Goal: Task Accomplishment & Management: Manage account settings

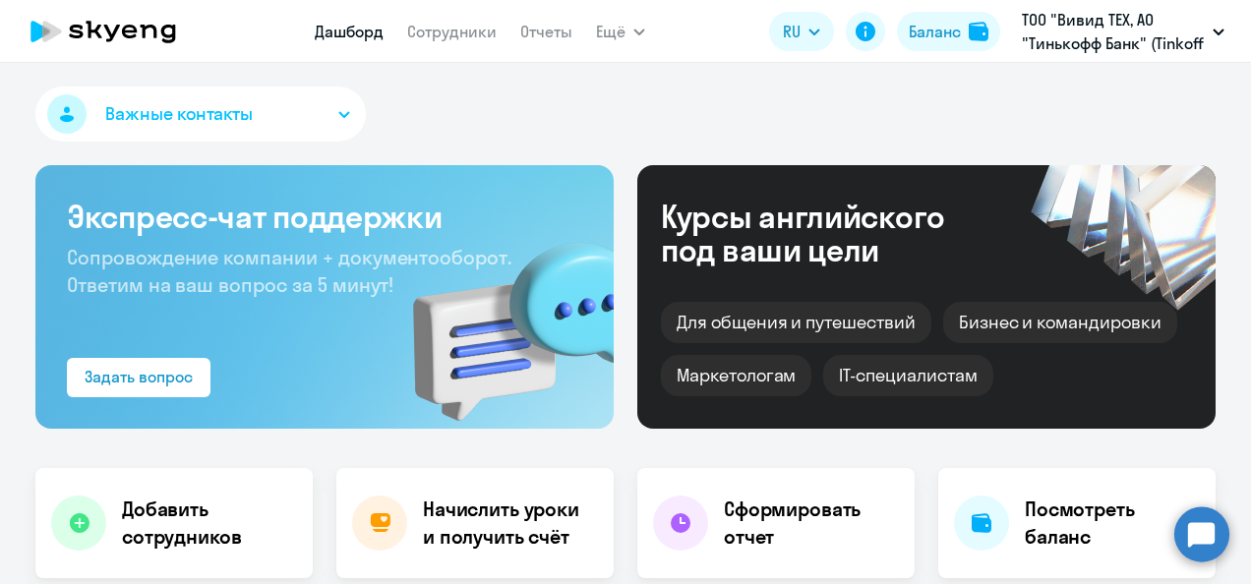
select select "30"
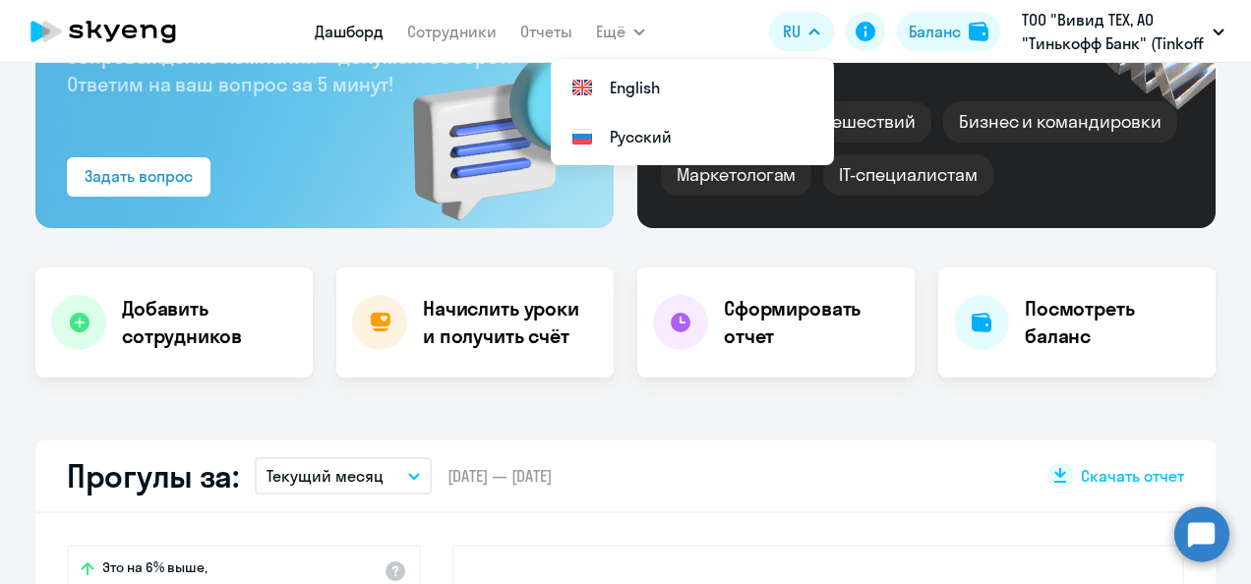
scroll to position [141, 0]
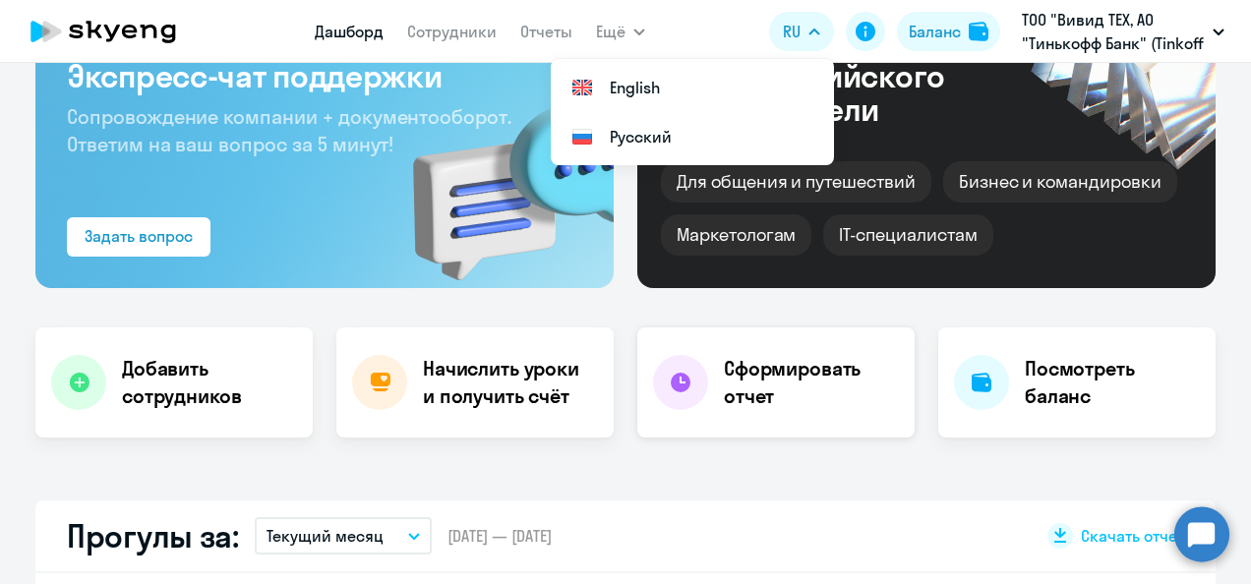
click at [724, 374] on h4 "Сформировать отчет" at bounding box center [811, 382] width 175 height 55
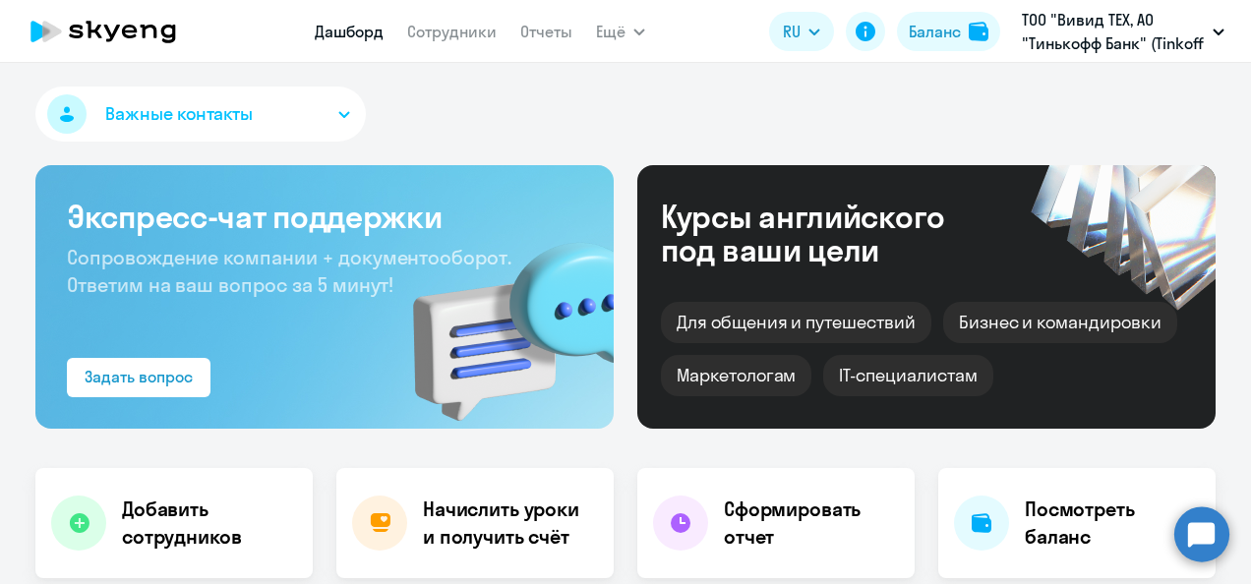
select select "30"
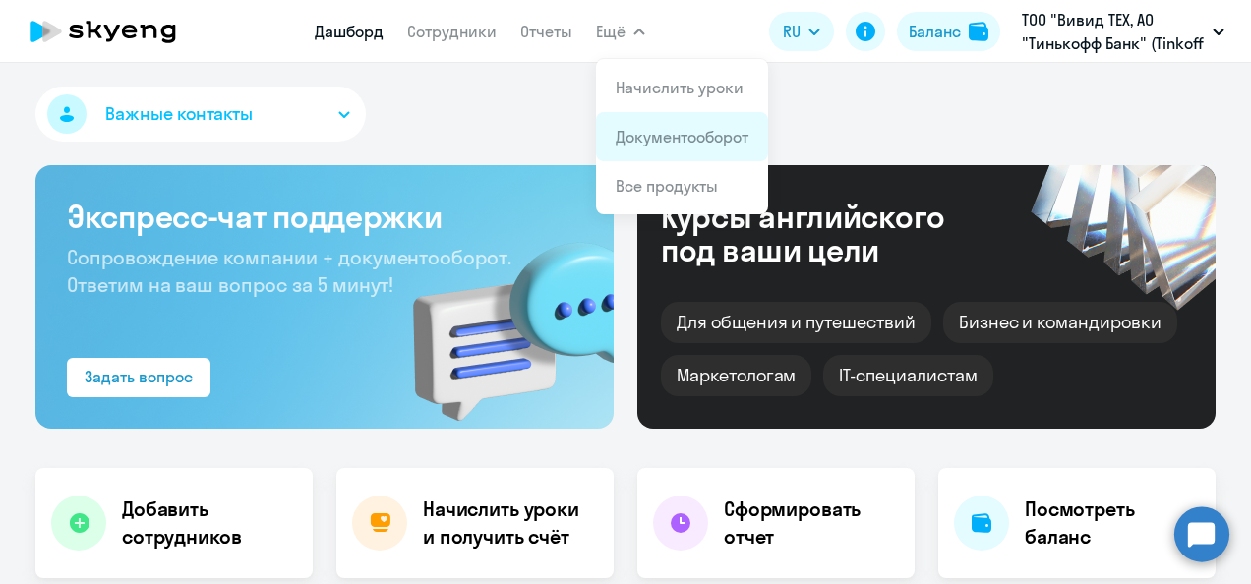
click at [652, 126] on app-menu-item-link "Документооборот" at bounding box center [682, 137] width 133 height 24
click at [651, 126] on app-menu-item-link "Документооборот" at bounding box center [682, 137] width 133 height 24
click at [667, 125] on app-menu-item-link "Документооборот" at bounding box center [682, 137] width 133 height 24
click at [533, 41] on app-menu-item-link "Отчеты" at bounding box center [546, 32] width 52 height 25
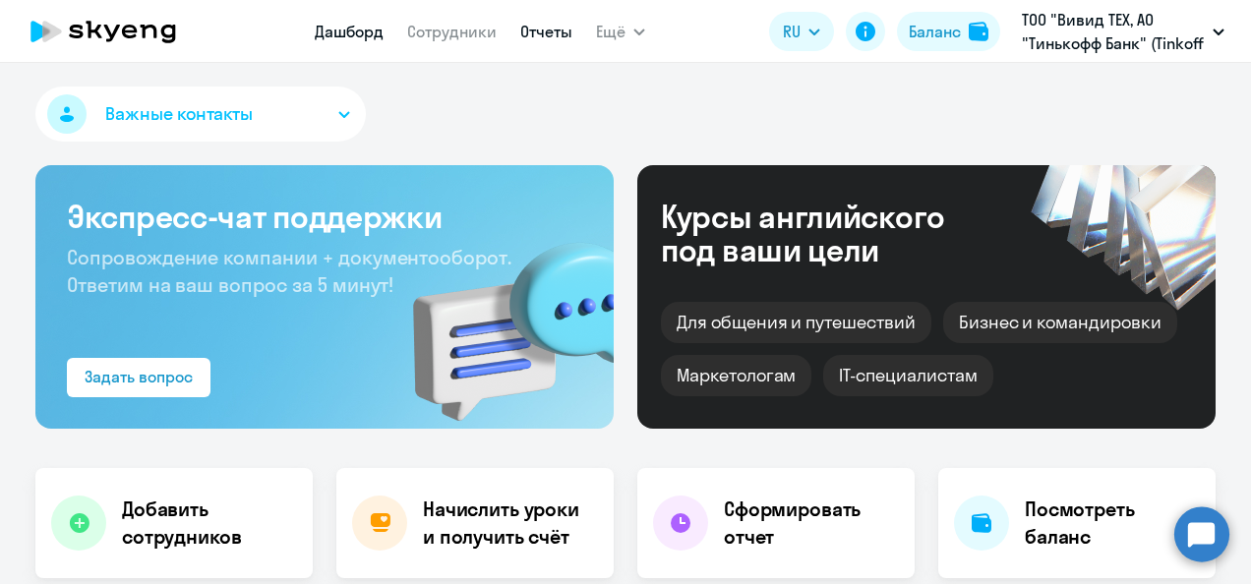
click at [526, 35] on link "Отчеты" at bounding box center [546, 32] width 52 height 20
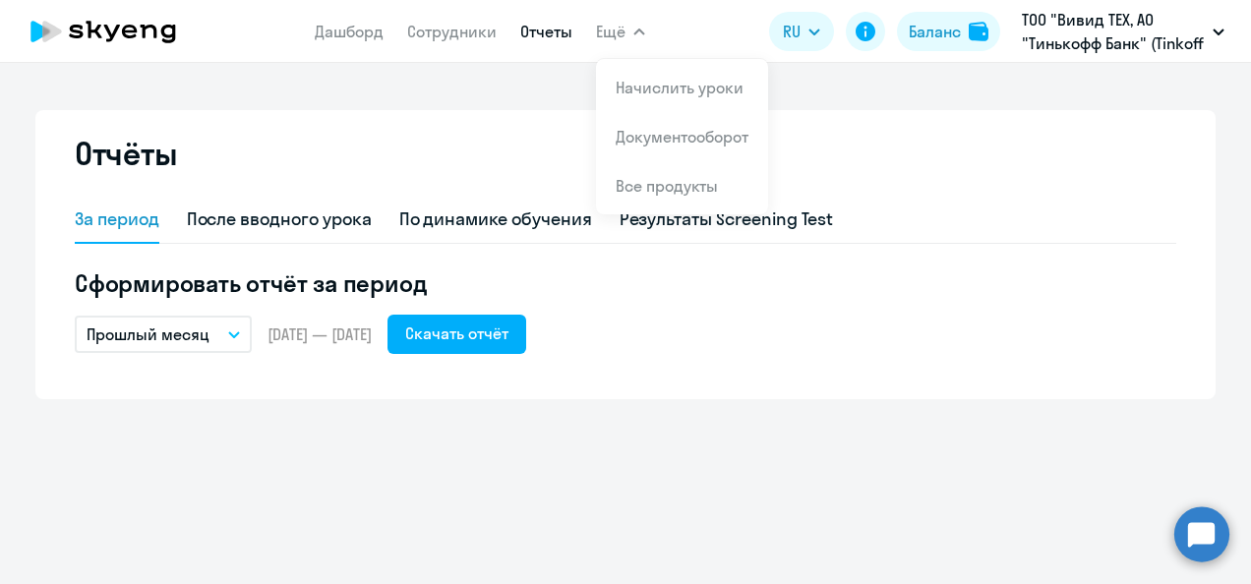
click at [622, 43] on button "Ещё" at bounding box center [620, 31] width 49 height 39
click at [615, 39] on span "Ещё" at bounding box center [611, 32] width 30 height 24
click at [614, 26] on span "Ещё" at bounding box center [611, 32] width 30 height 24
click at [658, 83] on link "Начислить уроки" at bounding box center [680, 88] width 128 height 20
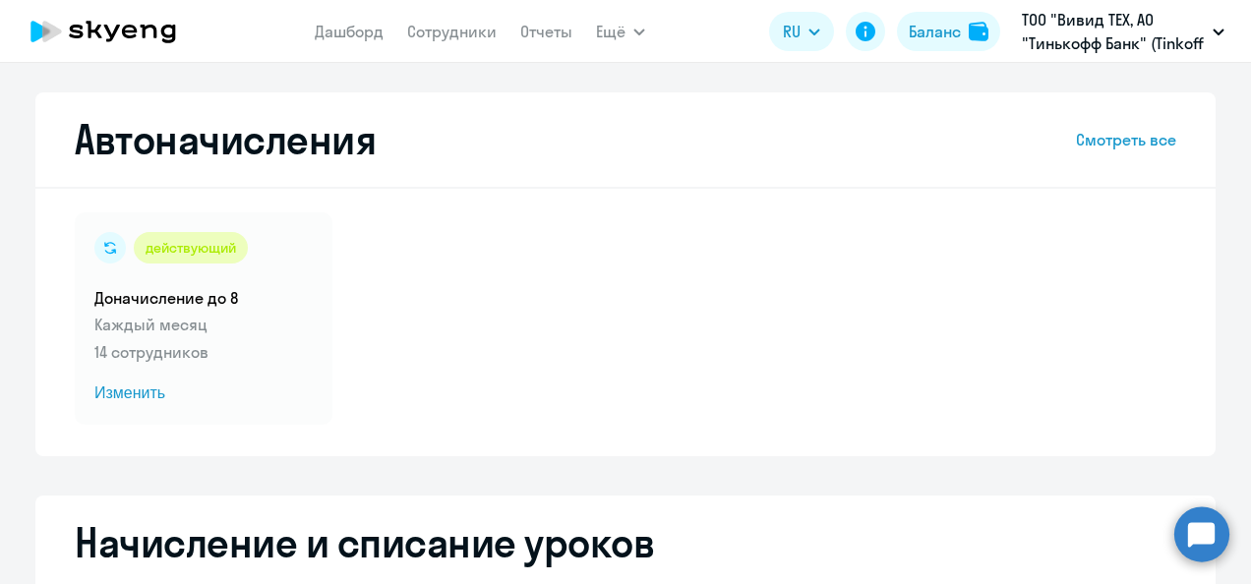
select select "10"
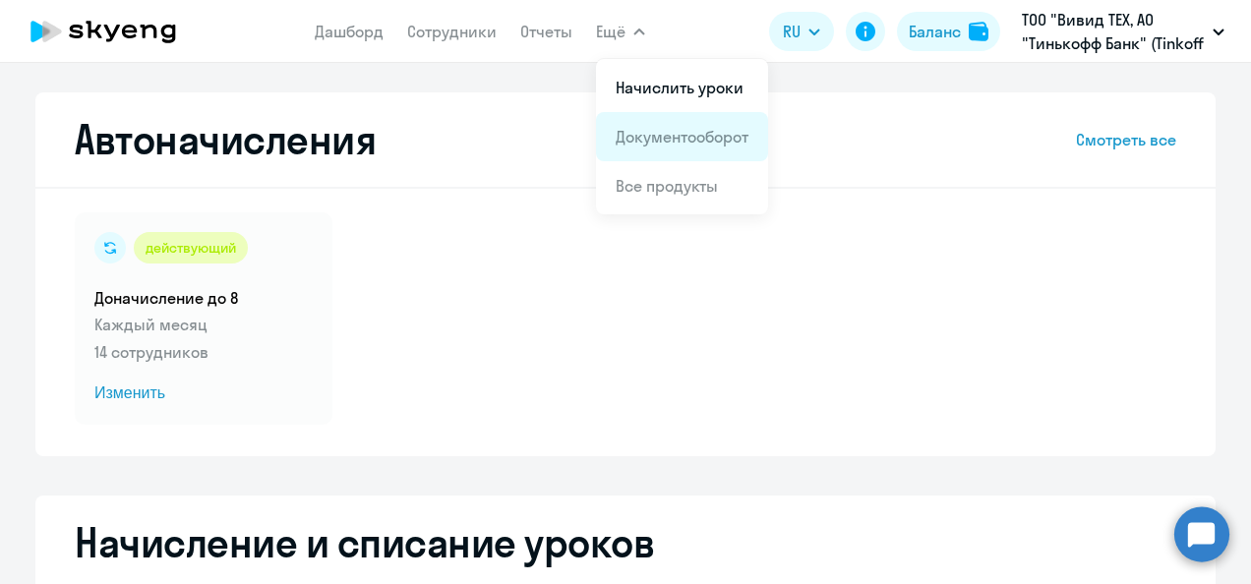
click at [657, 141] on link "Документооборот" at bounding box center [682, 137] width 133 height 20
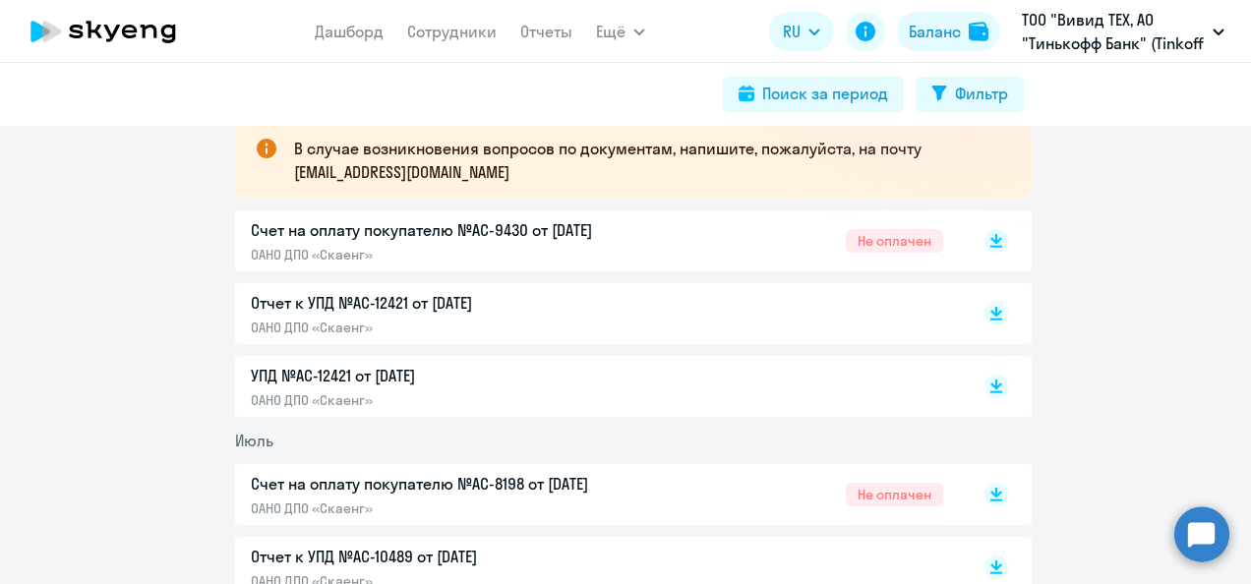
scroll to position [395, 0]
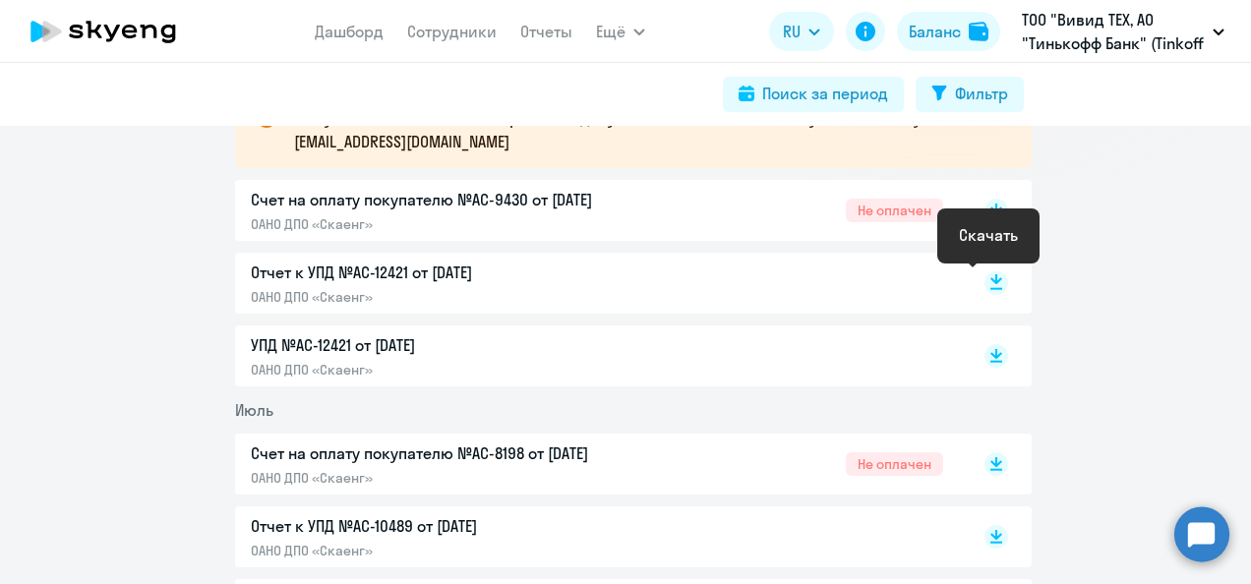
click at [991, 281] on icon at bounding box center [997, 279] width 12 height 10
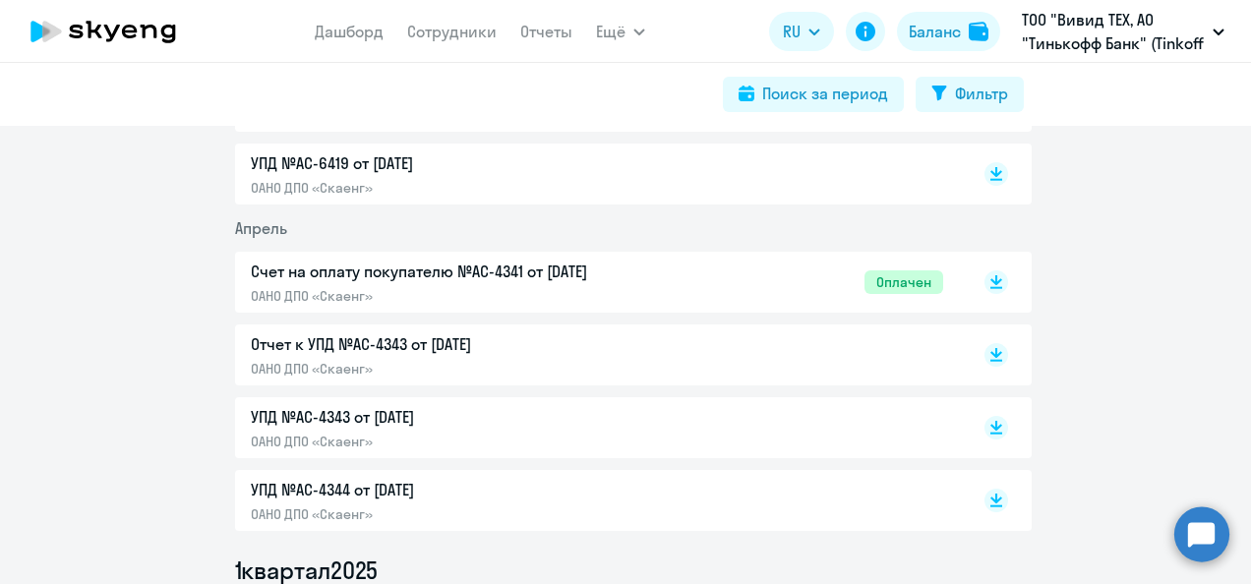
scroll to position [1704, 0]
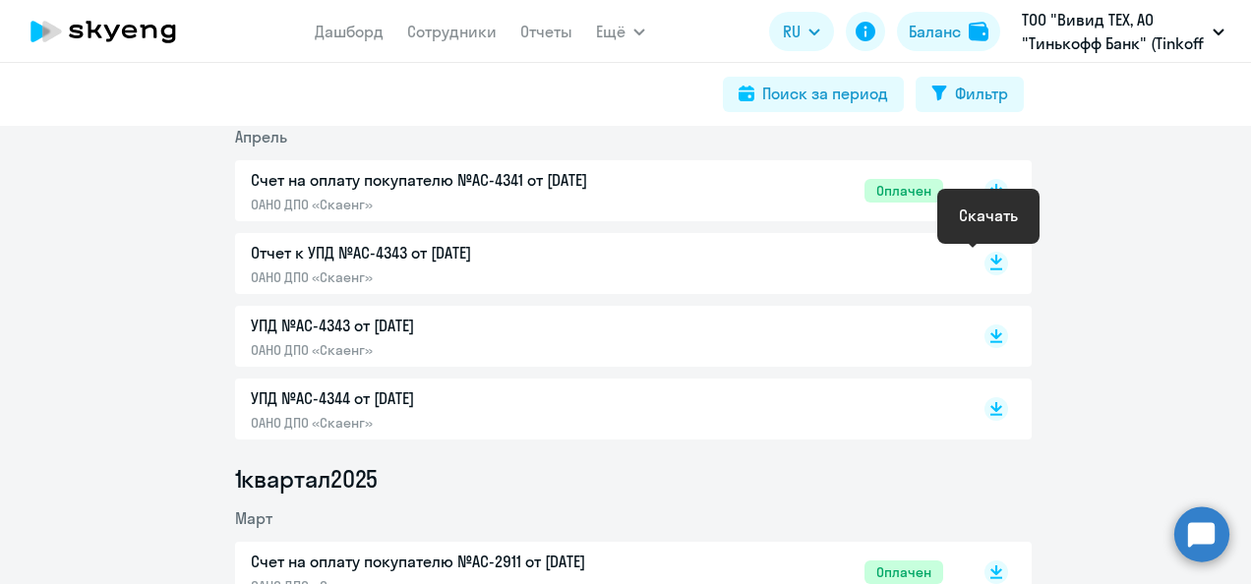
click at [985, 266] on rect at bounding box center [997, 264] width 24 height 24
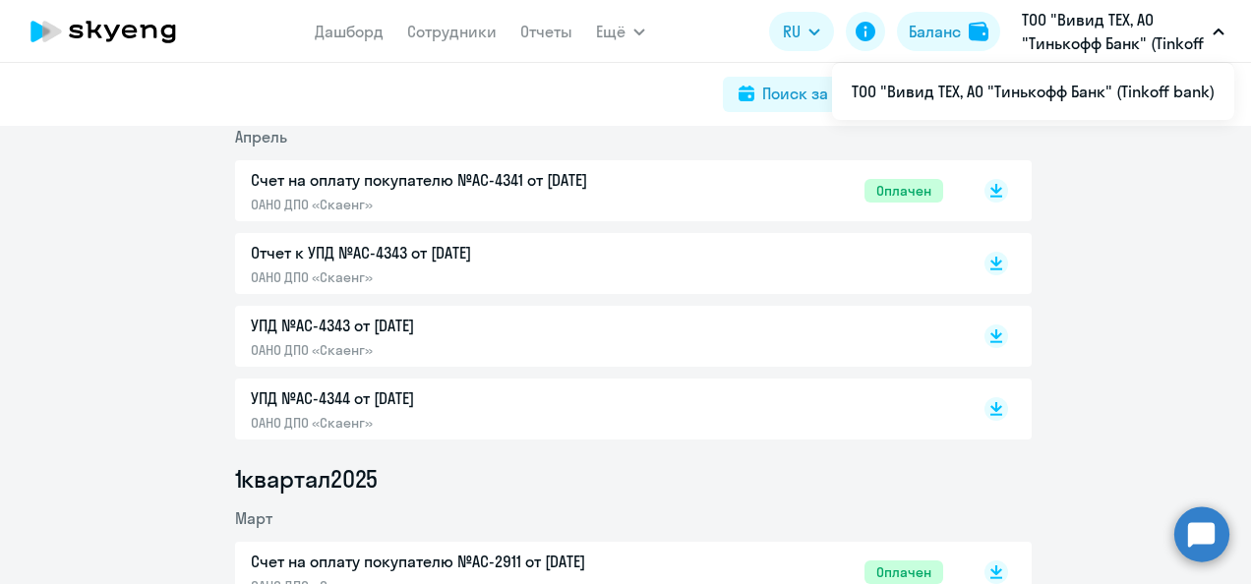
click at [639, 108] on div "Поиск за период Фильтр" at bounding box center [625, 94] width 797 height 35
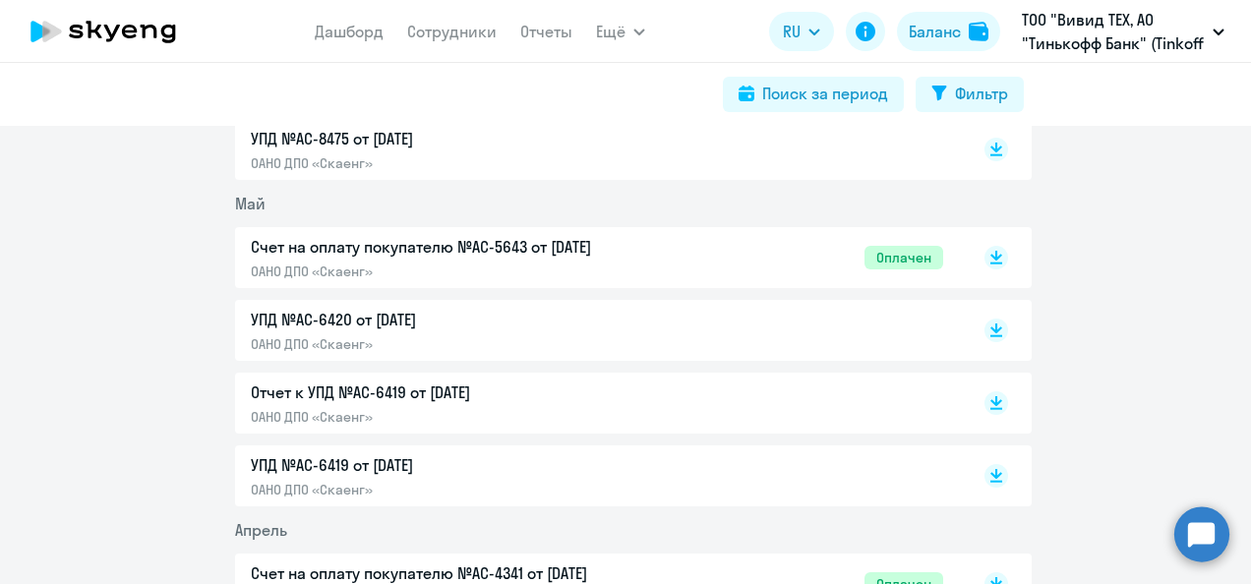
scroll to position [1310, 0]
click at [991, 399] on icon at bounding box center [997, 399] width 12 height 10
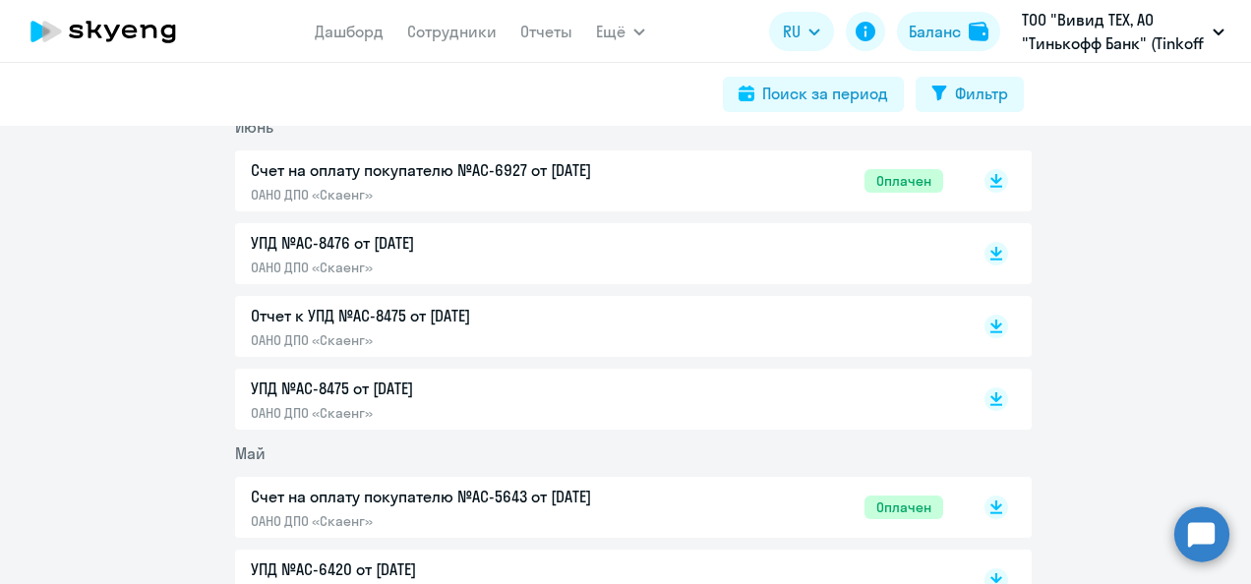
scroll to position [1021, 0]
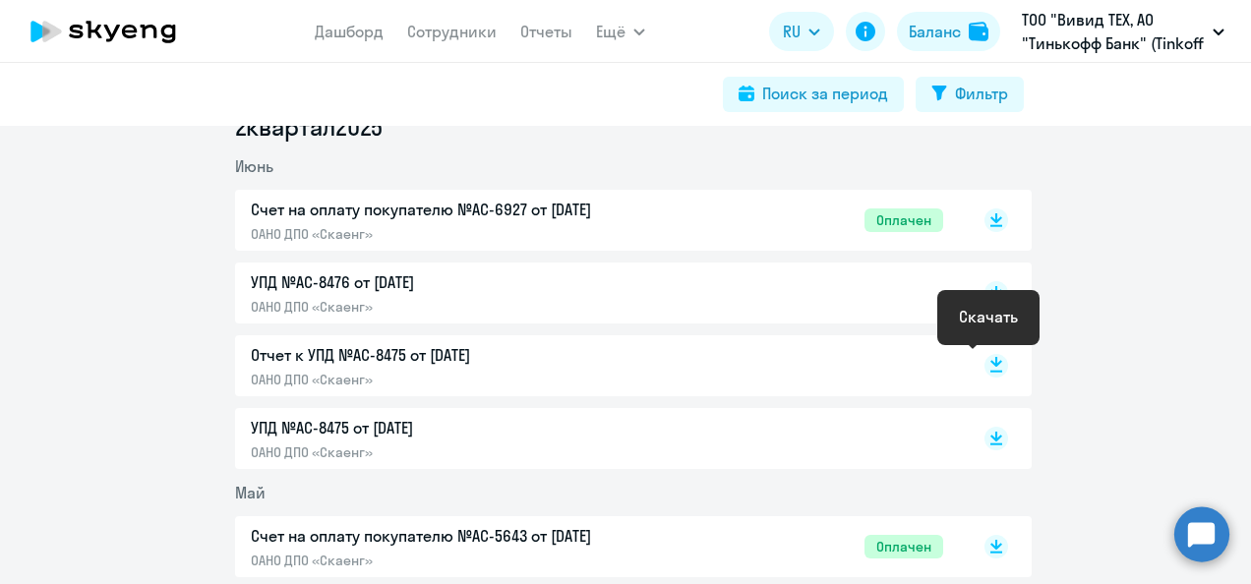
click at [991, 366] on rect at bounding box center [997, 366] width 24 height 24
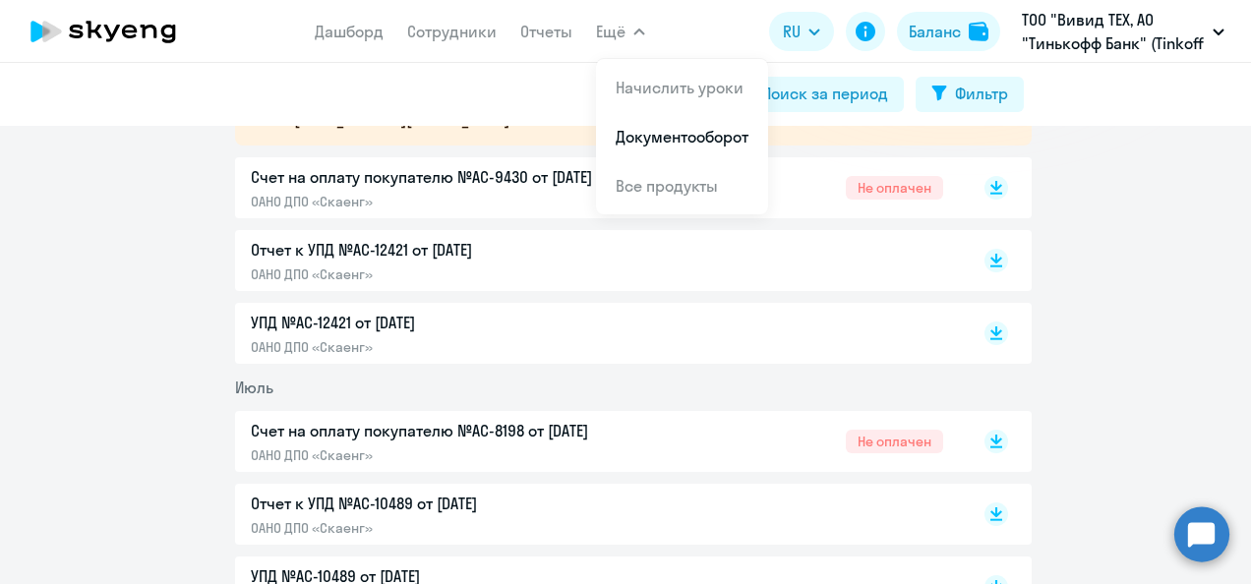
scroll to position [266, 0]
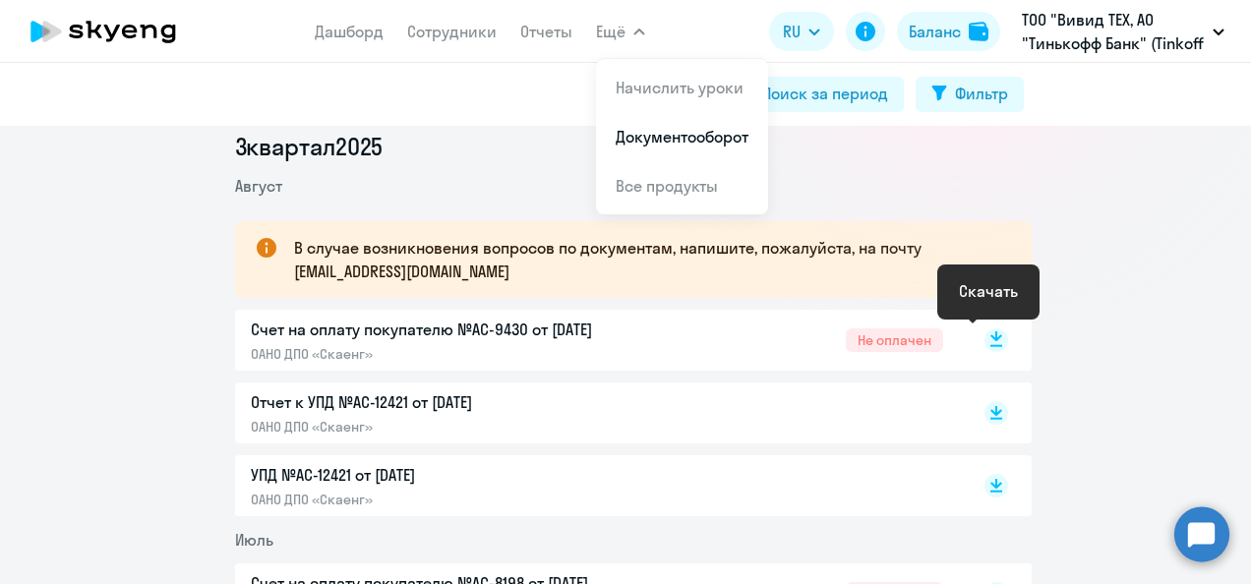
click at [991, 336] on icon at bounding box center [997, 336] width 12 height 10
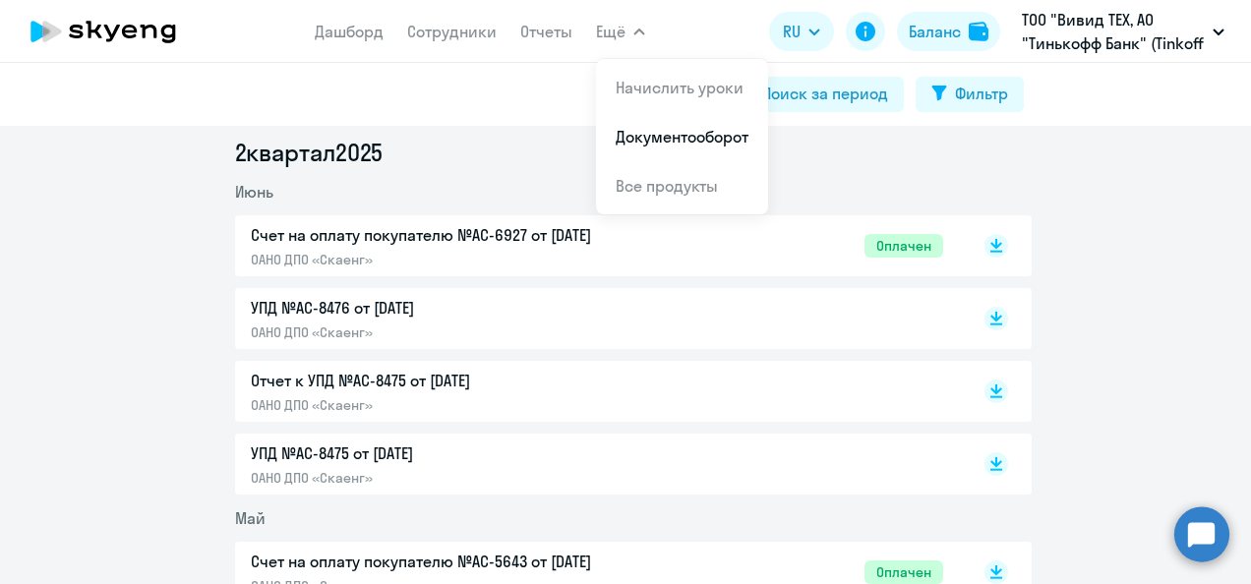
scroll to position [1088, 0]
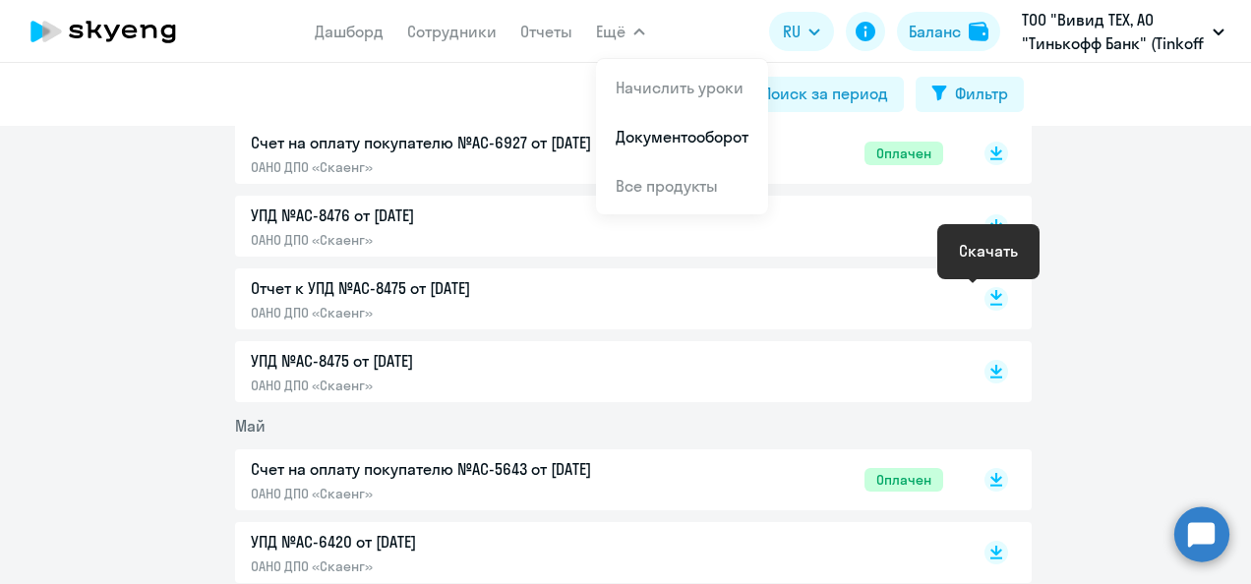
click at [991, 294] on icon at bounding box center [997, 295] width 12 height 10
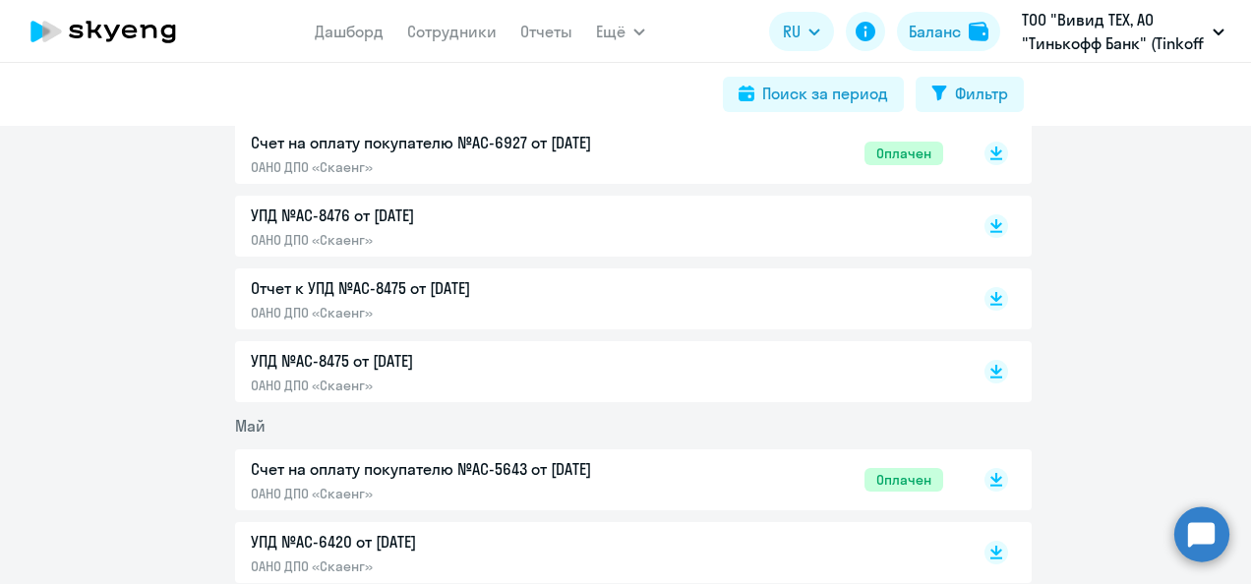
click at [1202, 536] on circle at bounding box center [1202, 534] width 55 height 55
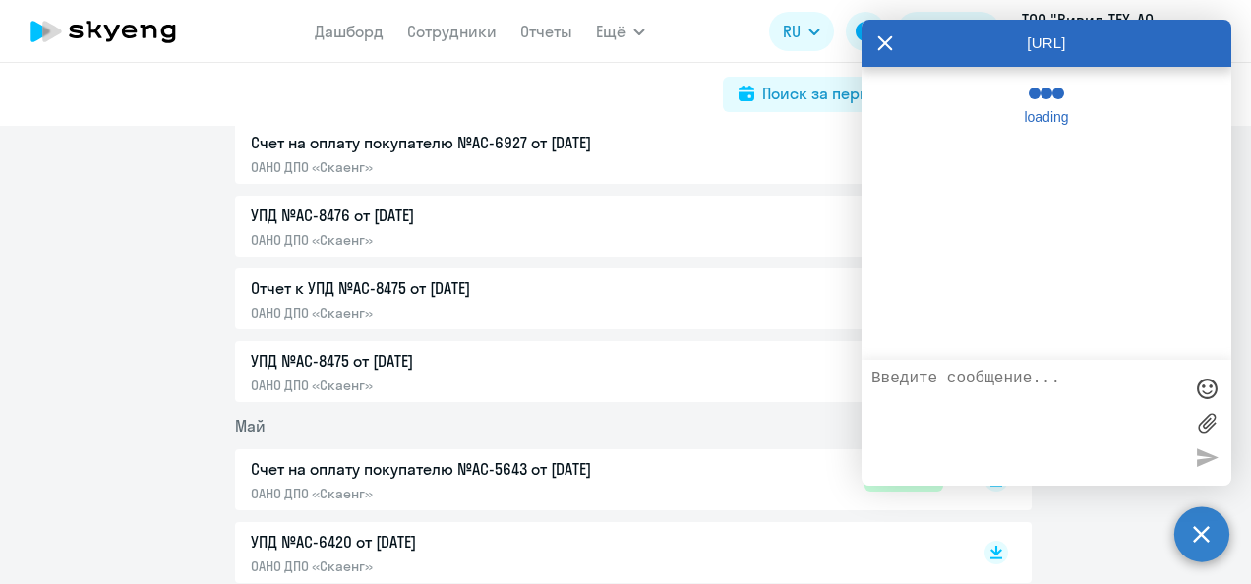
click at [960, 399] on textarea at bounding box center [1027, 423] width 311 height 106
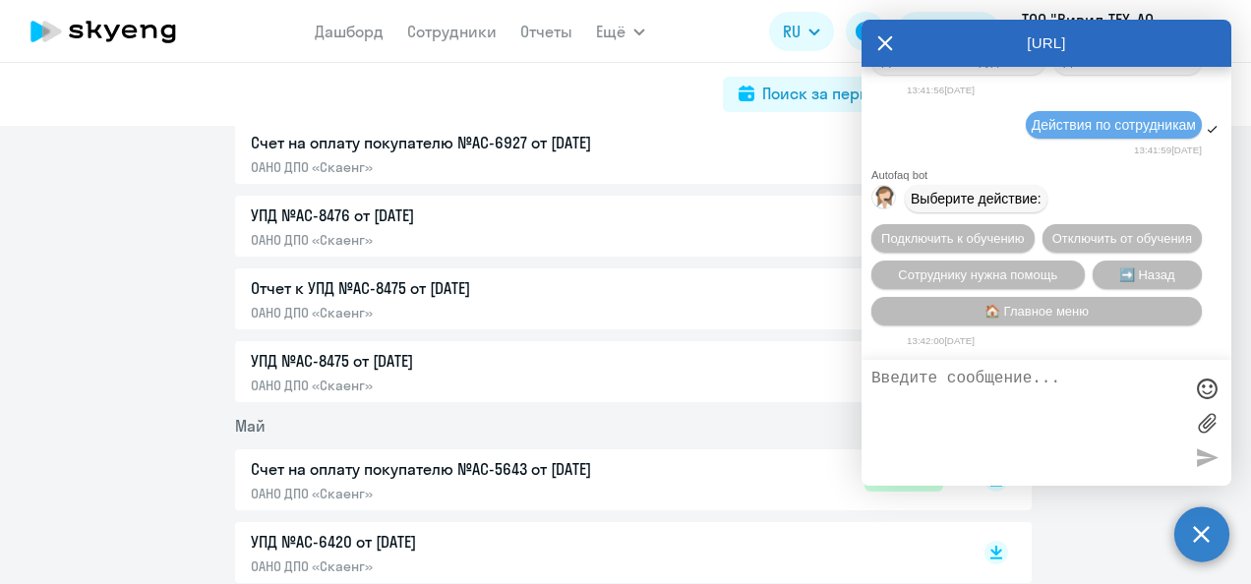
scroll to position [4771, 0]
click at [936, 395] on textarea at bounding box center [1027, 423] width 311 height 106
type textarea "L"
type textarea "Добрый вечер"
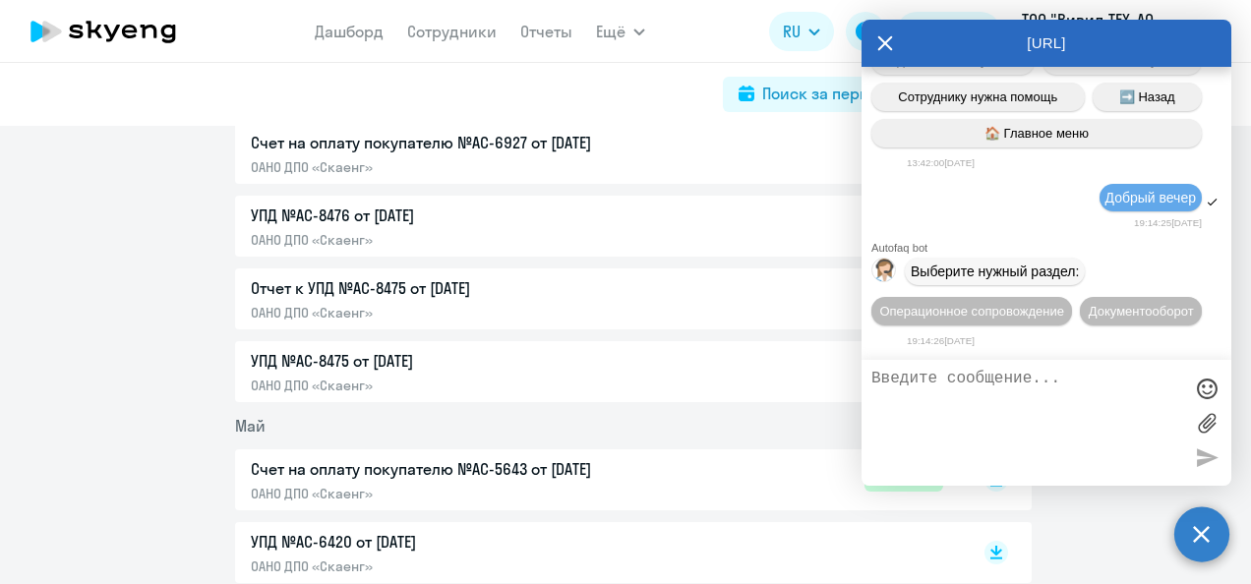
scroll to position [4985, 0]
type textarea "о"
click at [885, 53] on icon at bounding box center [885, 43] width 16 height 47
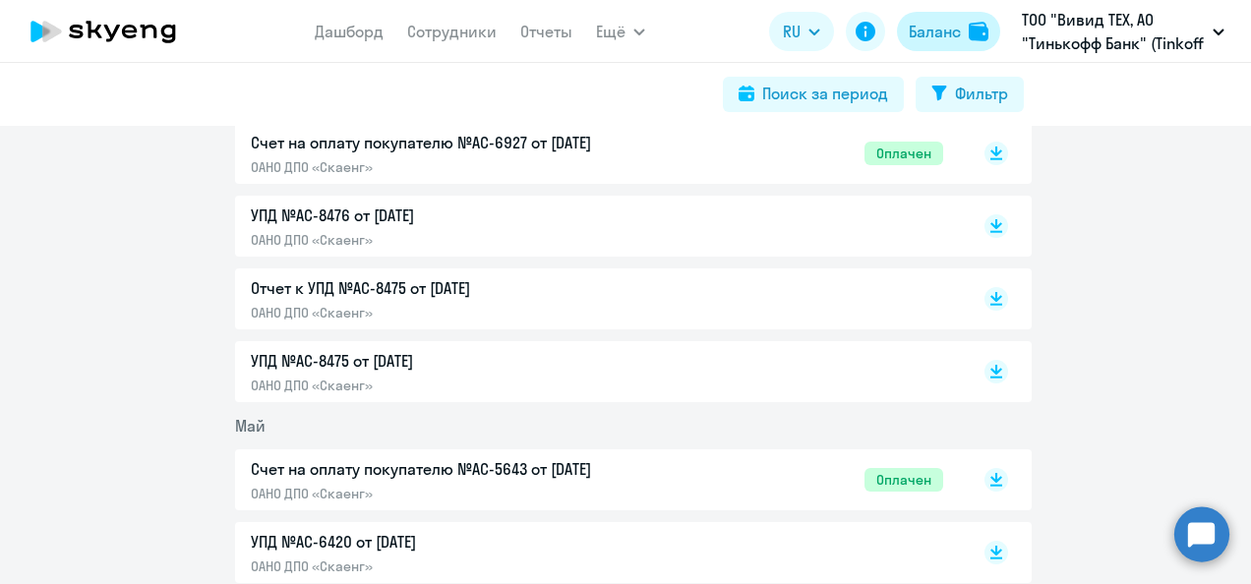
click at [929, 29] on div "Баланс" at bounding box center [935, 32] width 52 height 24
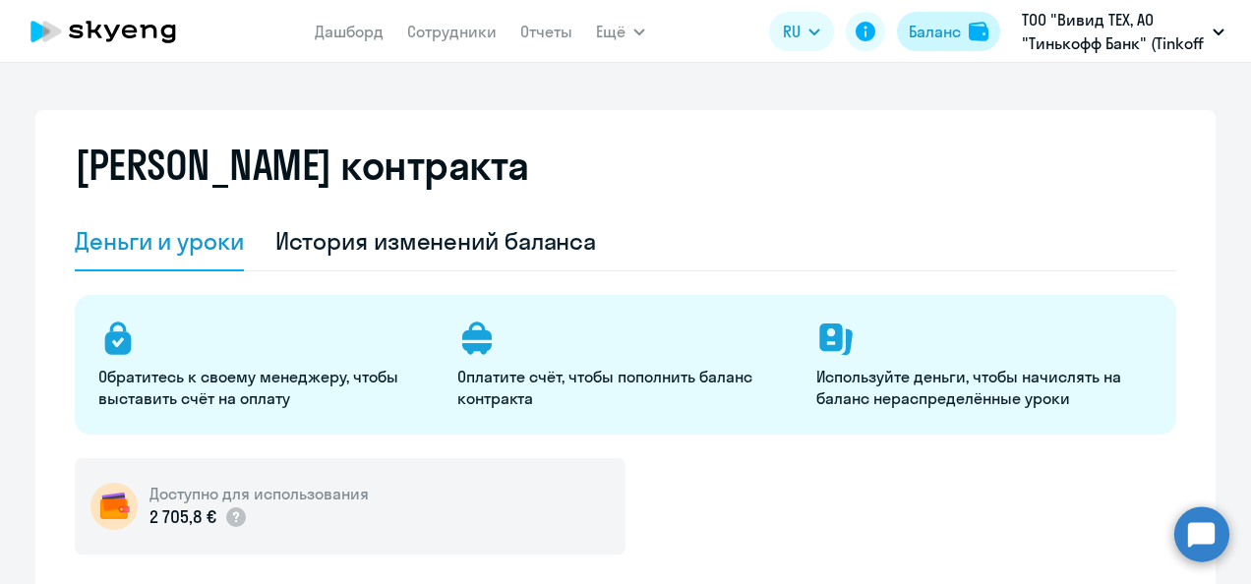
select select "english_adult_not_native_speaker"
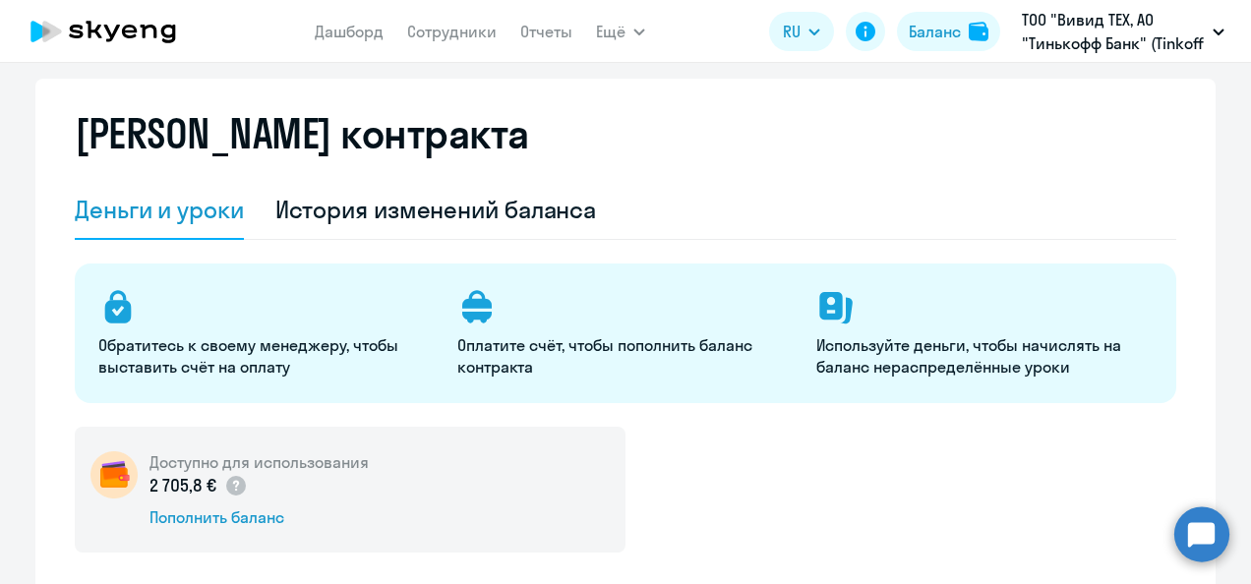
scroll to position [14, 0]
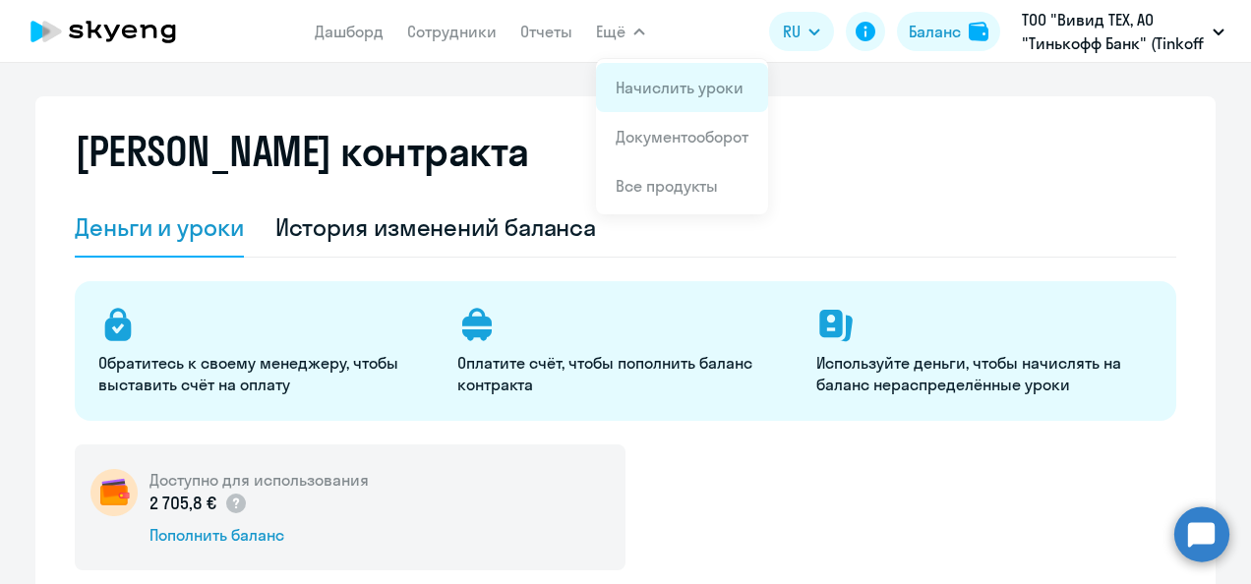
click at [663, 88] on link "Начислить уроки" at bounding box center [680, 88] width 128 height 20
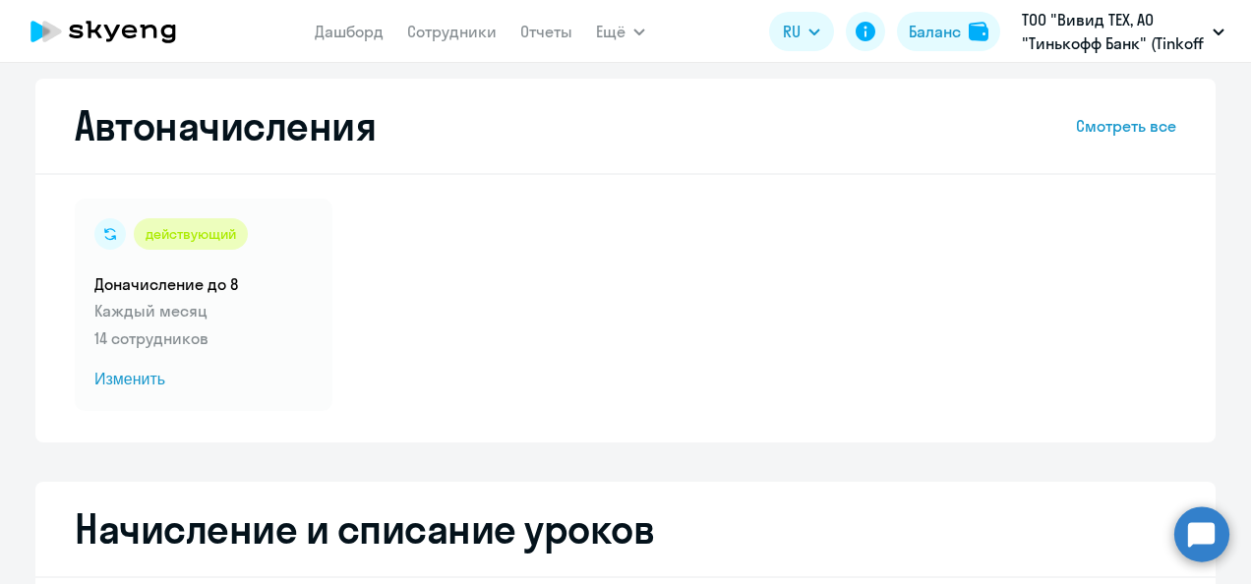
select select "10"
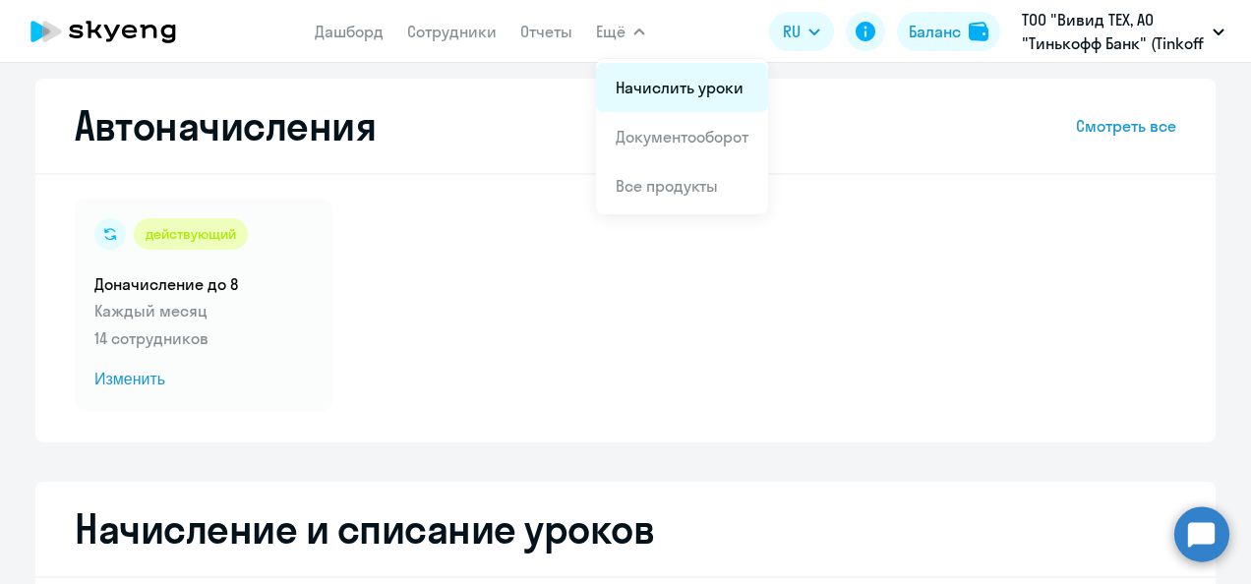
click at [645, 81] on link "Начислить уроки" at bounding box center [680, 88] width 128 height 20
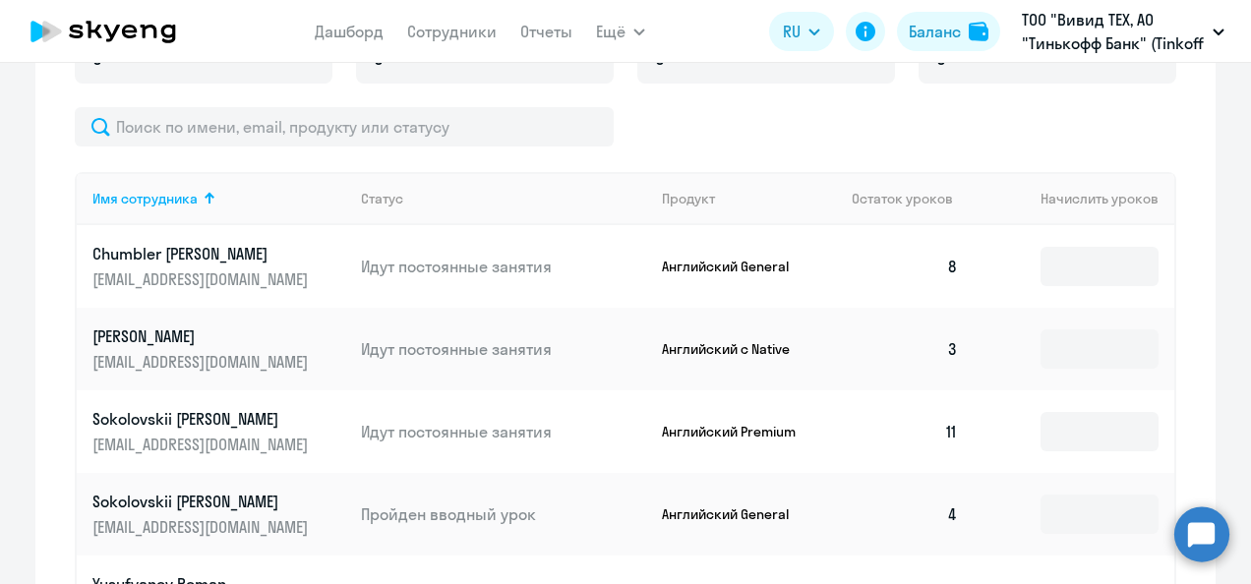
scroll to position [691, 0]
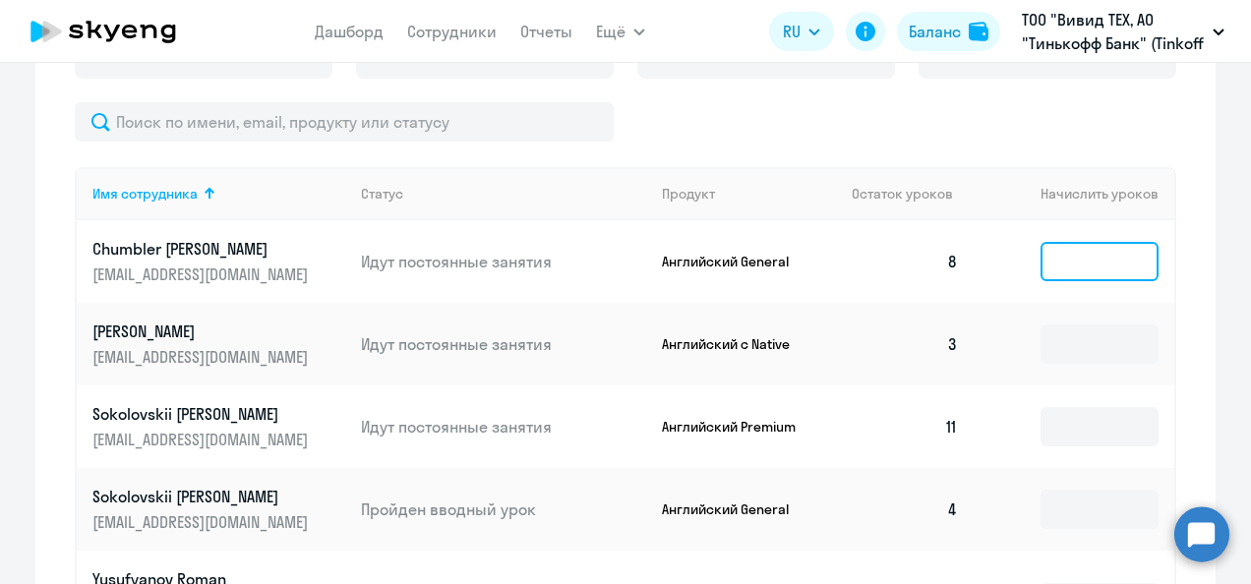
click at [1072, 254] on input at bounding box center [1100, 261] width 118 height 39
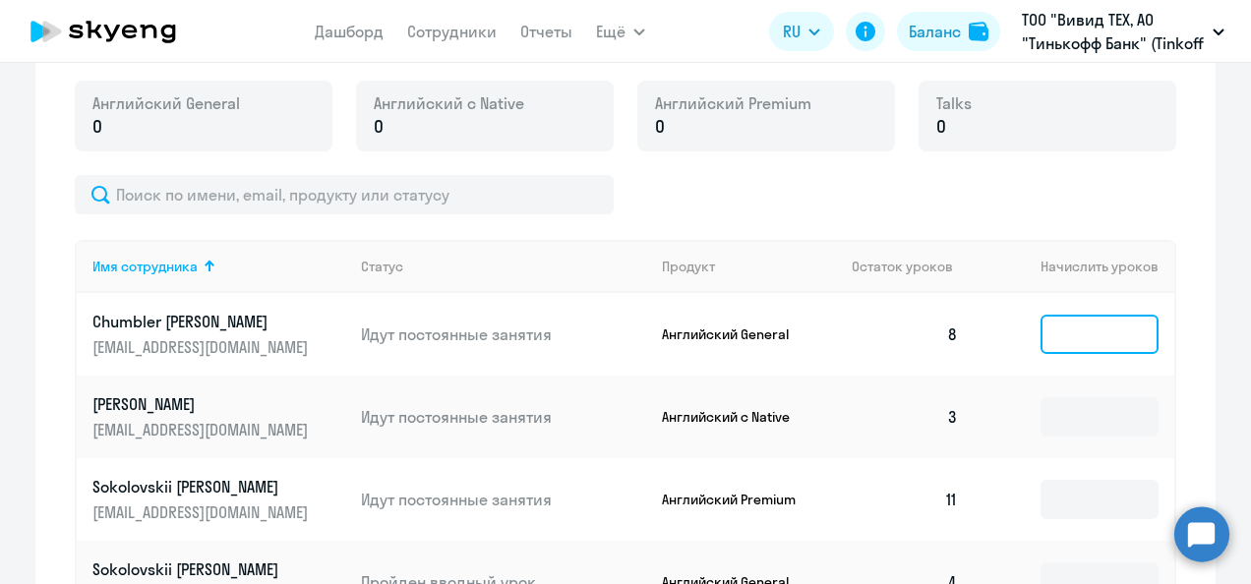
scroll to position [0, 0]
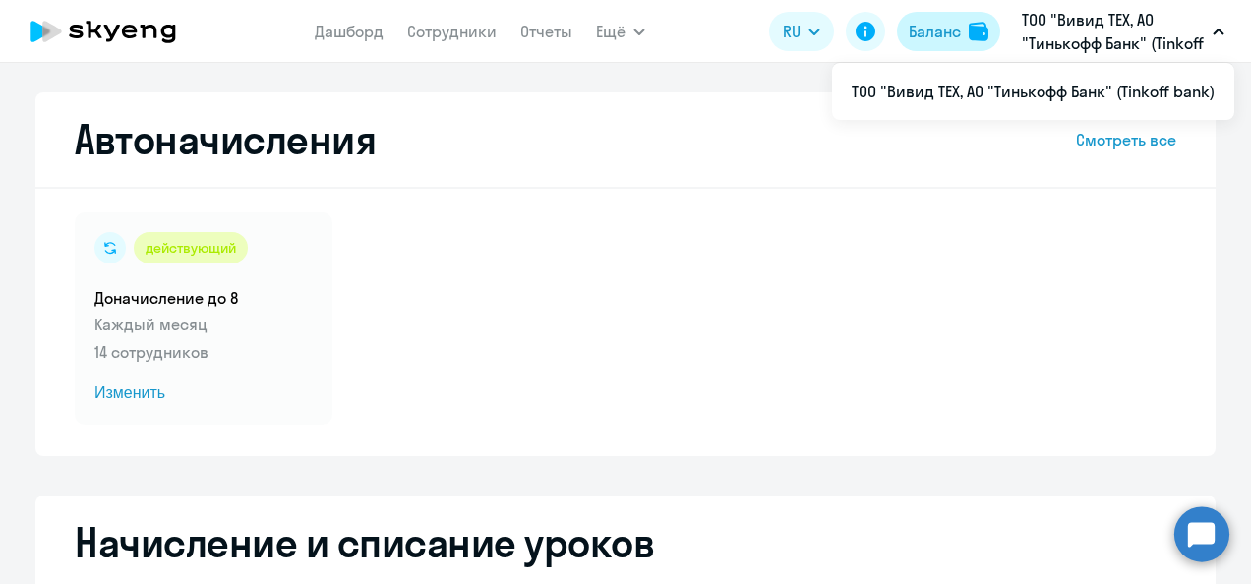
click at [938, 28] on div "Баланс" at bounding box center [935, 32] width 52 height 24
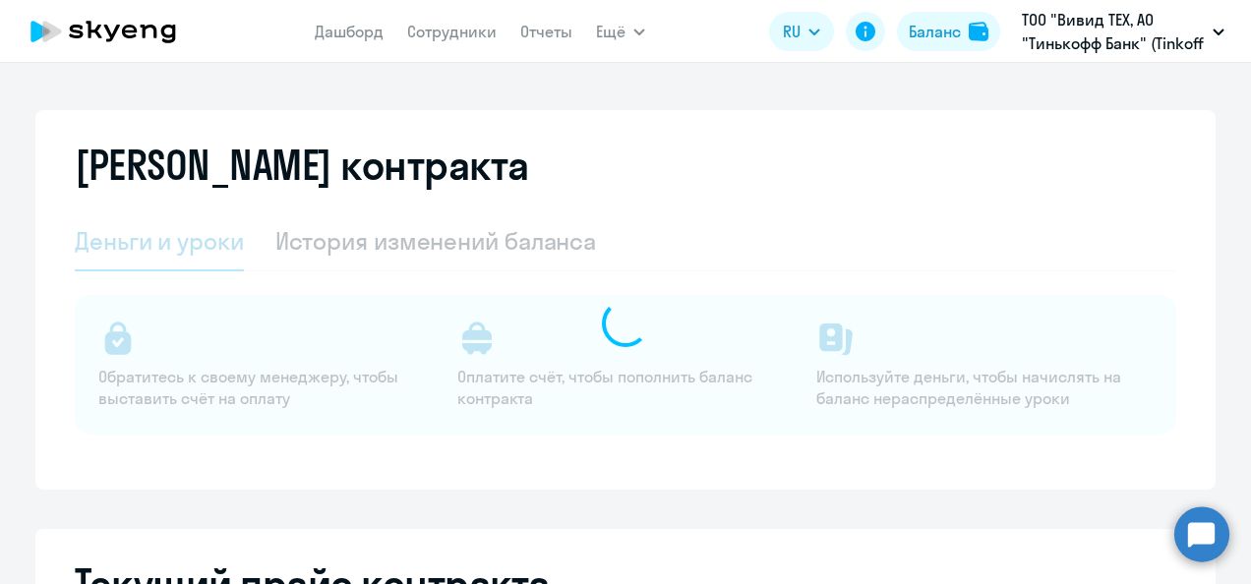
select select "english_adult_not_native_speaker"
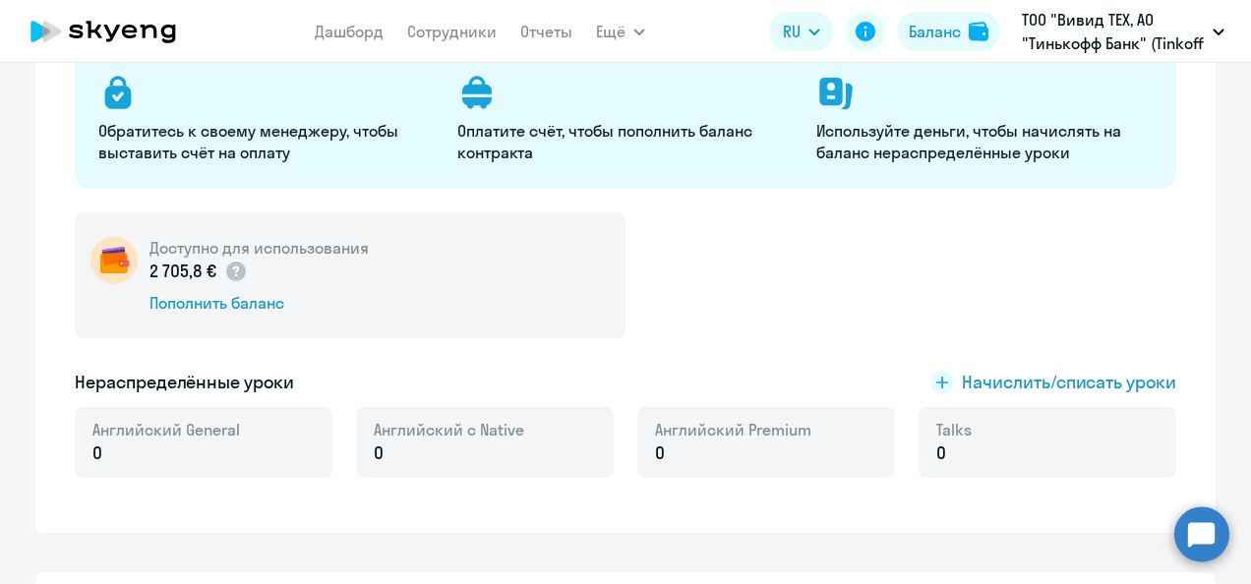
scroll to position [226, 0]
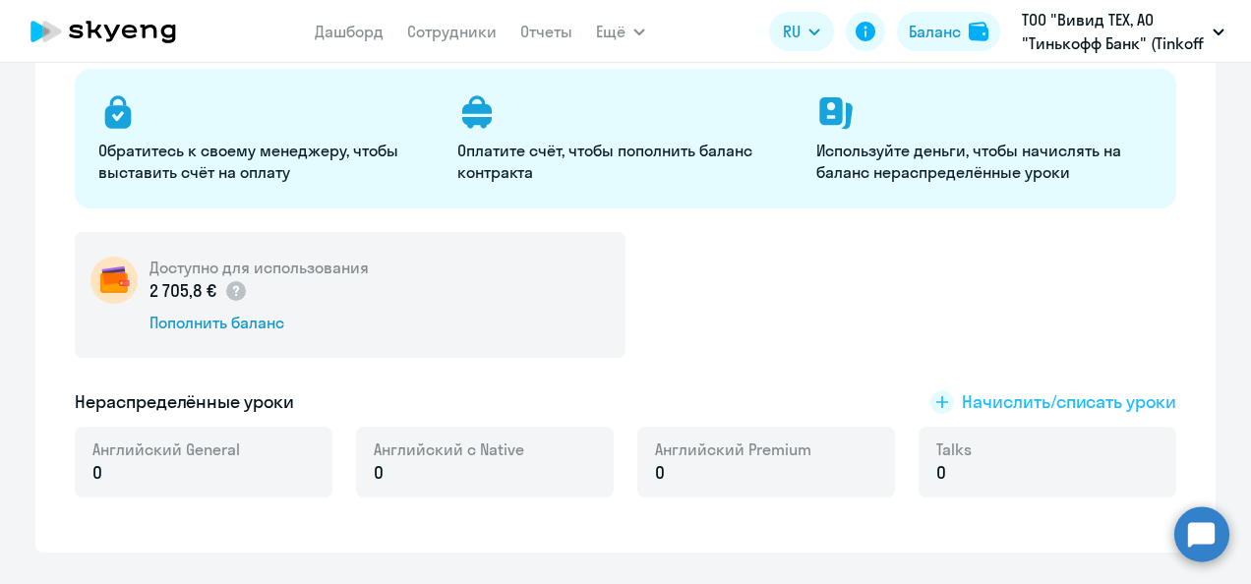
click at [1049, 399] on span "Начислить/списать уроки" at bounding box center [1069, 403] width 214 height 26
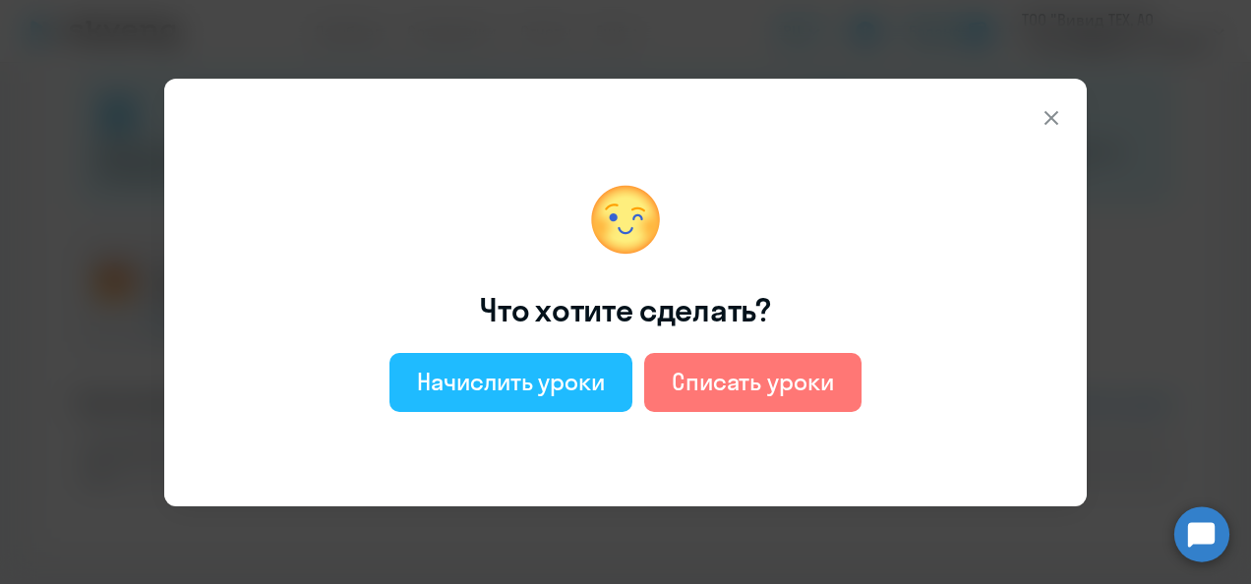
click at [560, 380] on div "Начислить уроки" at bounding box center [511, 381] width 188 height 31
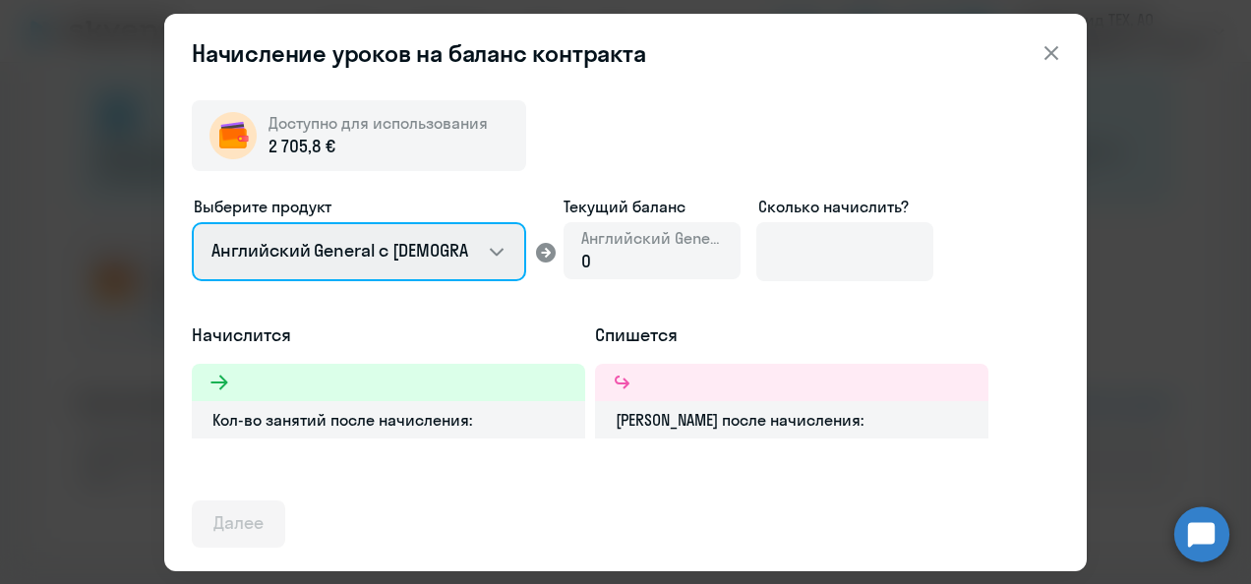
click at [389, 260] on select "Английский General с [DEMOGRAPHIC_DATA] преподавателем Английский General с [DE…" at bounding box center [359, 251] width 334 height 59
select select "english_adult_native_speaker"
click at [192, 222] on select "Английский General с [DEMOGRAPHIC_DATA] преподавателем Английский General с [DE…" at bounding box center [359, 251] width 334 height 59
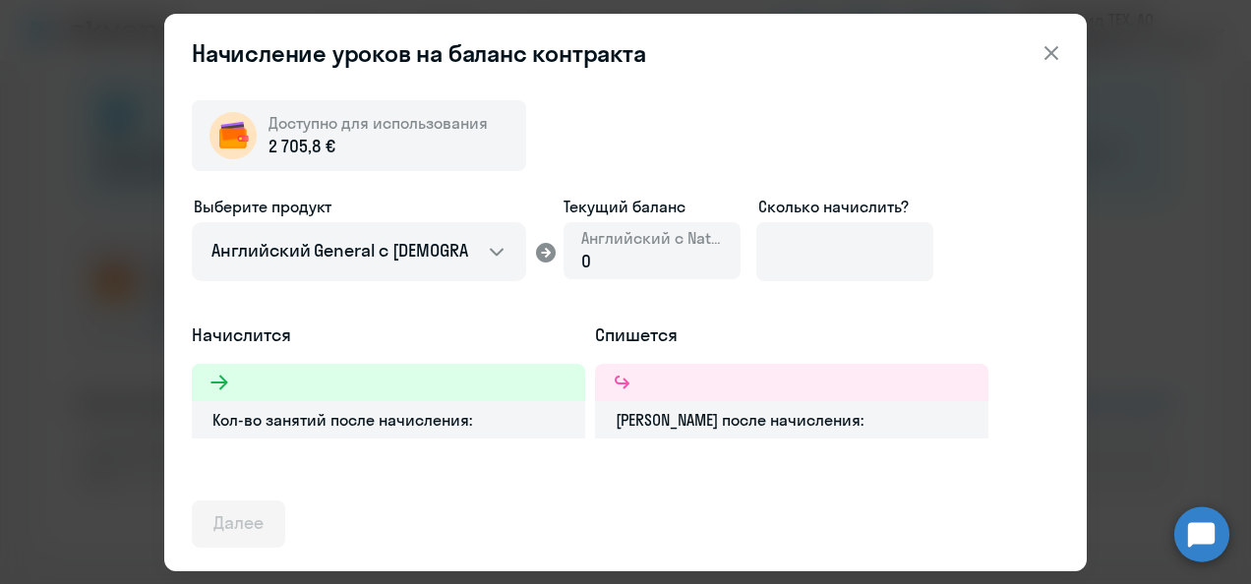
click at [616, 264] on div "0" at bounding box center [652, 262] width 142 height 26
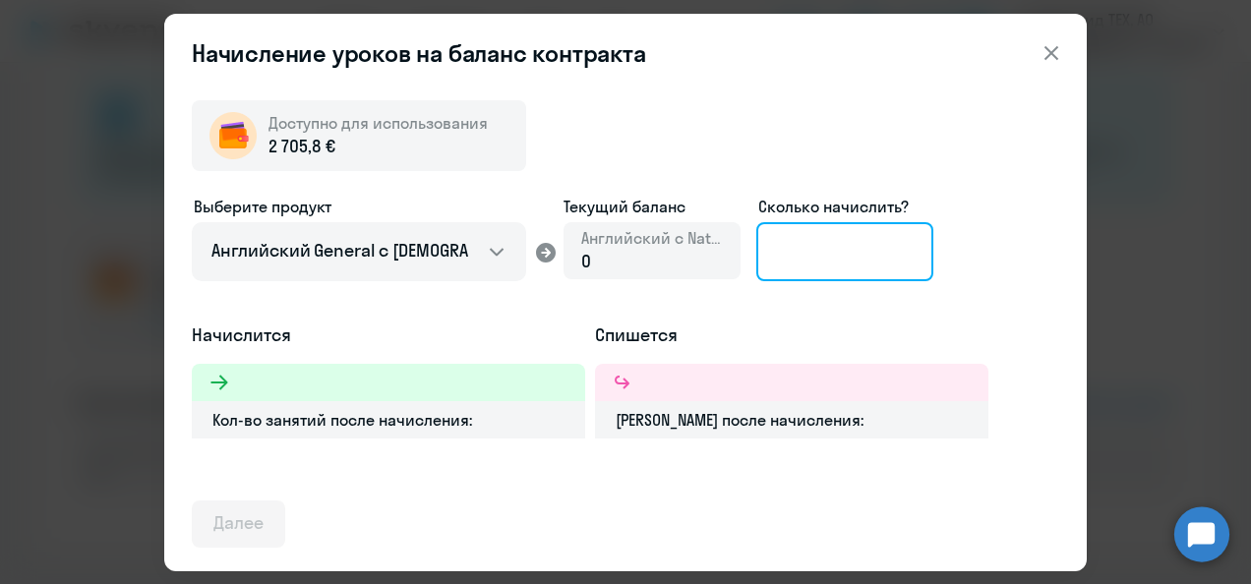
click at [794, 244] on input at bounding box center [844, 251] width 177 height 59
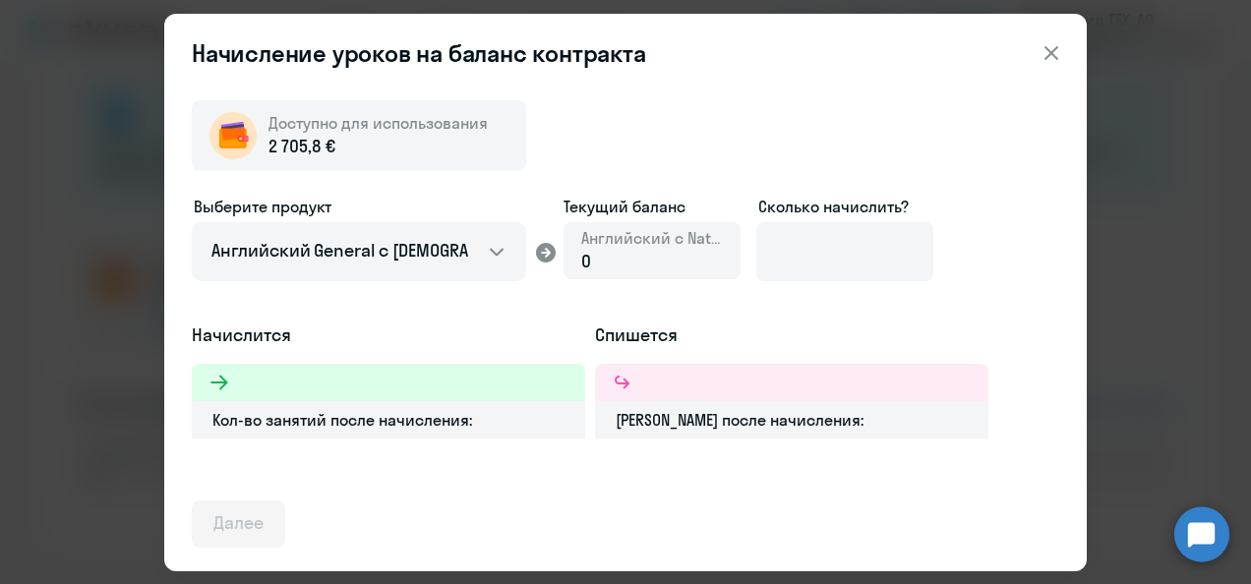
click at [315, 391] on div at bounding box center [388, 382] width 393 height 37
click at [216, 378] on icon at bounding box center [220, 383] width 24 height 24
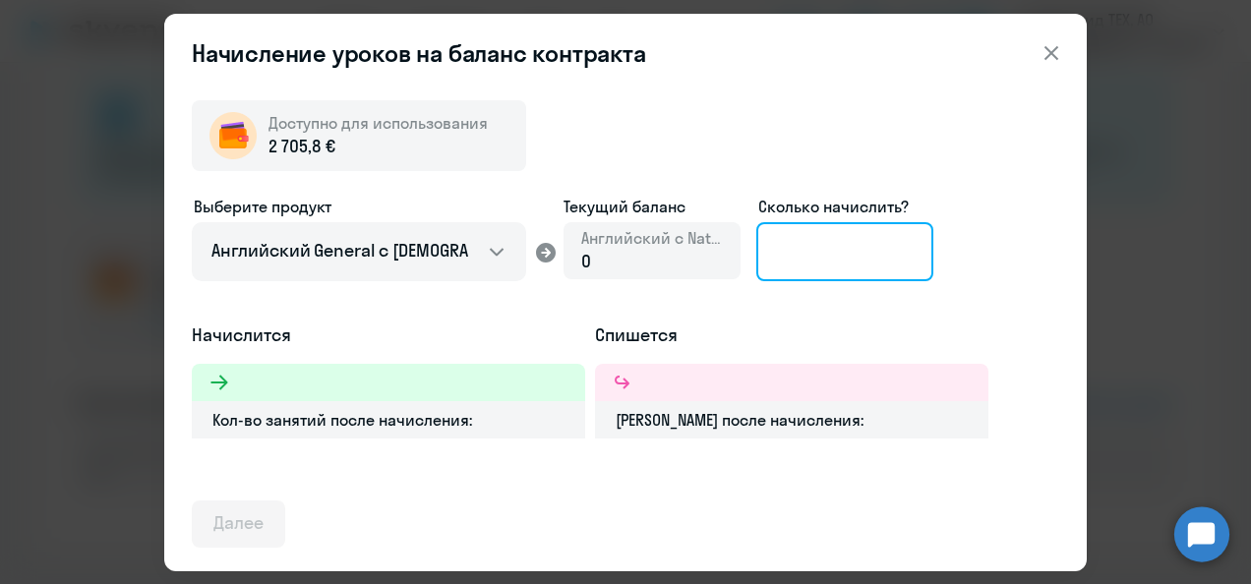
click at [795, 245] on input at bounding box center [844, 251] width 177 height 59
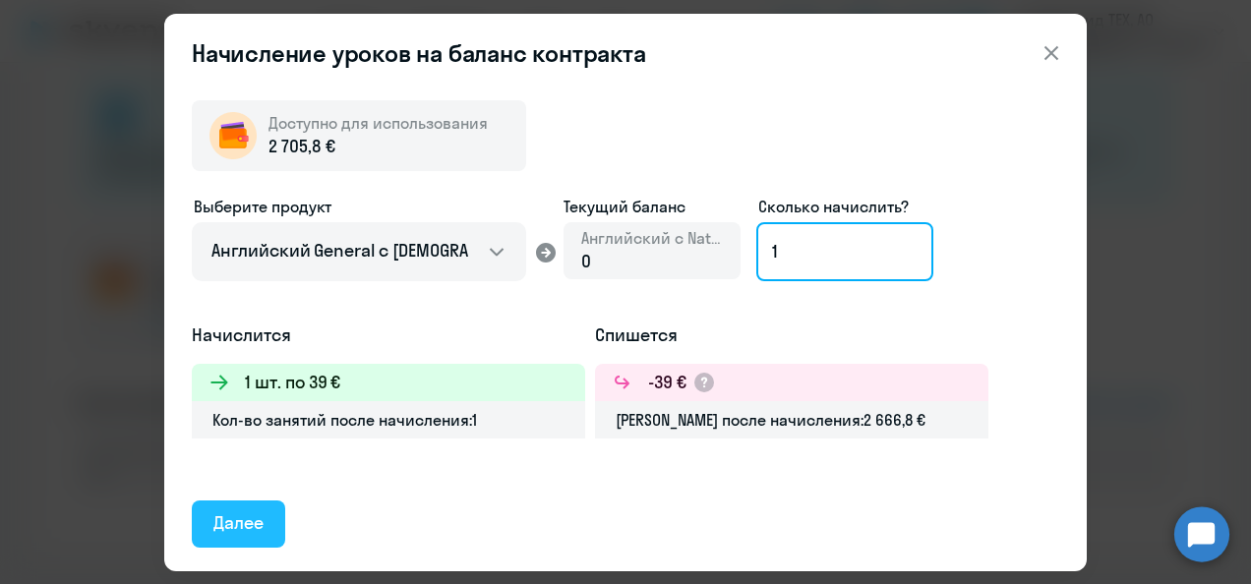
type input "1"
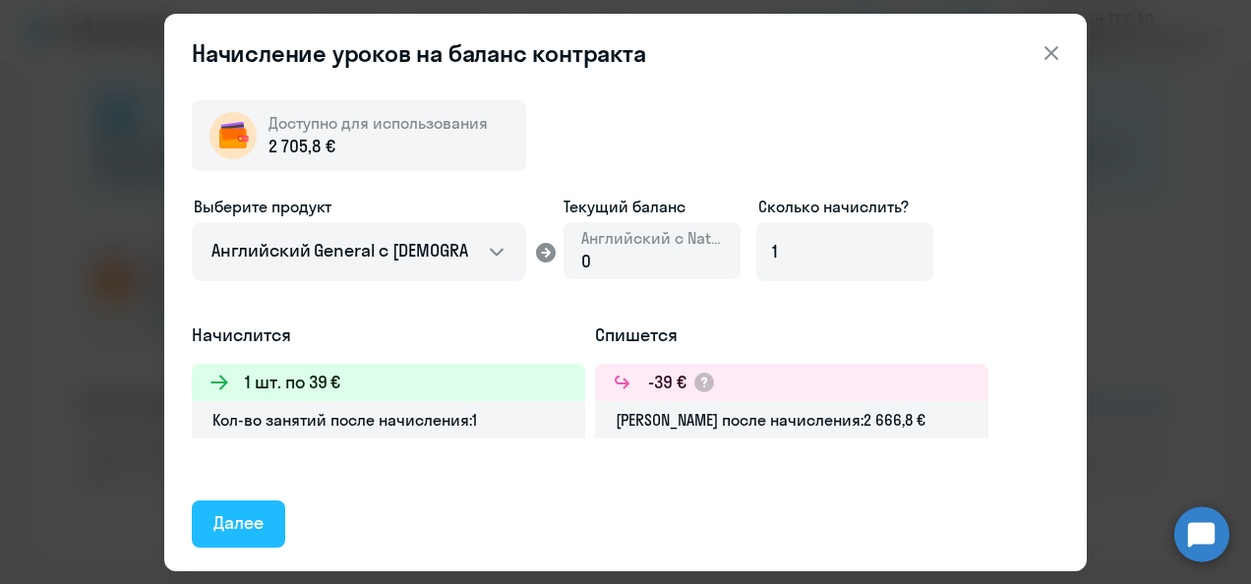
click at [254, 520] on div "Далее" at bounding box center [238, 524] width 50 height 26
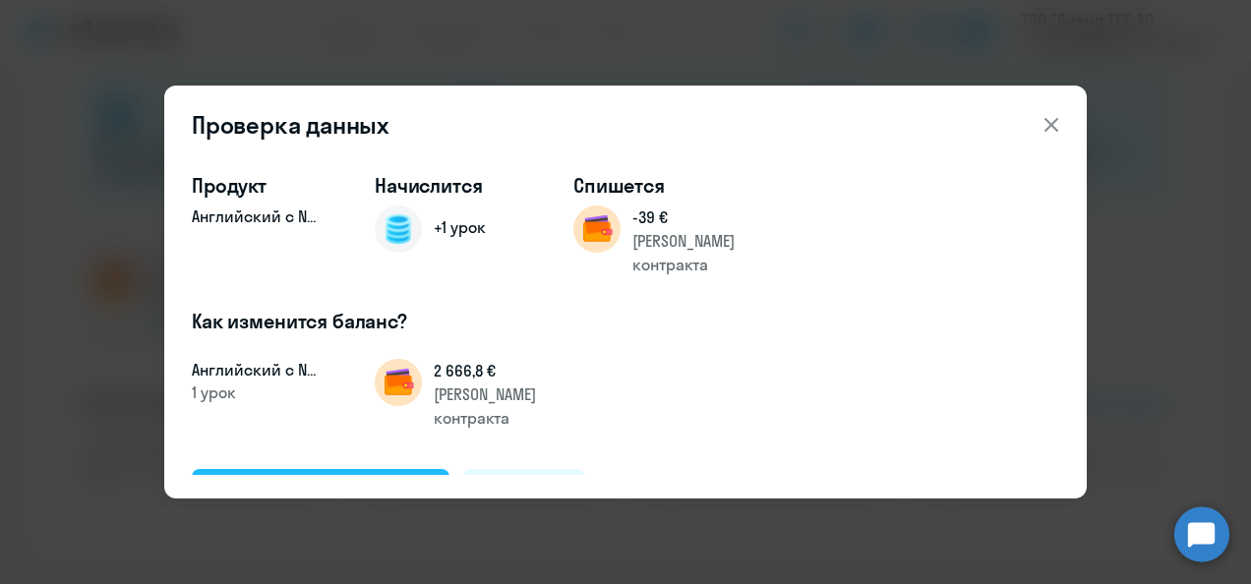
click at [329, 479] on div "Подтвердить и начислить" at bounding box center [320, 492] width 214 height 26
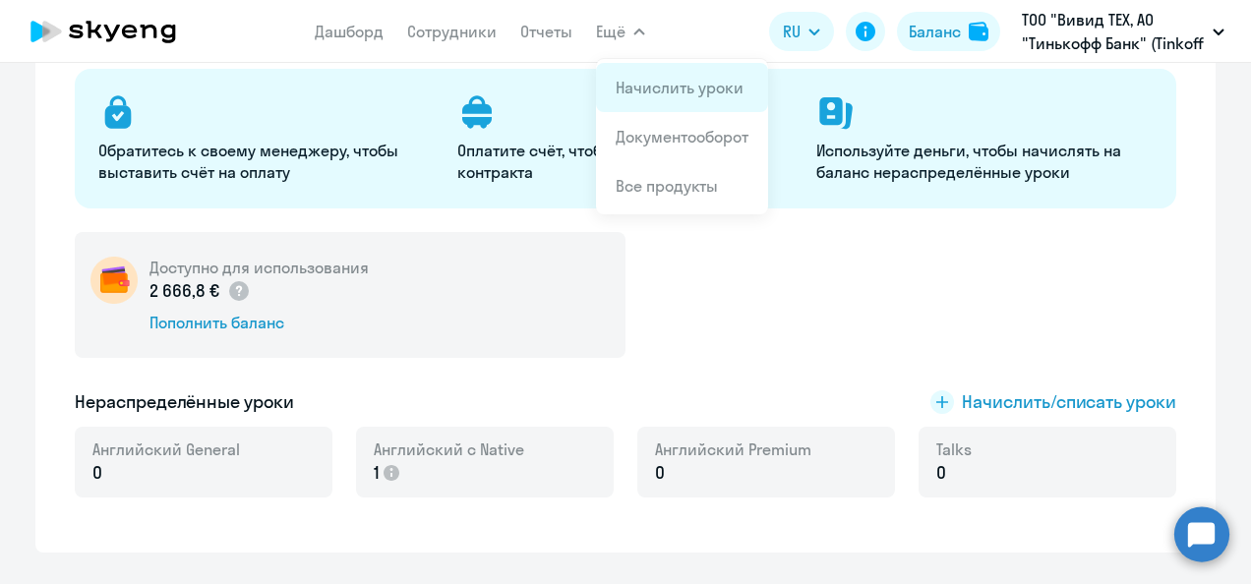
click at [636, 83] on link "Начислить уроки" at bounding box center [680, 88] width 128 height 20
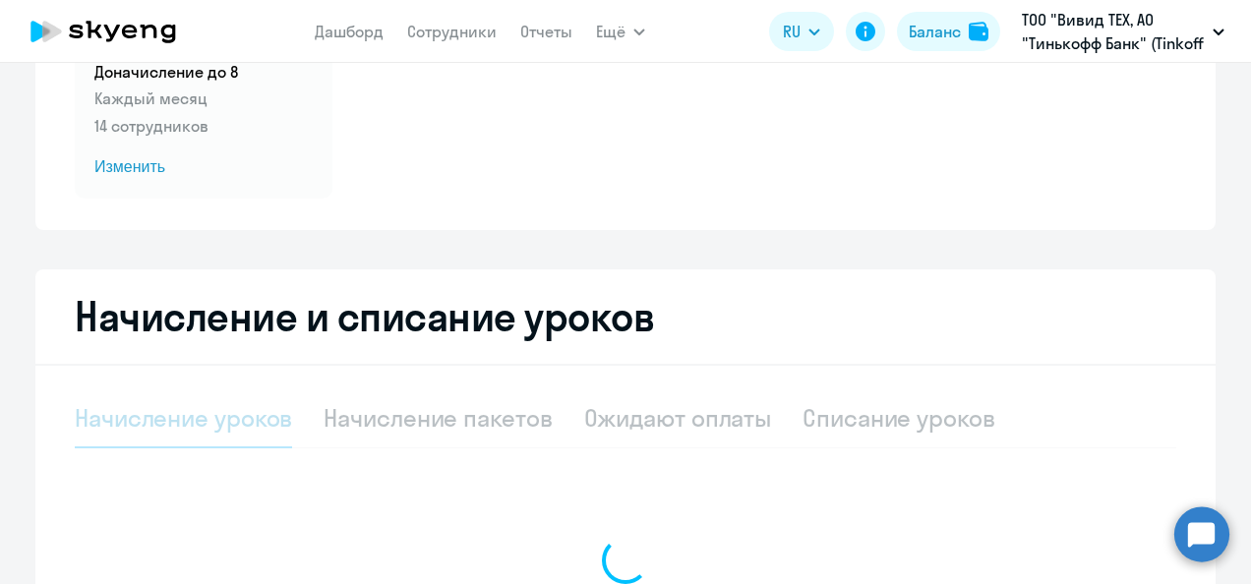
select select "10"
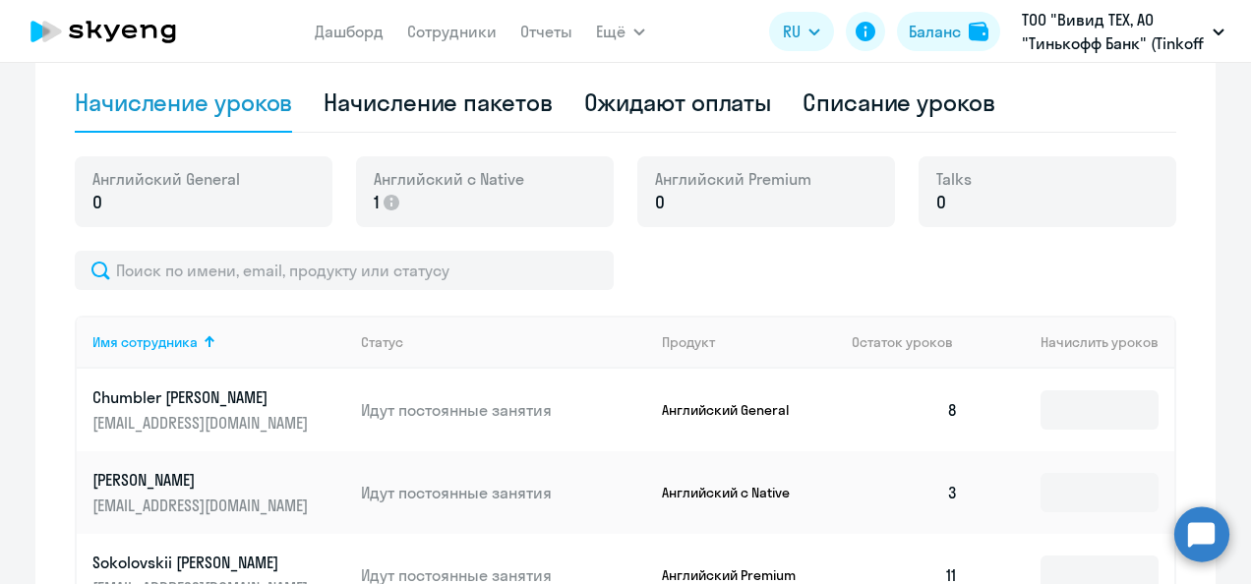
scroll to position [539, 0]
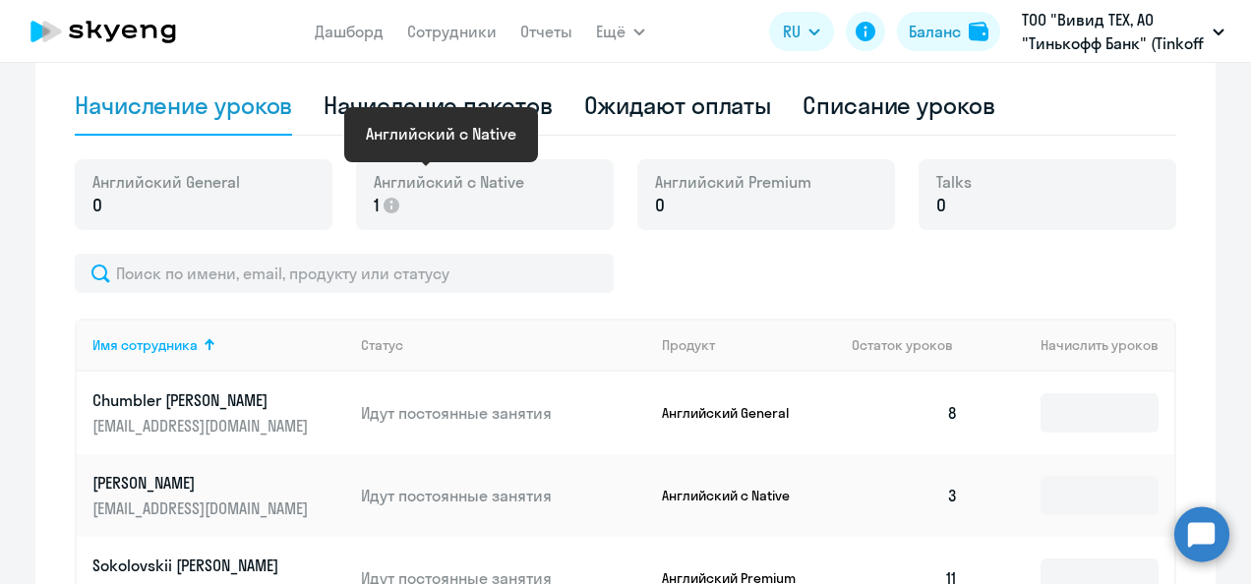
click at [457, 189] on span "Английский с Native" at bounding box center [449, 182] width 151 height 22
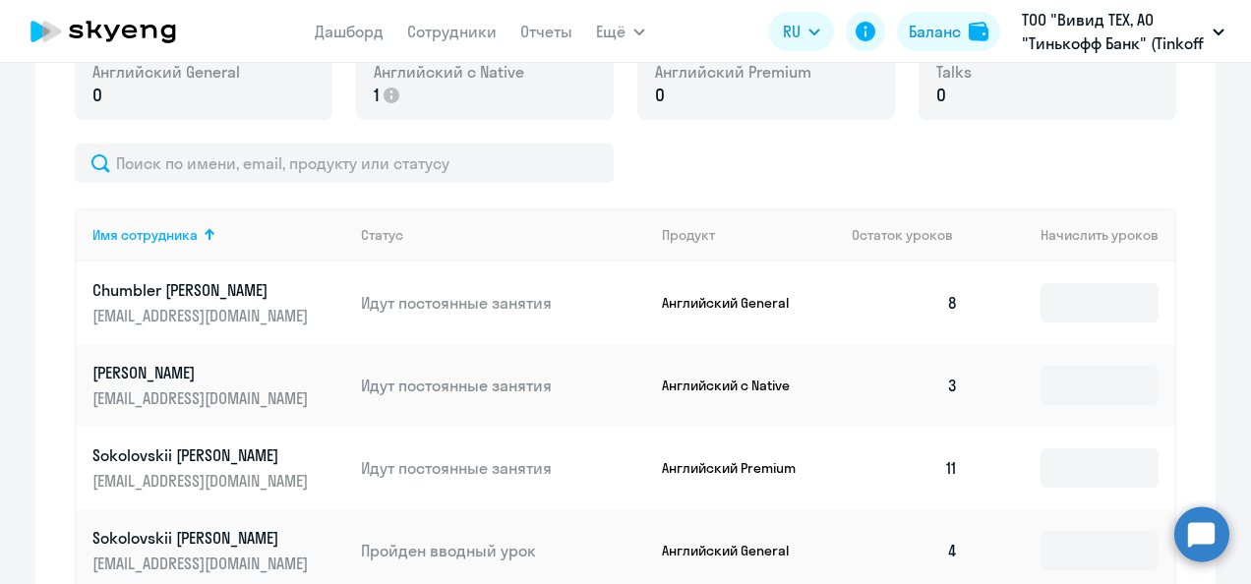
scroll to position [667, 0]
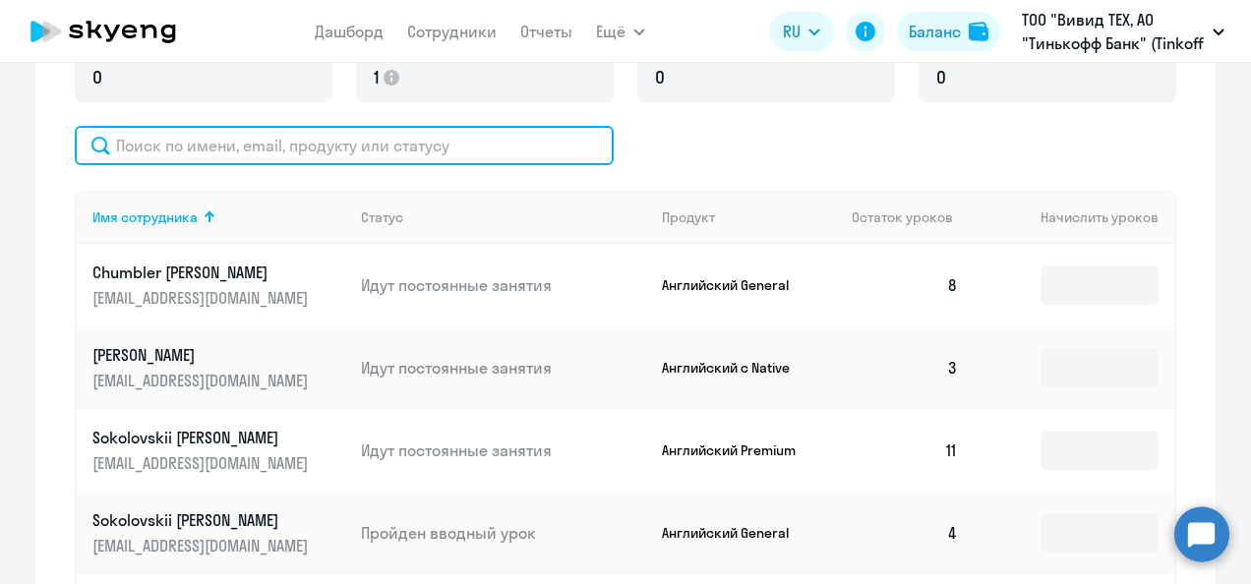
click at [167, 147] on input "text" at bounding box center [344, 145] width 539 height 39
type input "[EMAIL_ADDRESS][DOMAIN_NAME]"
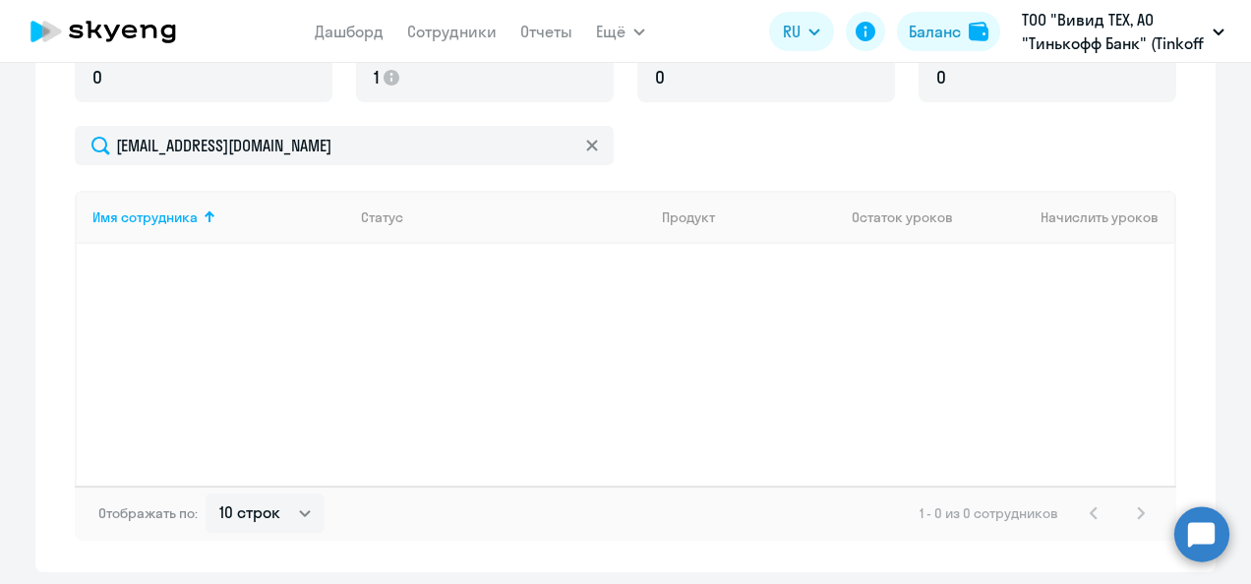
click at [586, 144] on icon at bounding box center [592, 146] width 12 height 12
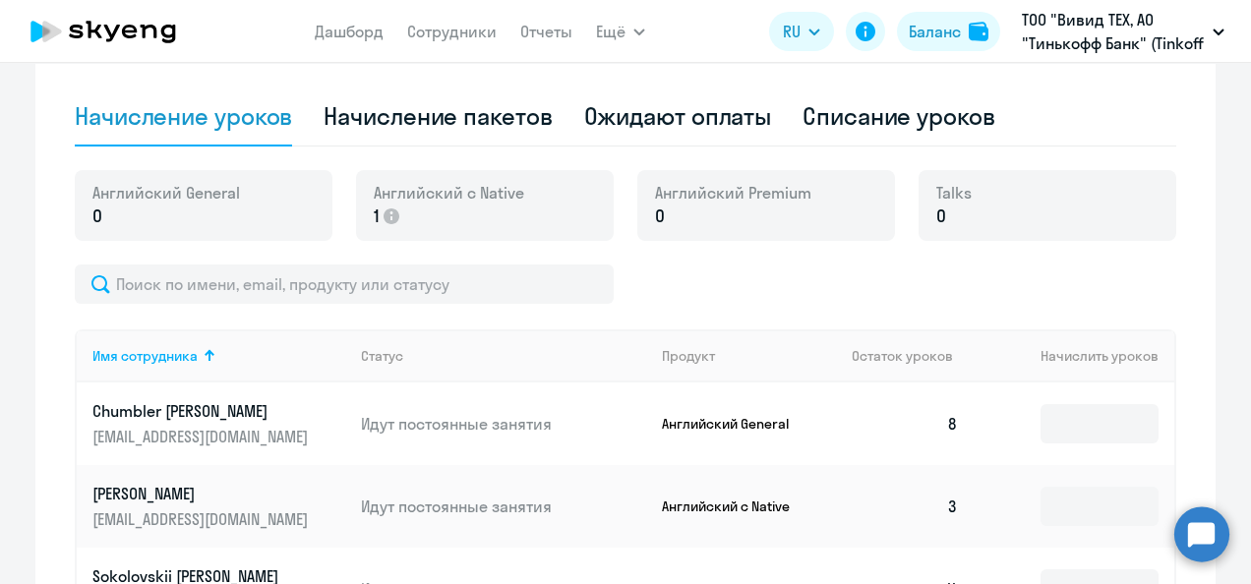
scroll to position [520, 0]
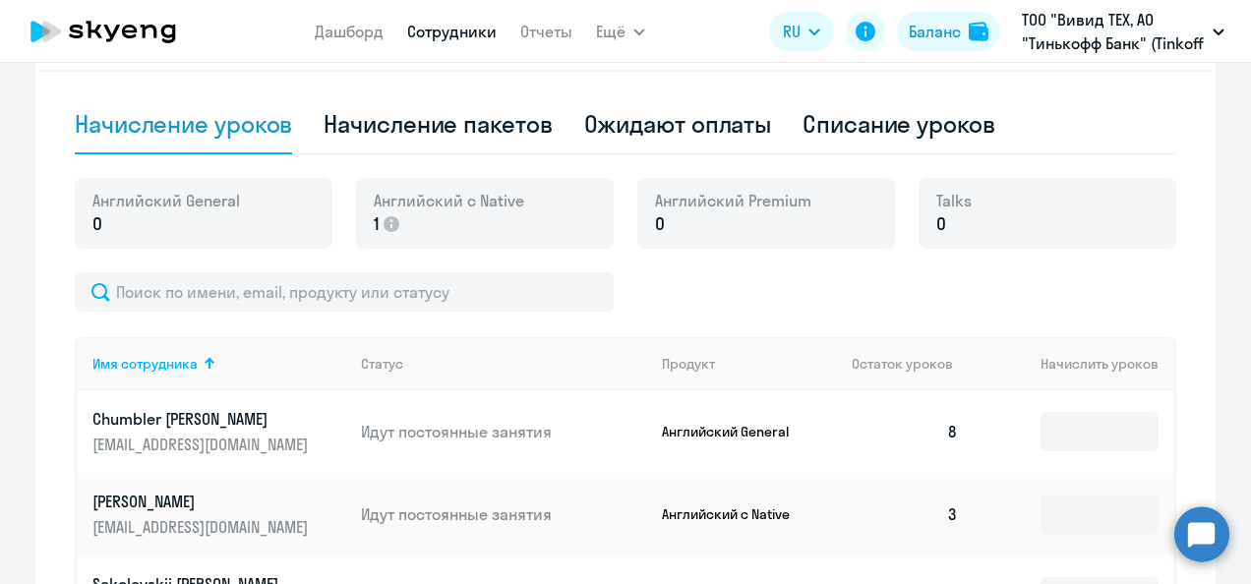
click at [468, 27] on link "Сотрудники" at bounding box center [452, 32] width 90 height 20
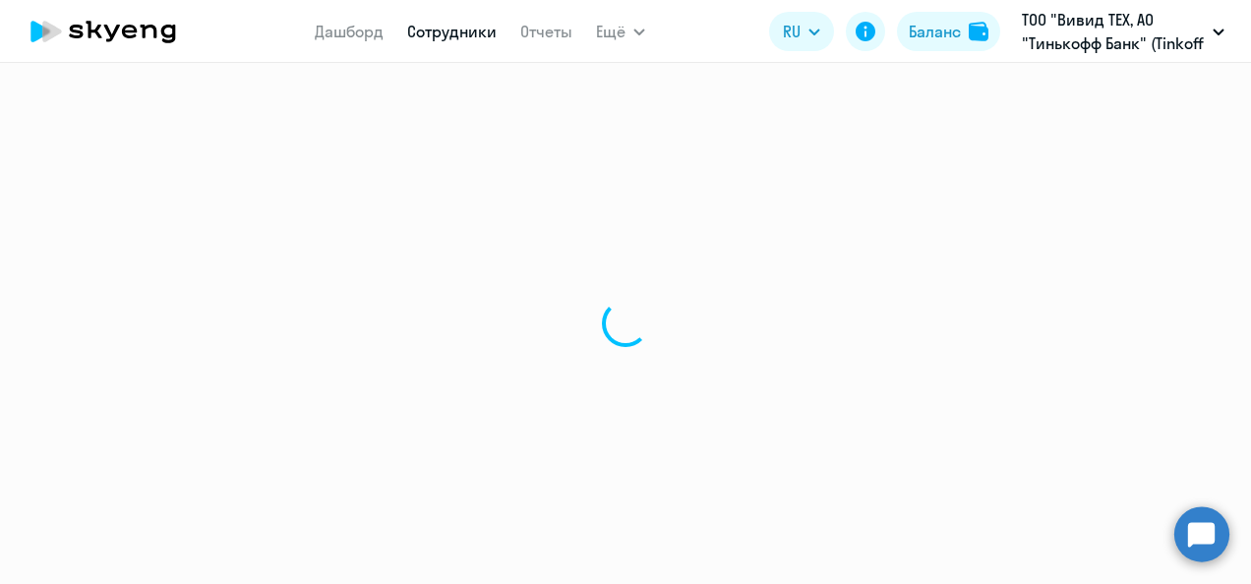
select select "30"
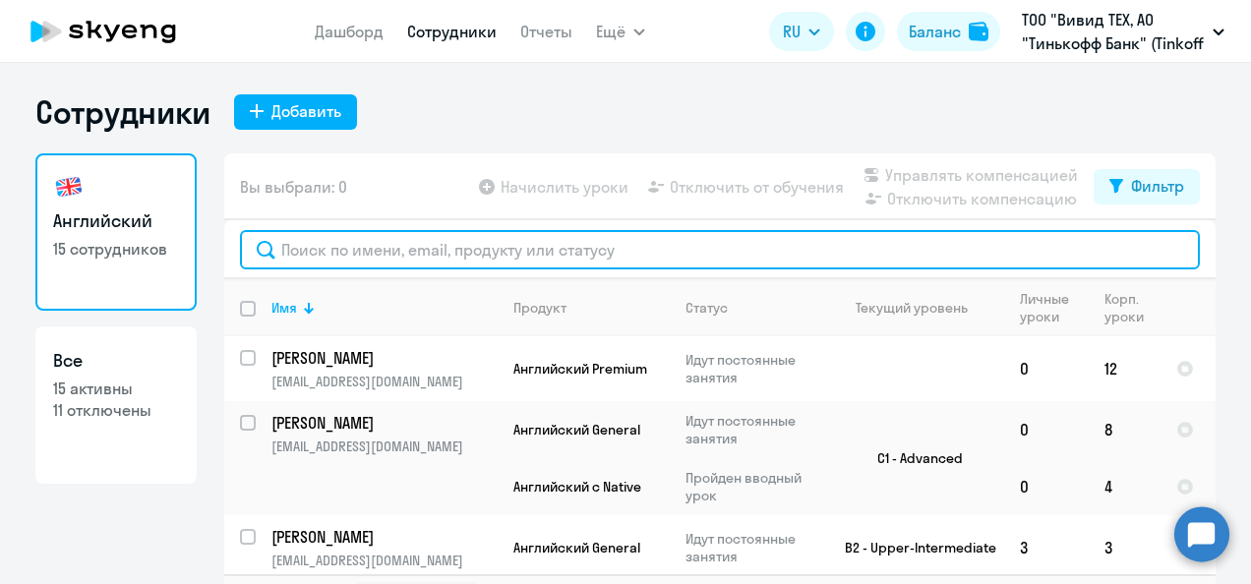
click at [312, 253] on input "text" at bounding box center [720, 249] width 960 height 39
type input "ы"
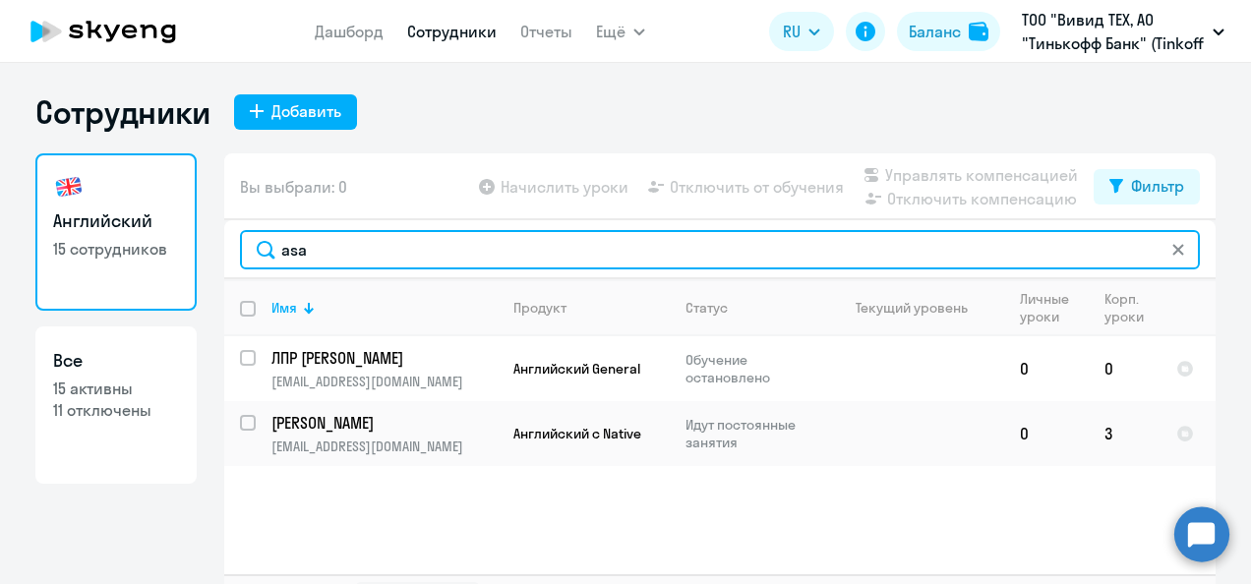
click at [334, 250] on input "asa" at bounding box center [720, 249] width 960 height 39
type input "[EMAIL_ADDRESS][DOMAIN_NAME]"
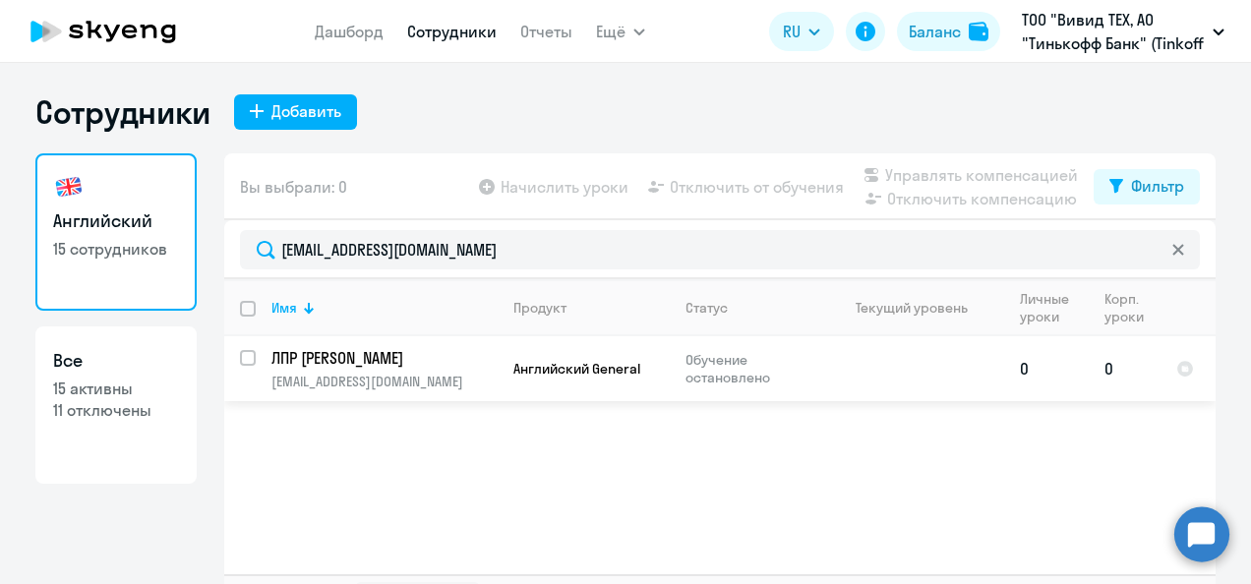
click at [357, 356] on p "ЛПР [PERSON_NAME]" at bounding box center [382, 358] width 222 height 22
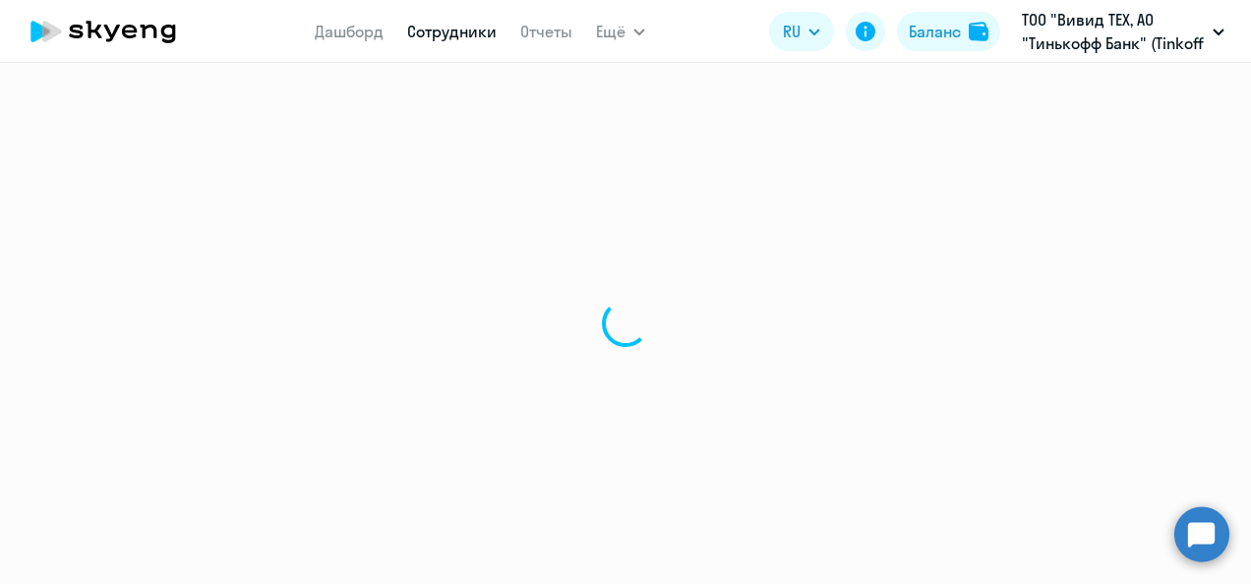
select select "english"
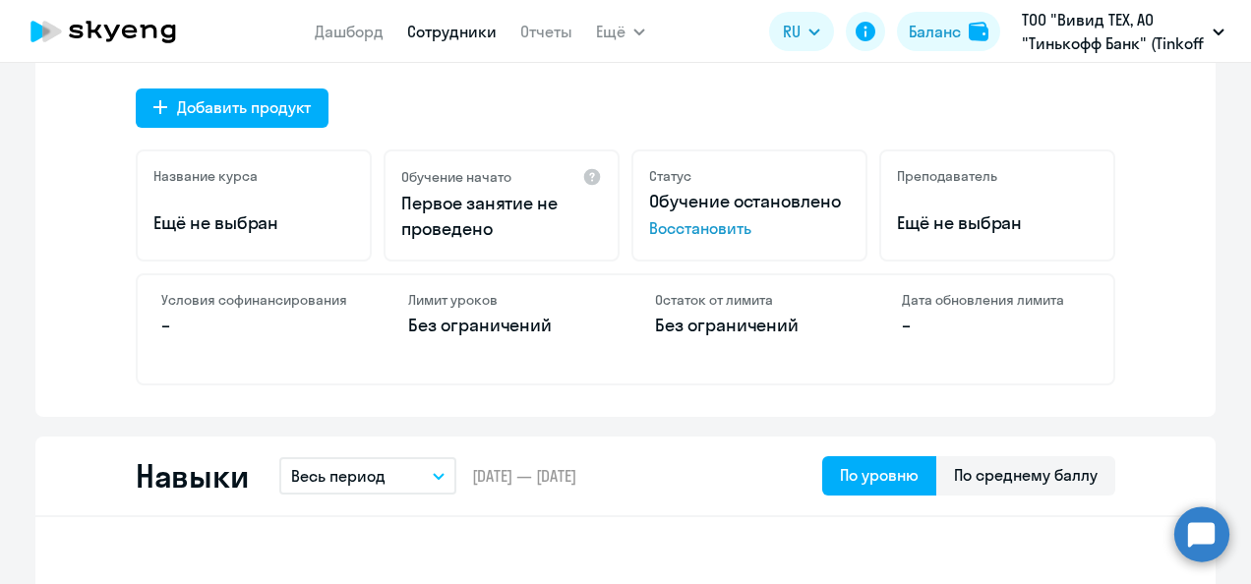
scroll to position [681, 0]
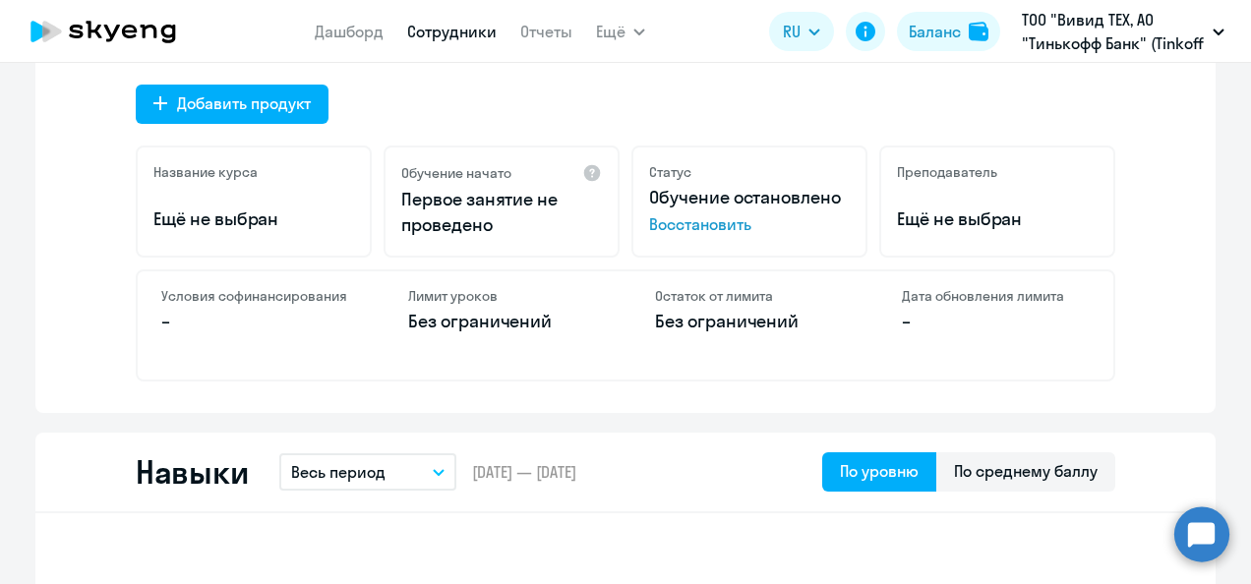
click at [718, 223] on span "Восстановить" at bounding box center [749, 224] width 201 height 24
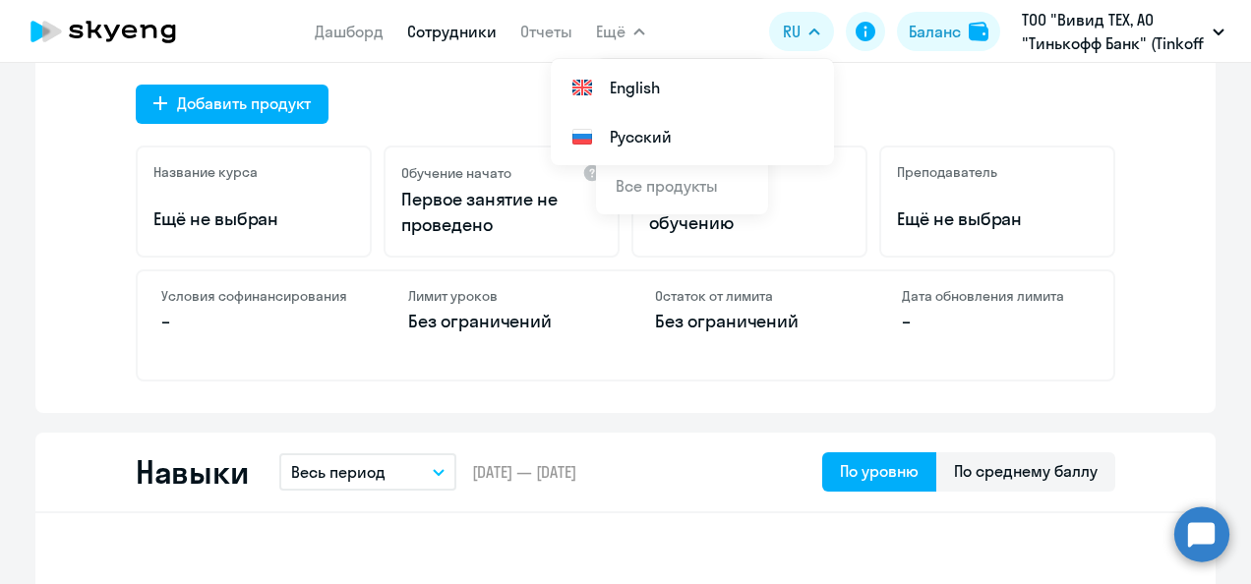
click at [612, 33] on span "Ещё" at bounding box center [611, 32] width 30 height 24
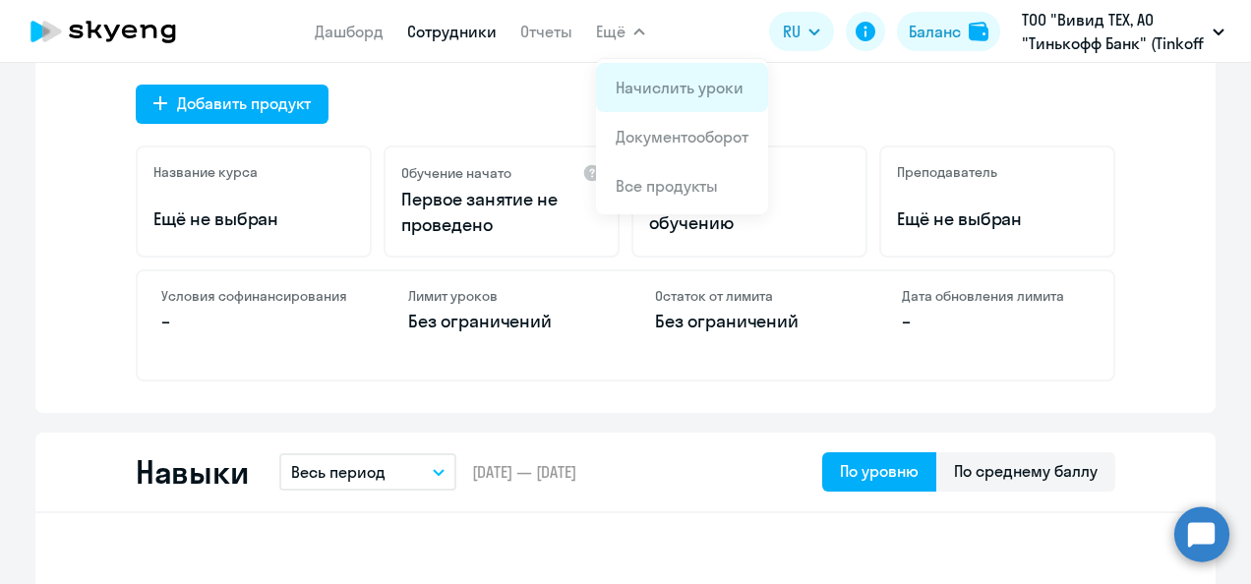
click at [648, 79] on link "Начислить уроки" at bounding box center [680, 88] width 128 height 20
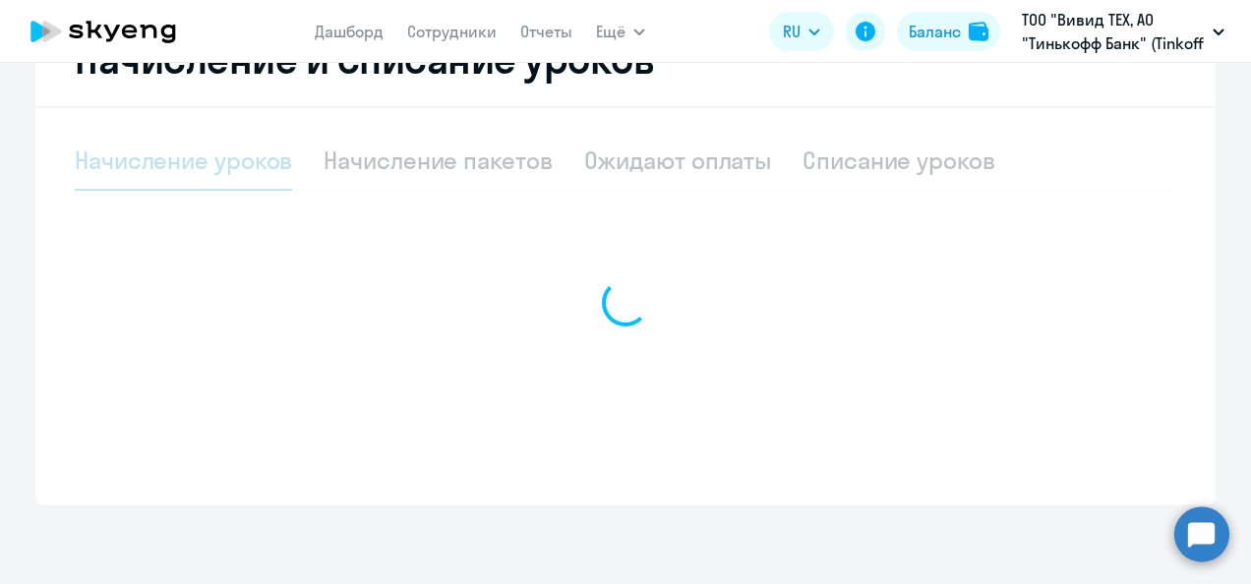
scroll to position [484, 0]
select select "10"
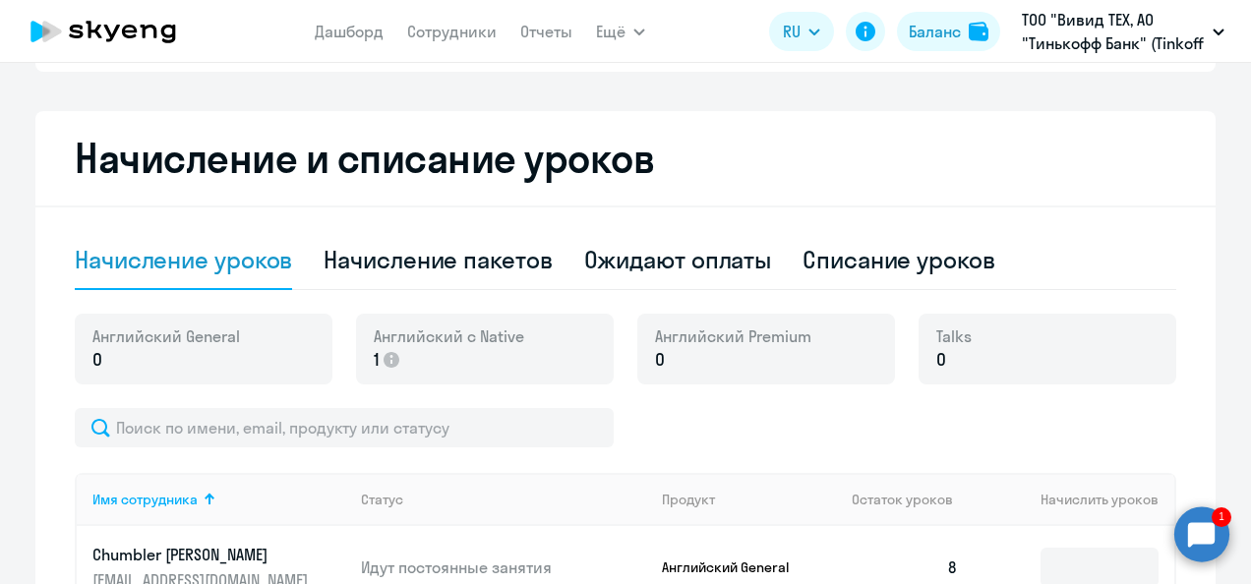
scroll to position [407, 0]
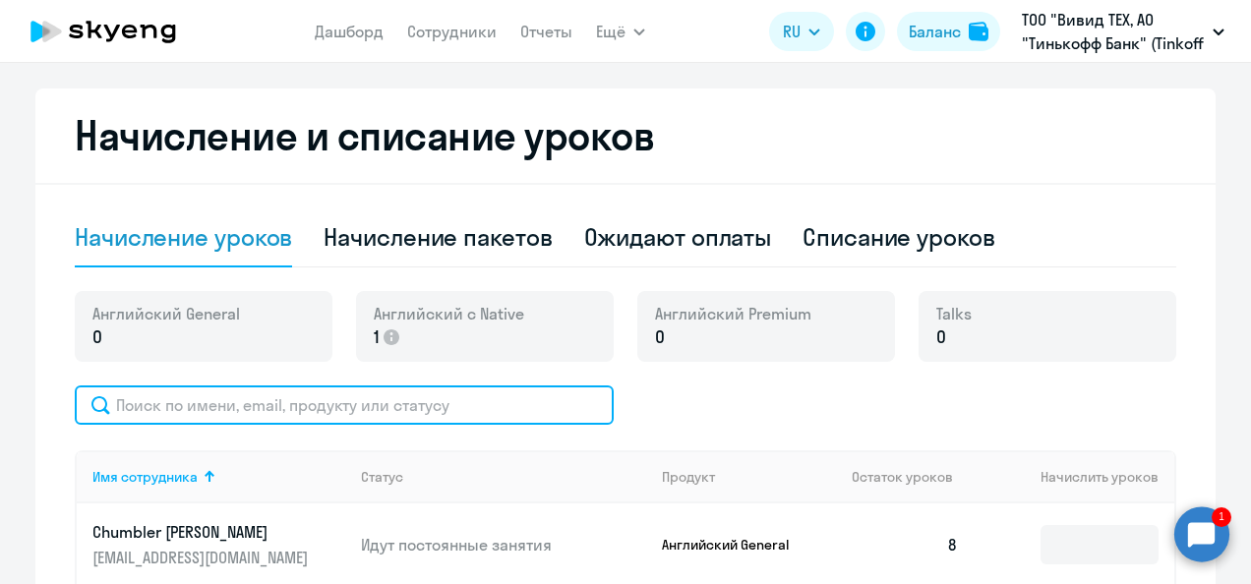
click at [291, 409] on input "text" at bounding box center [344, 405] width 539 height 39
type input "[EMAIL_ADDRESS][DOMAIN_NAME]"
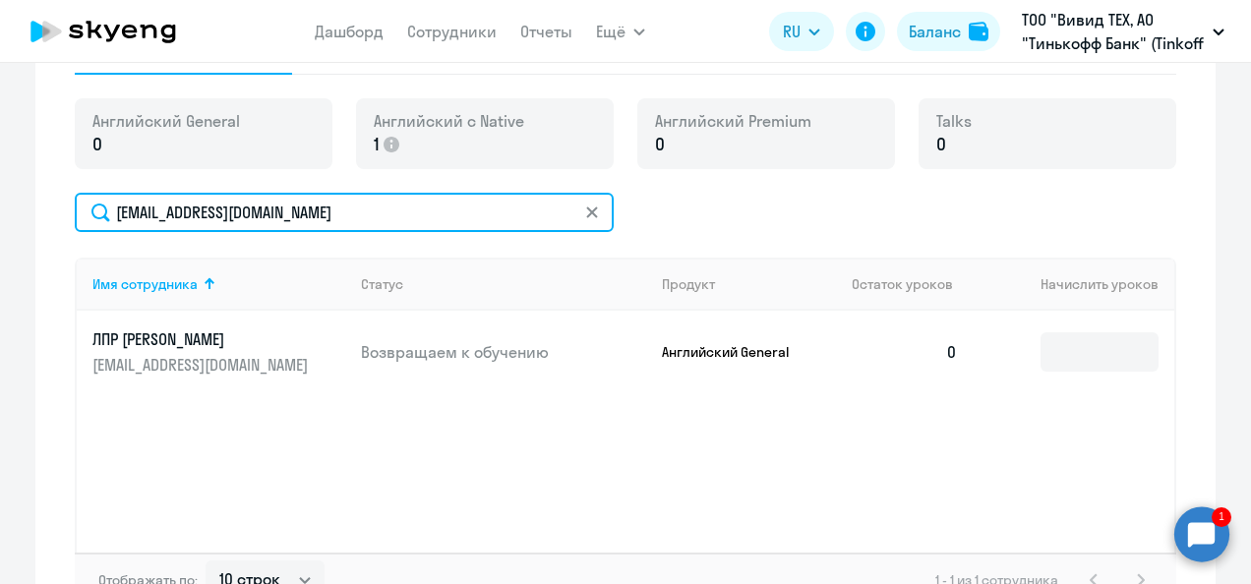
scroll to position [614, 0]
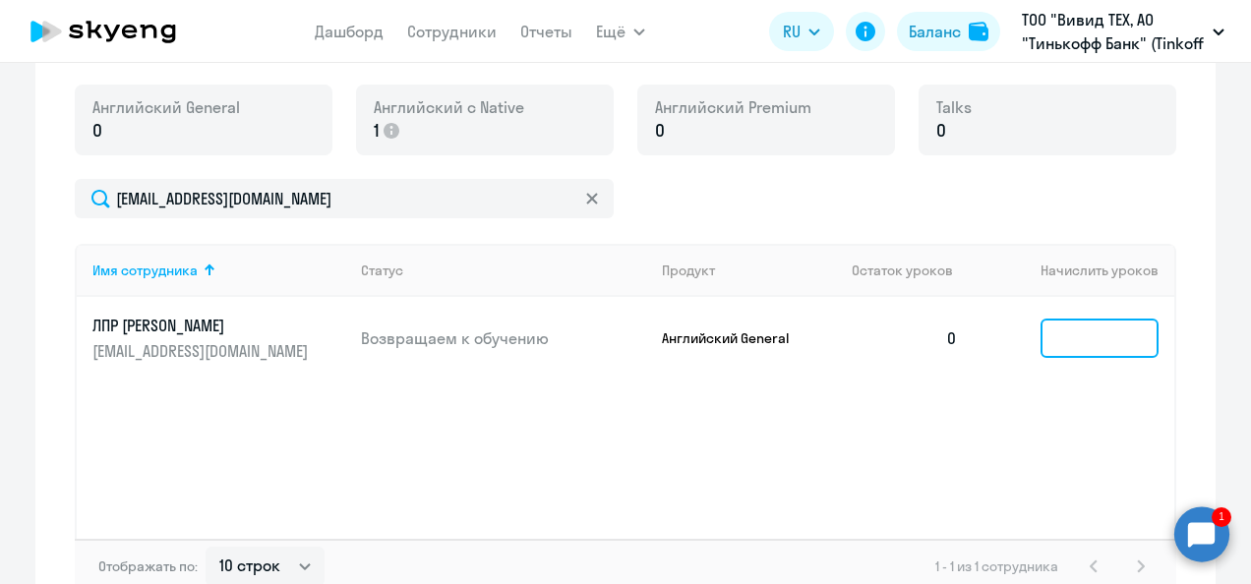
click at [1094, 331] on input at bounding box center [1100, 338] width 118 height 39
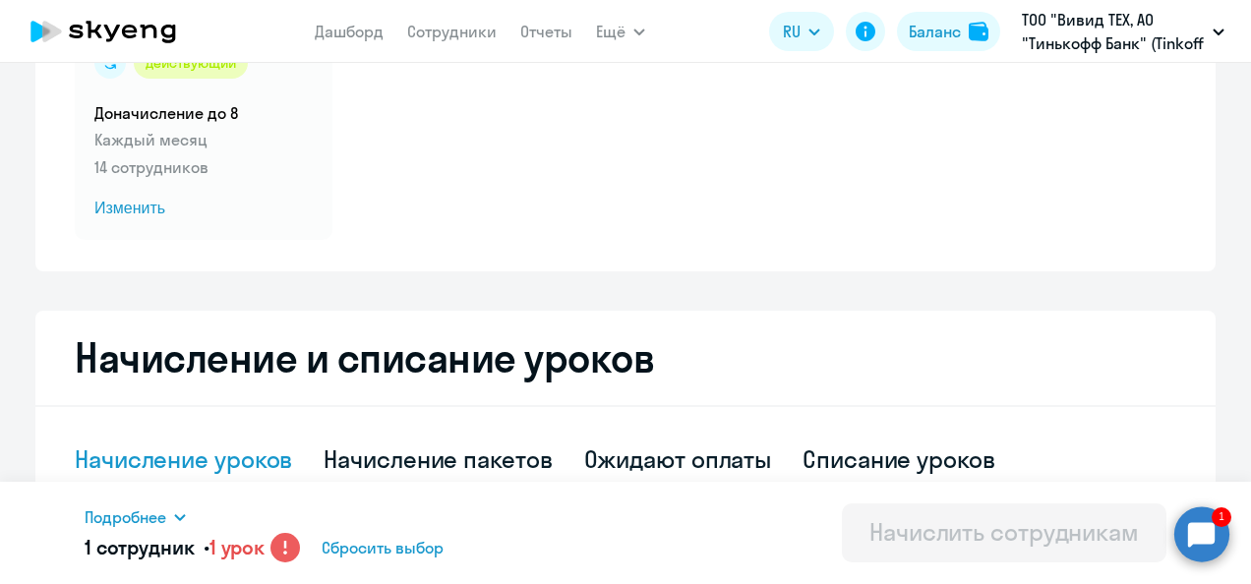
scroll to position [181, 0]
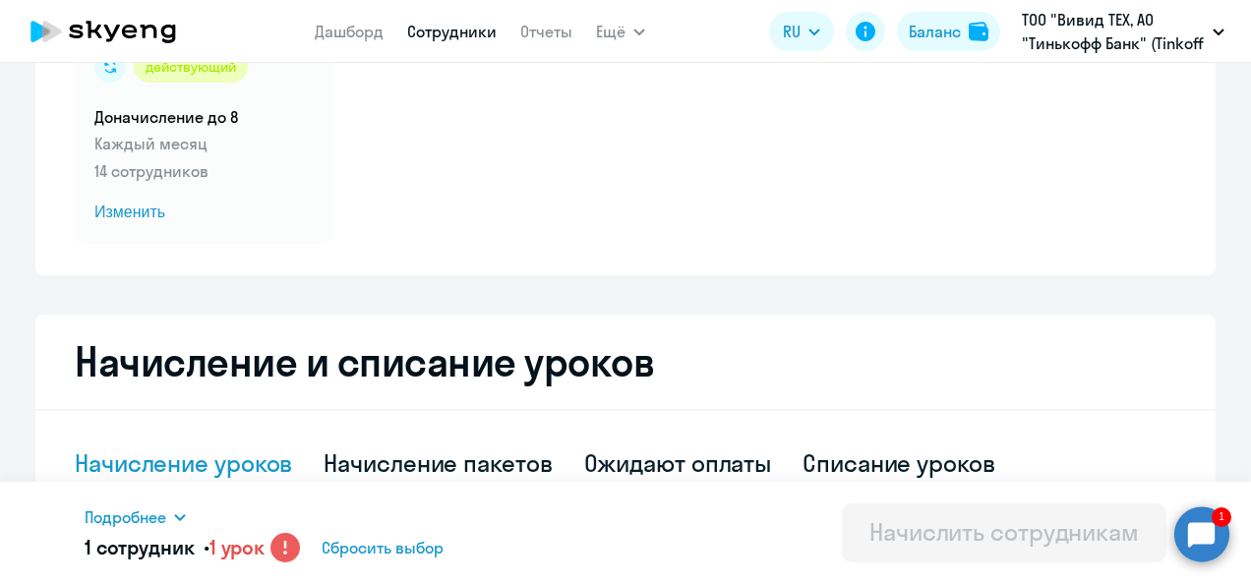
type input "1"
click at [440, 36] on link "Сотрудники" at bounding box center [452, 32] width 90 height 20
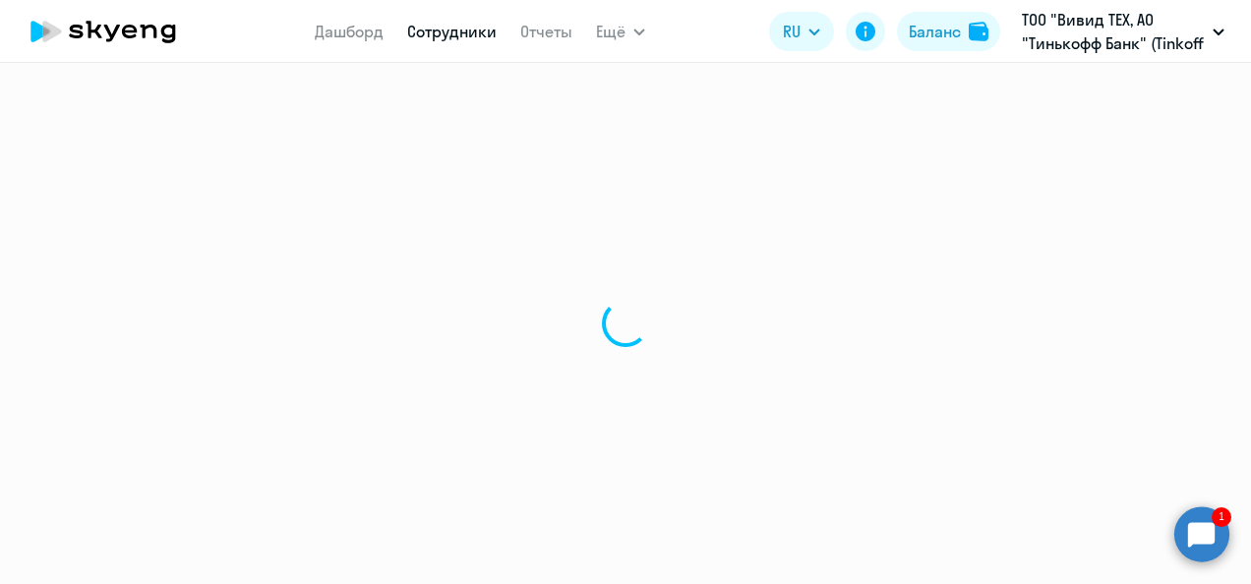
select select "30"
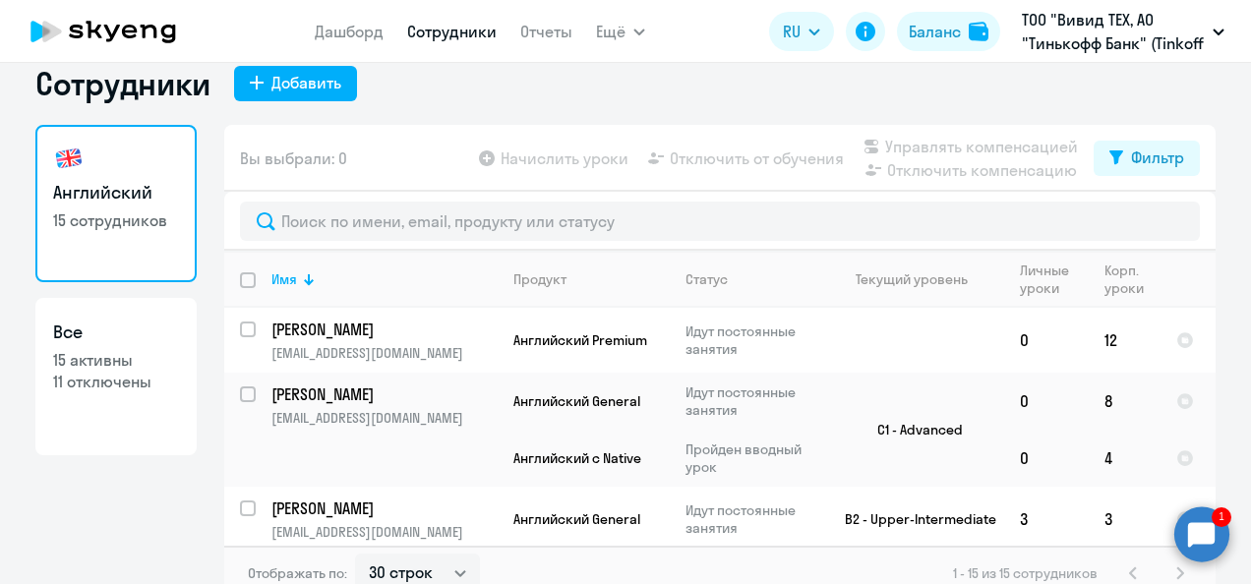
scroll to position [45, 0]
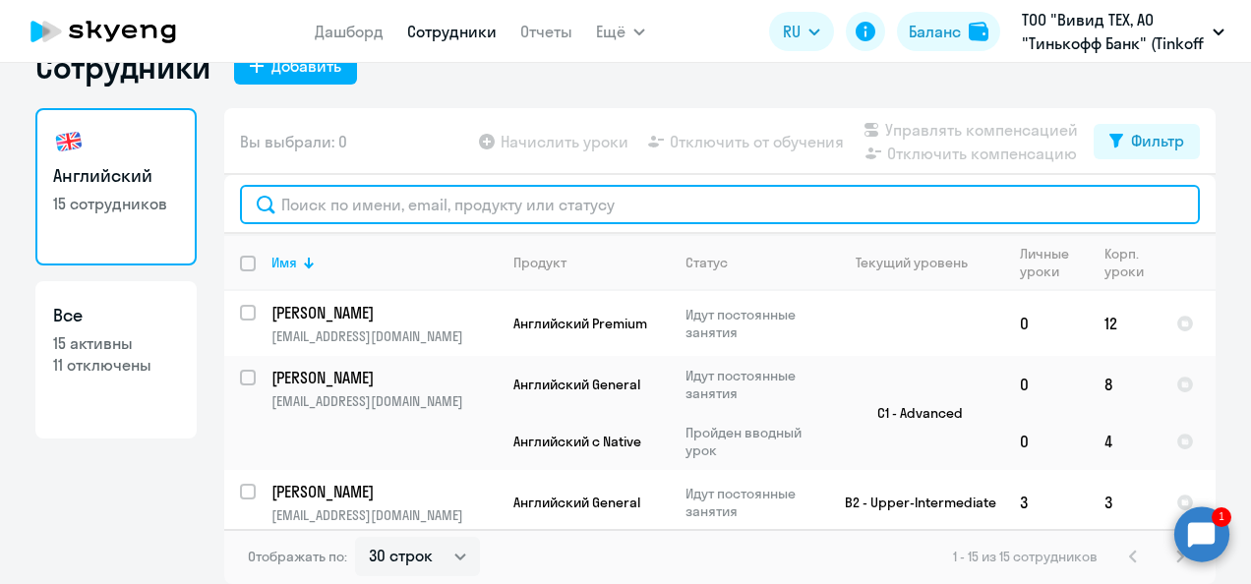
click at [401, 185] on input "text" at bounding box center [720, 204] width 960 height 39
click at [403, 195] on input "text" at bounding box center [720, 204] width 960 height 39
click at [388, 201] on input "text" at bounding box center [720, 204] width 960 height 39
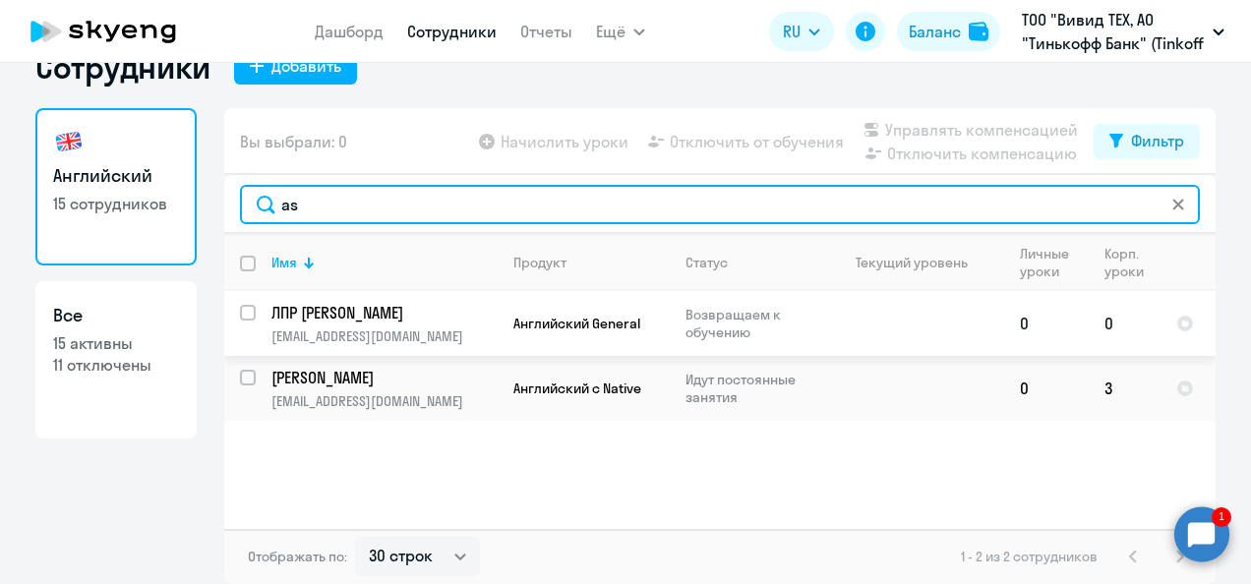
type input "as"
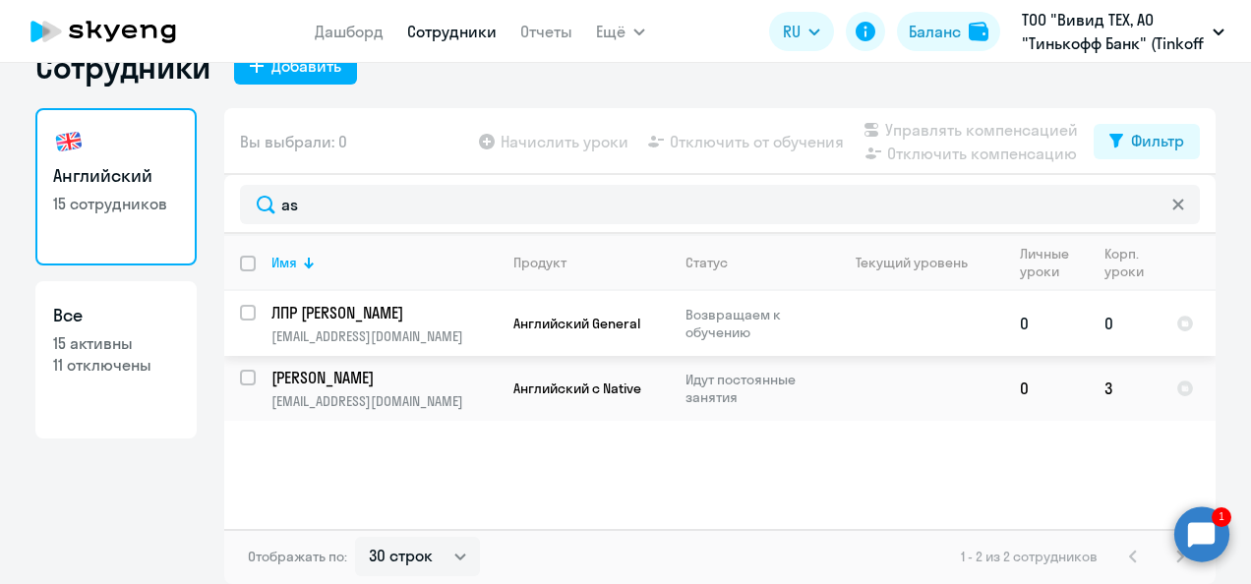
click at [375, 318] on p "ЛПР [PERSON_NAME]" at bounding box center [382, 313] width 222 height 22
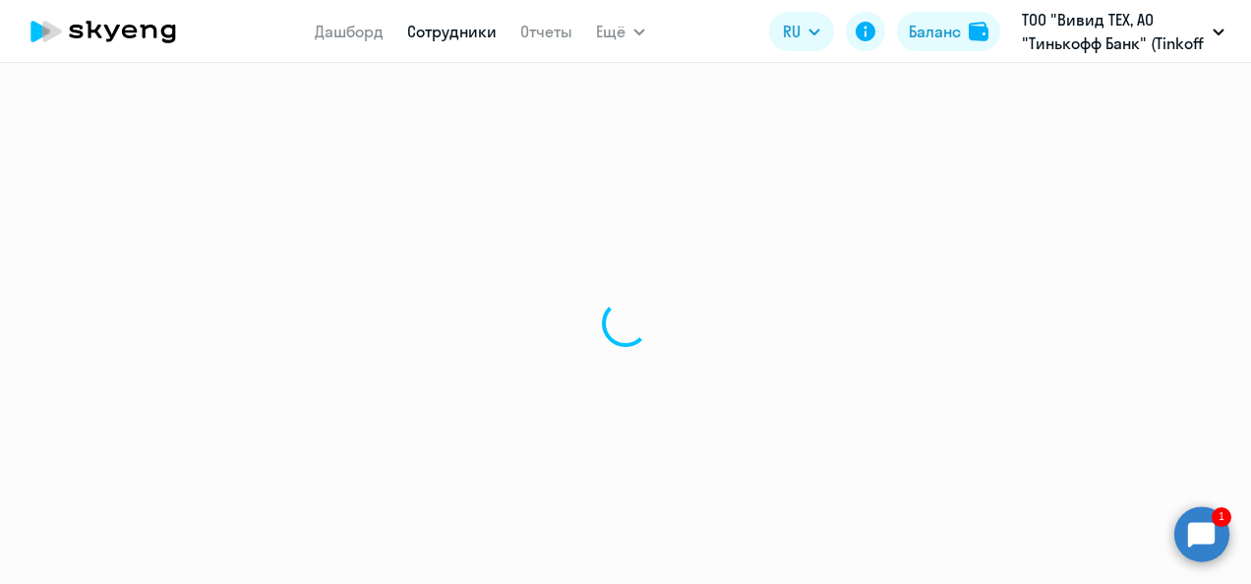
select select "english"
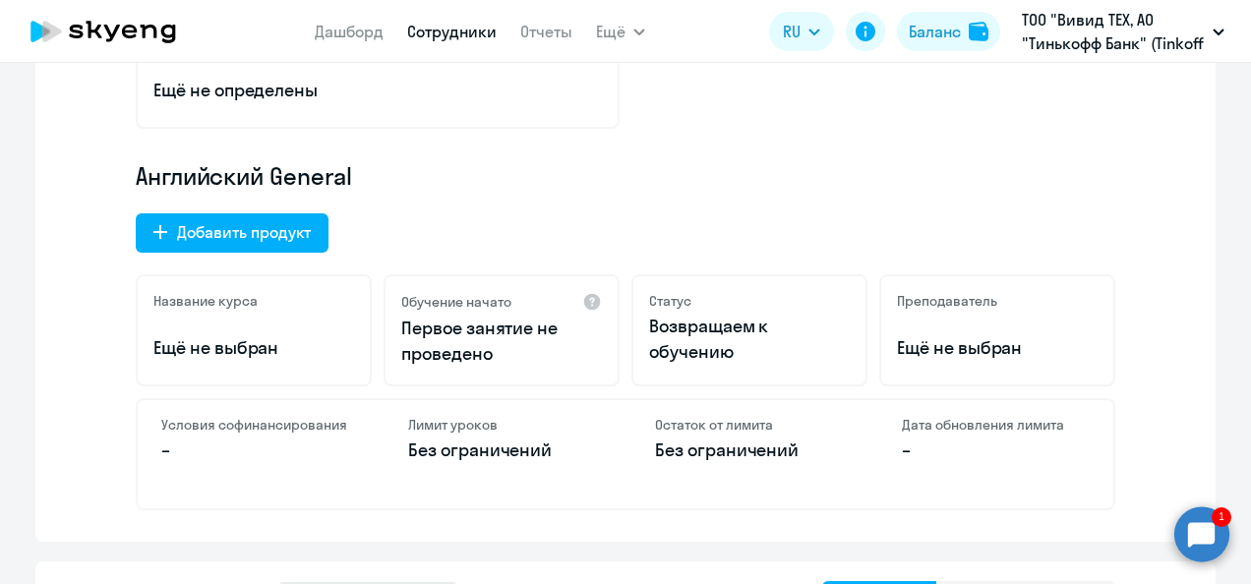
scroll to position [578, 0]
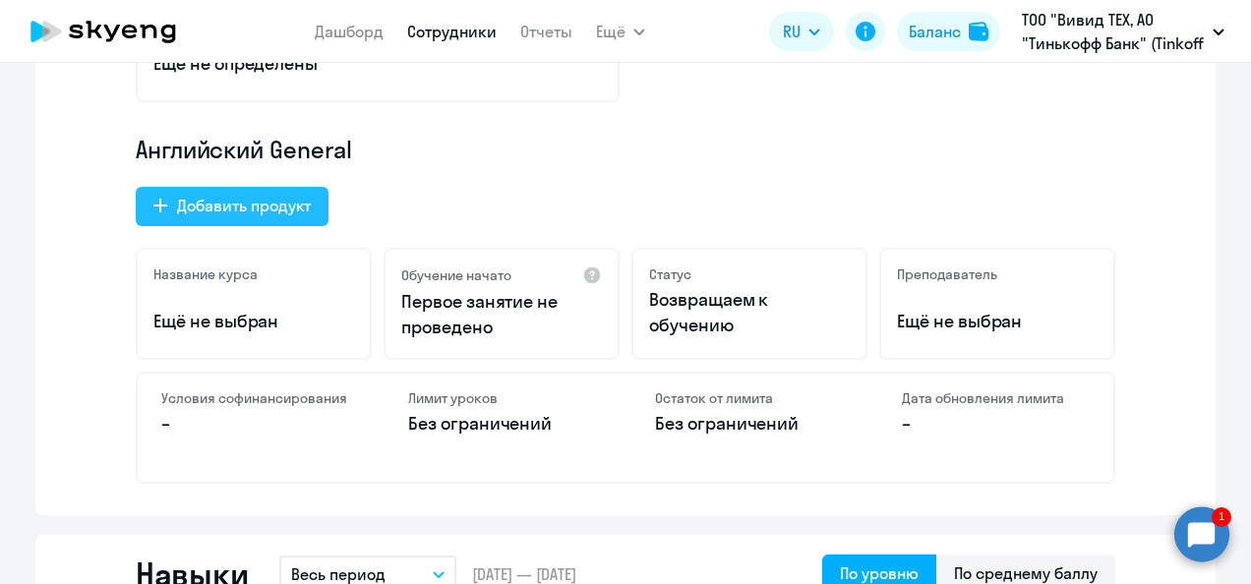
click at [279, 211] on div "Добавить продукт" at bounding box center [244, 206] width 134 height 24
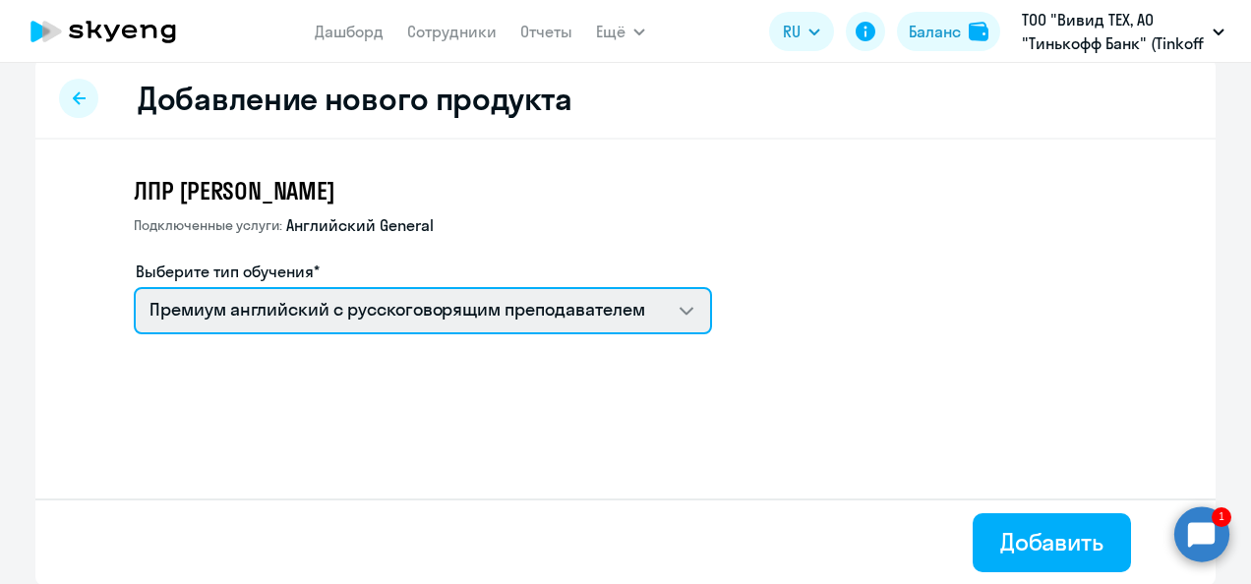
click at [554, 313] on select "Премиум [DEMOGRAPHIC_DATA] с русскоговорящим преподавателем Английский General …" at bounding box center [423, 310] width 578 height 47
select select "english_adult_native_speaker"
click at [134, 287] on select "Премиум [DEMOGRAPHIC_DATA] с русскоговорящим преподавателем Английский General …" at bounding box center [423, 310] width 578 height 47
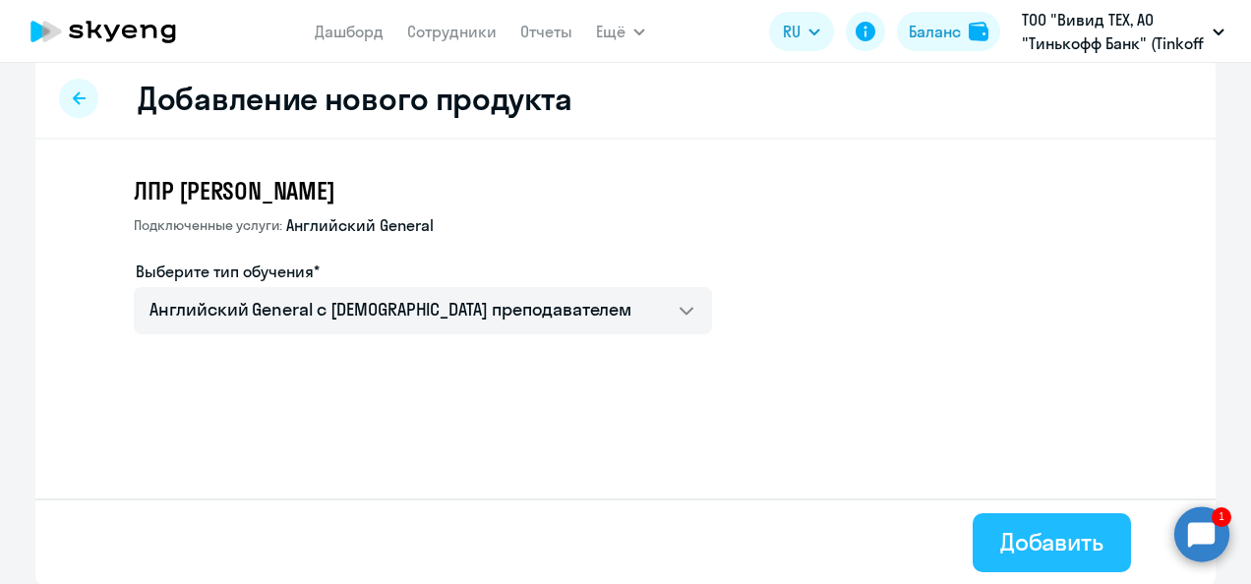
click at [1037, 542] on div "Добавить" at bounding box center [1051, 541] width 103 height 31
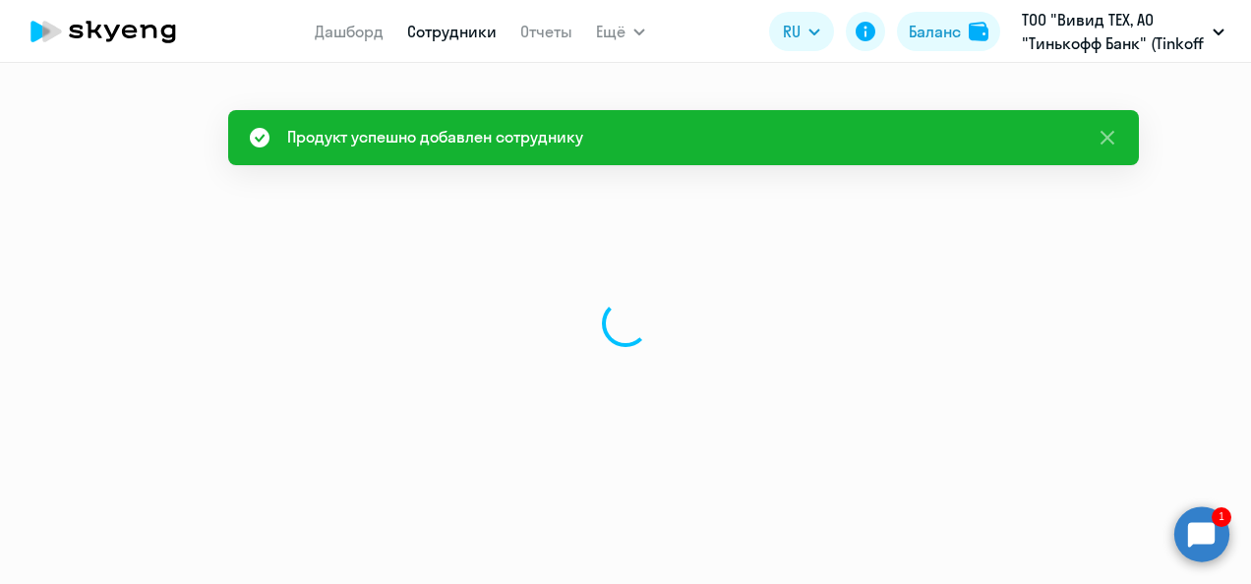
select select "english"
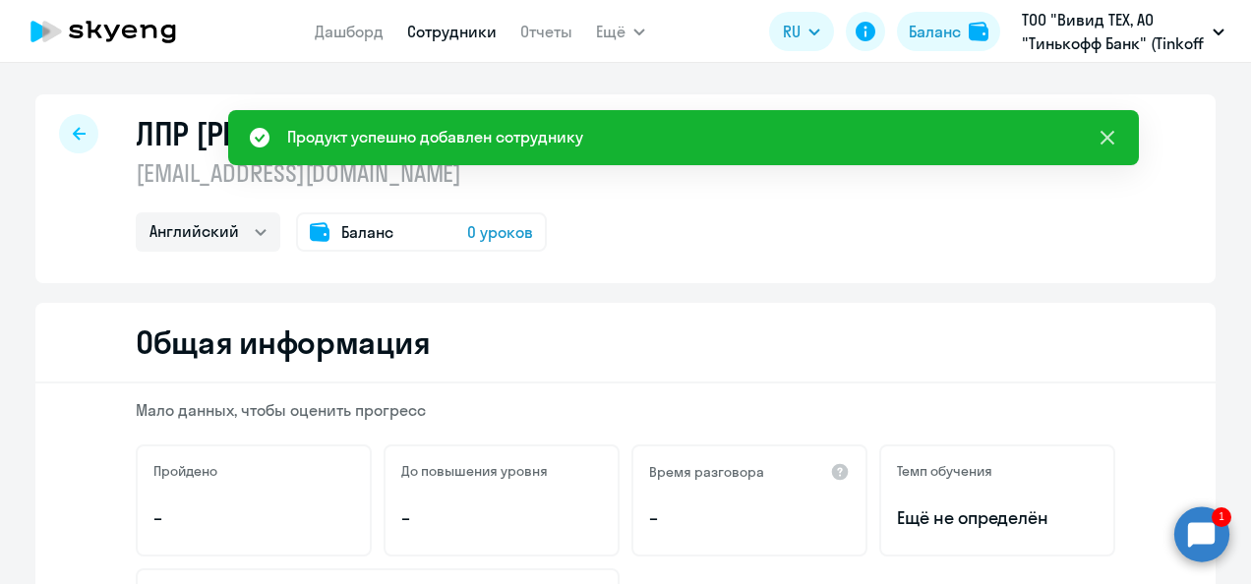
click at [1103, 134] on icon at bounding box center [1108, 138] width 14 height 14
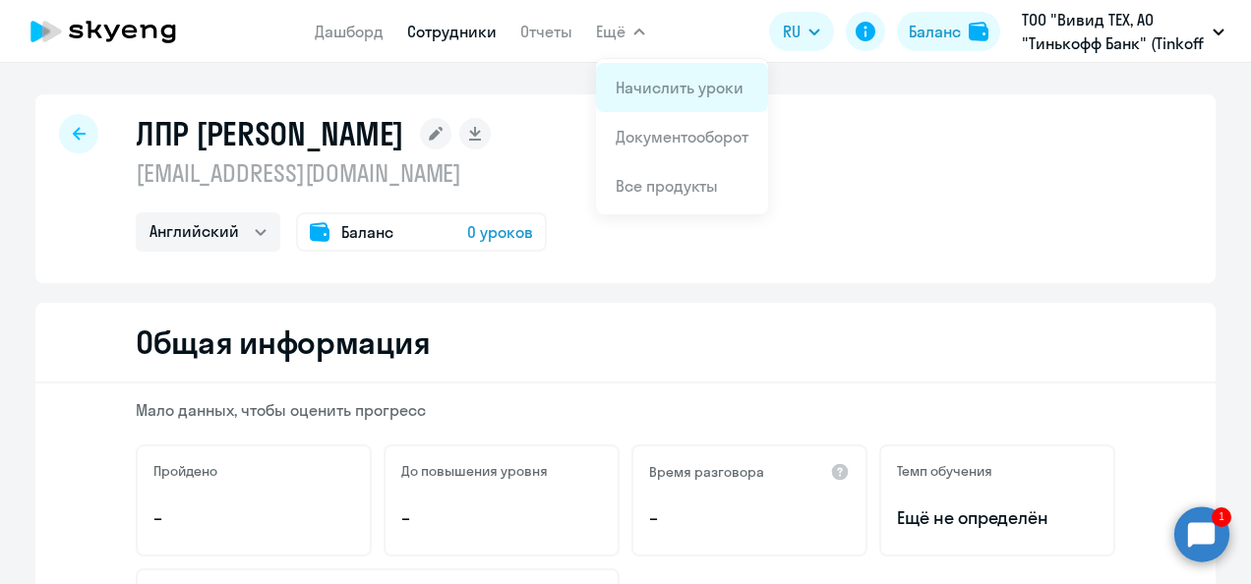
click at [647, 85] on link "Начислить уроки" at bounding box center [680, 88] width 128 height 20
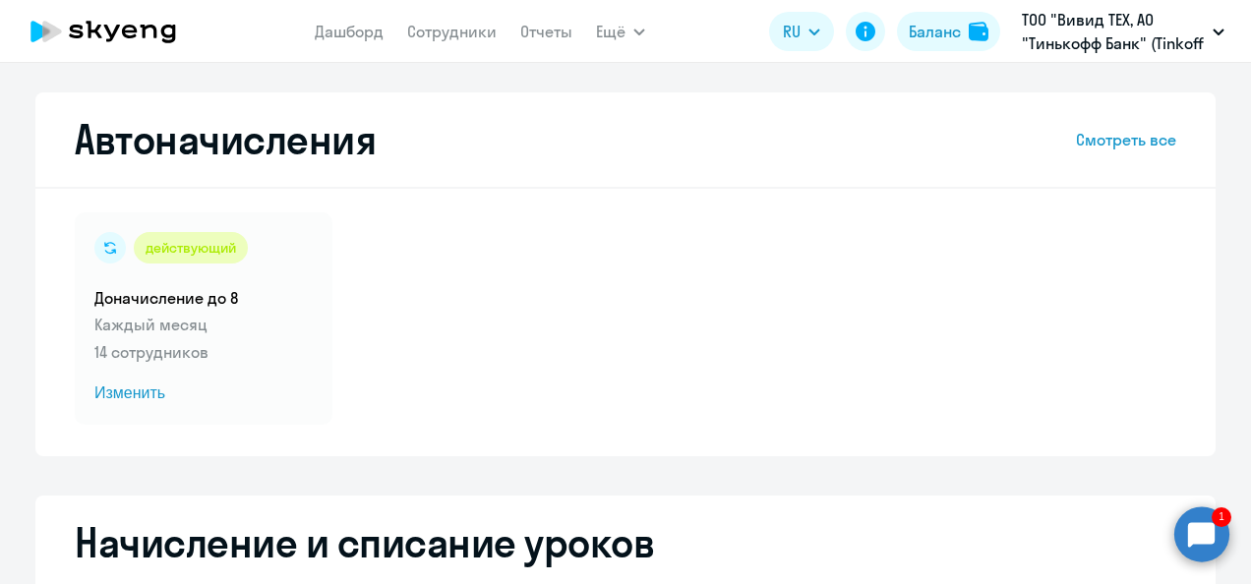
select select "10"
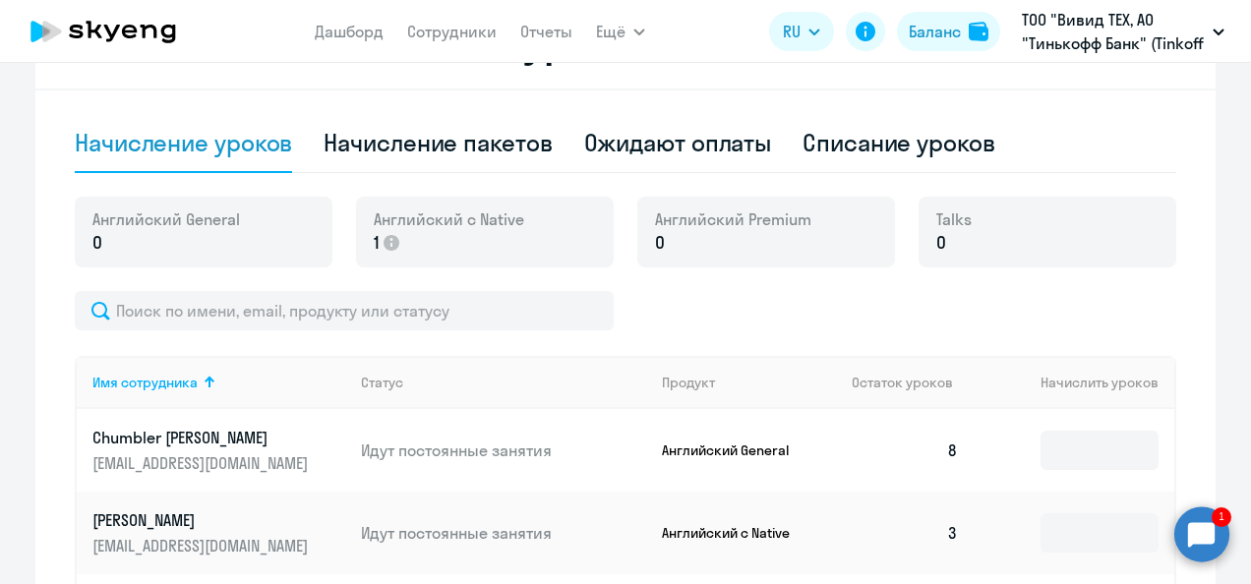
scroll to position [535, 0]
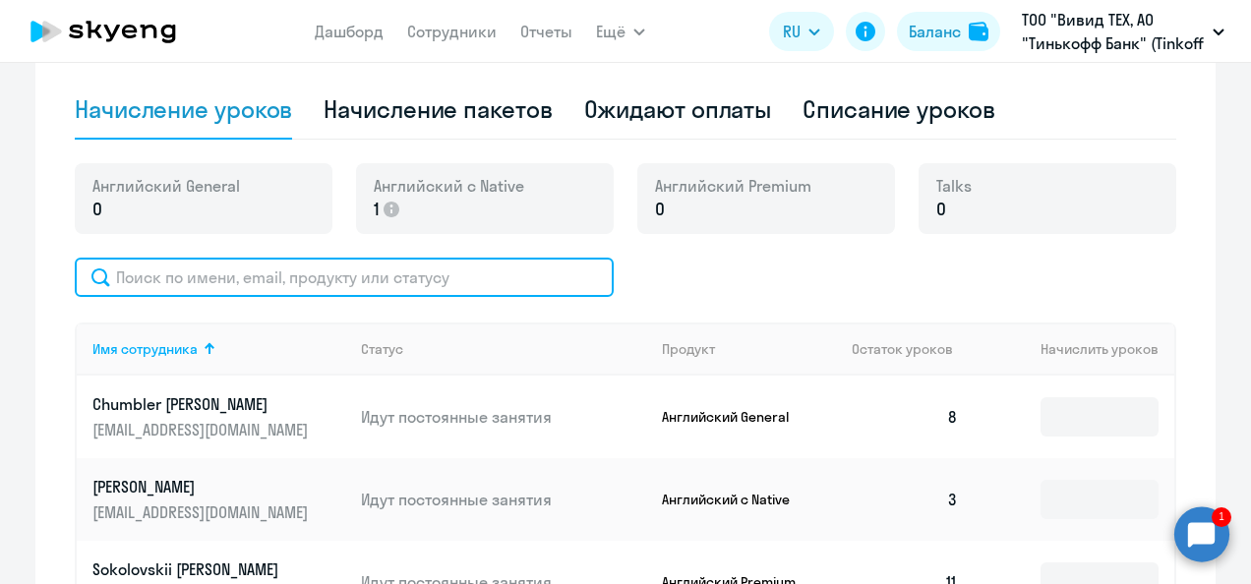
click at [187, 274] on input "text" at bounding box center [344, 277] width 539 height 39
type input "[EMAIL_ADDRESS][DOMAIN_NAME]"
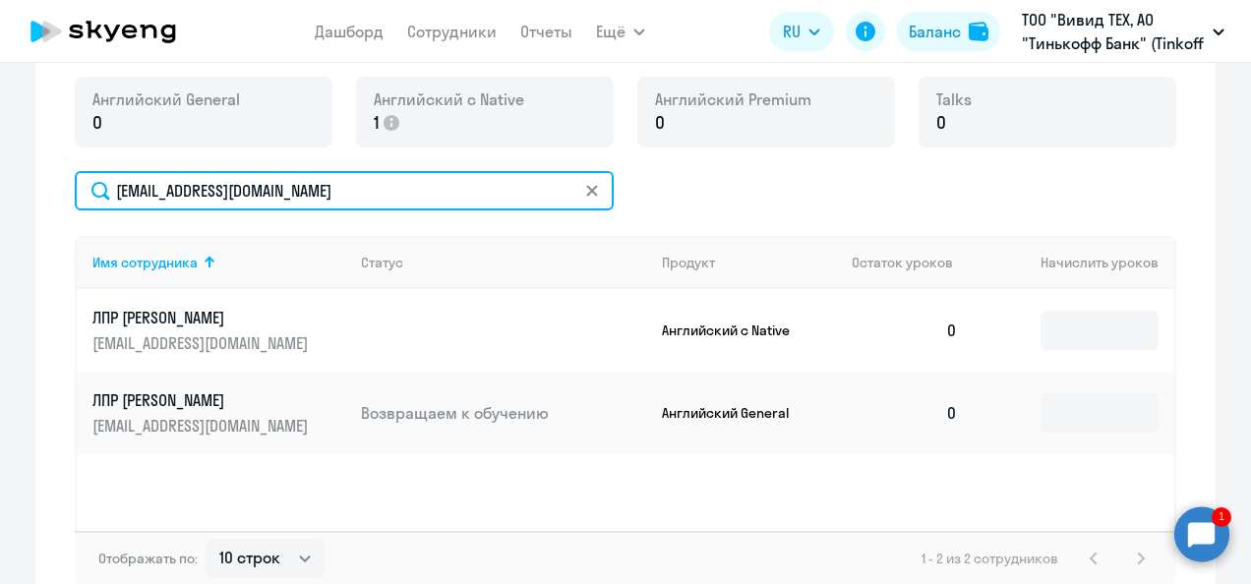
scroll to position [632, 0]
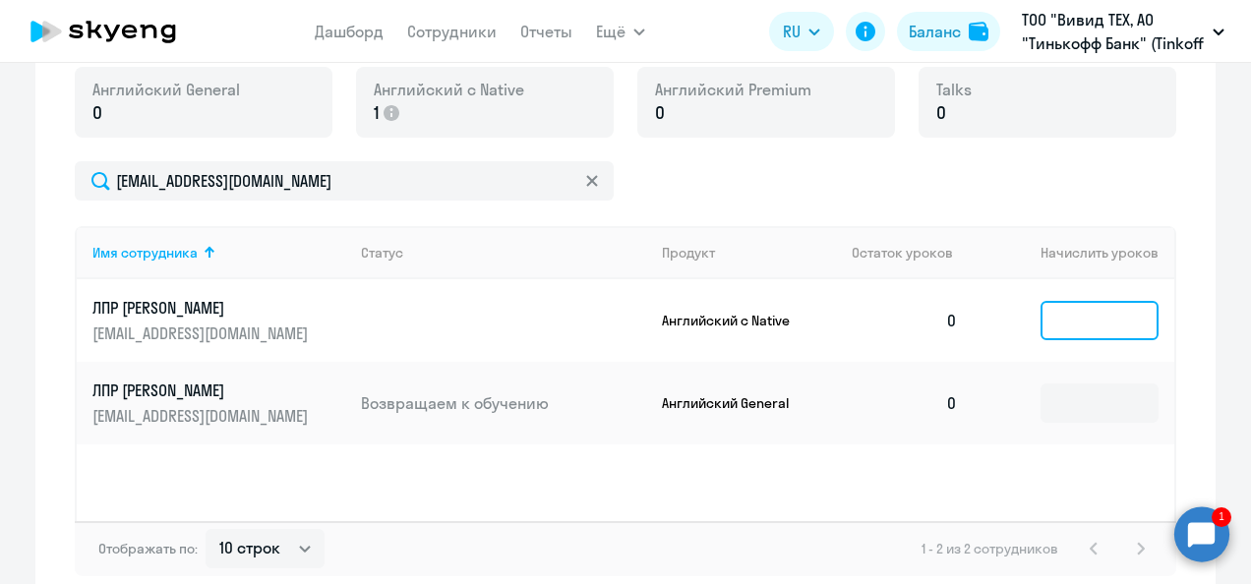
click at [1086, 311] on input at bounding box center [1100, 320] width 118 height 39
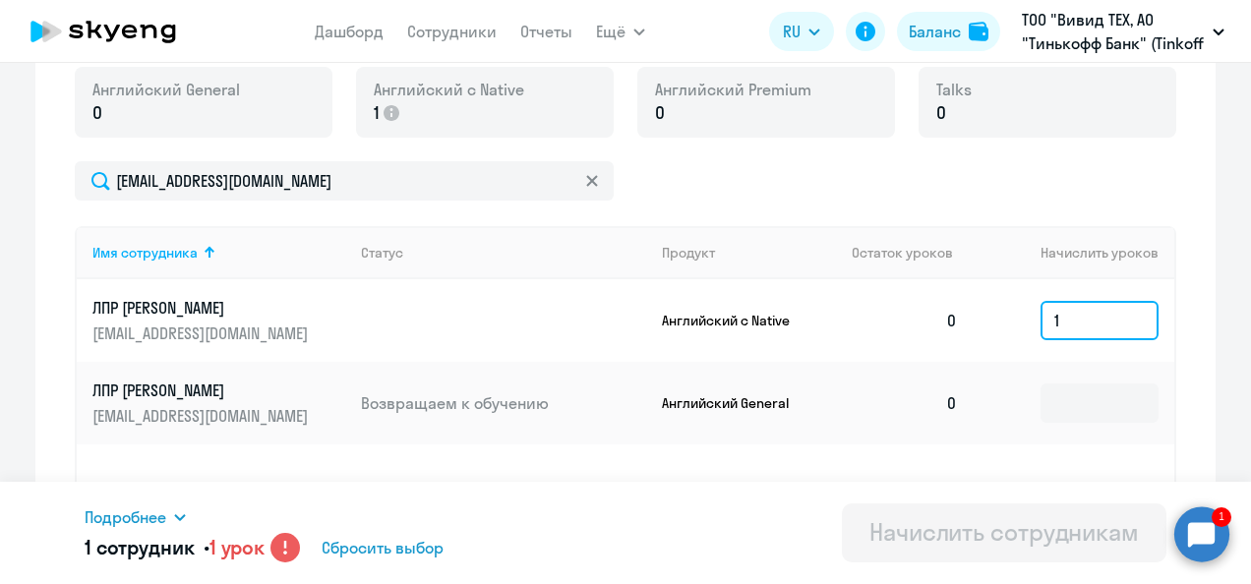
type input "1"
click at [819, 499] on div "Подробнее Имя сотрудника Продукт Начислить уроков ЛПР [PERSON_NAME] с Native 1 …" at bounding box center [626, 533] width 1082 height 102
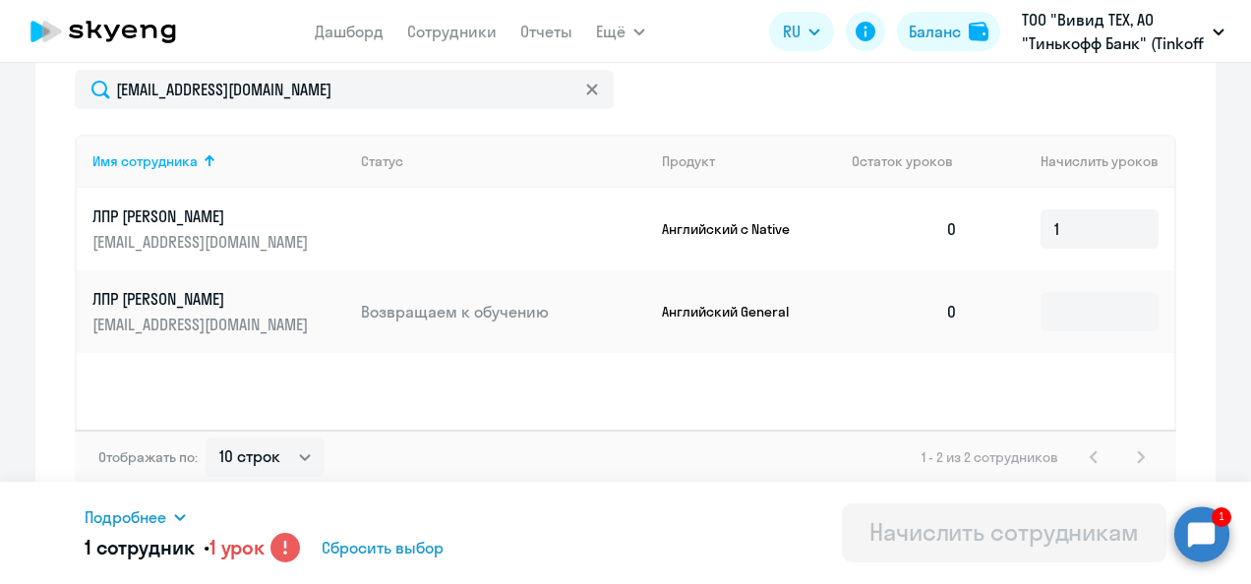
scroll to position [726, 0]
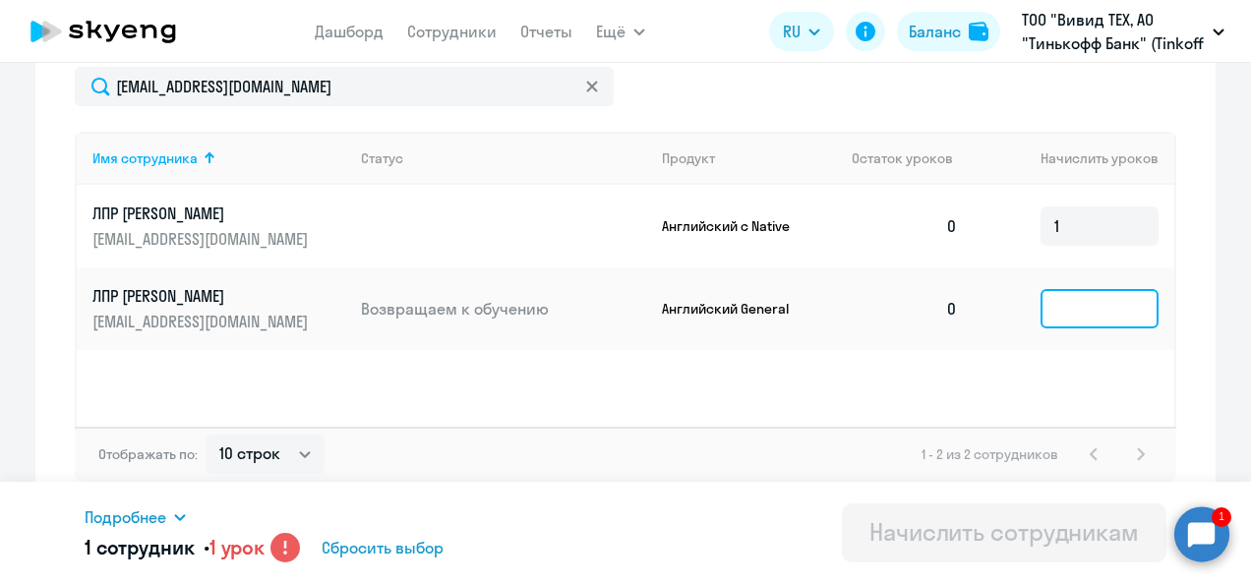
click at [1080, 305] on input at bounding box center [1100, 308] width 118 height 39
type input "1"
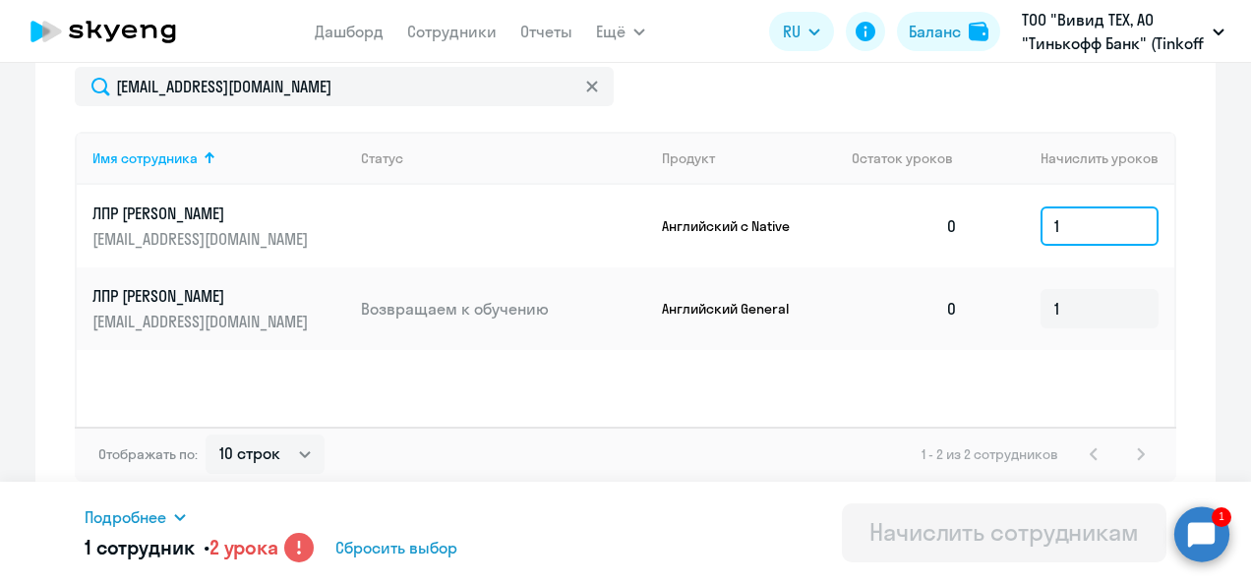
click at [1070, 235] on input "1" at bounding box center [1100, 226] width 118 height 39
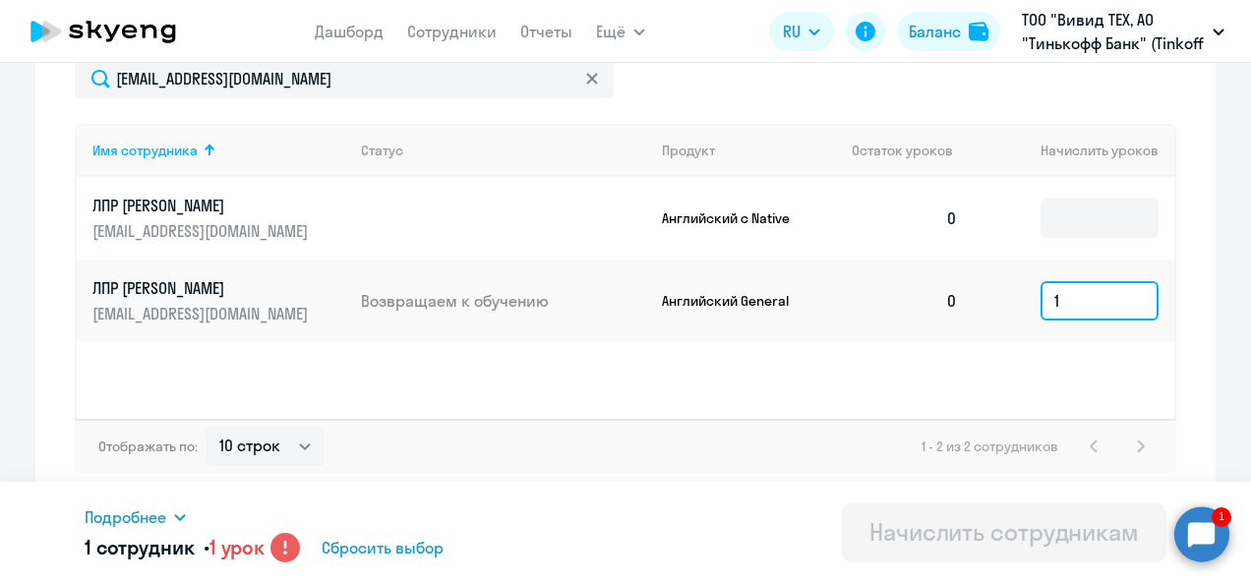
click at [1062, 293] on input "1" at bounding box center [1100, 300] width 118 height 39
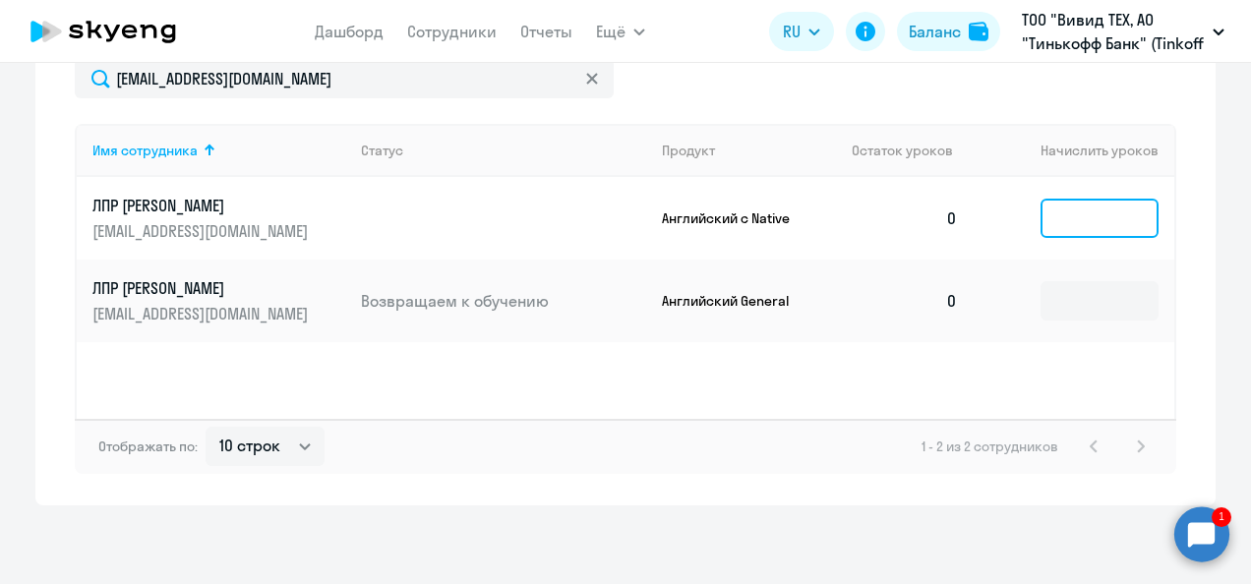
click at [1065, 220] on input at bounding box center [1100, 218] width 118 height 39
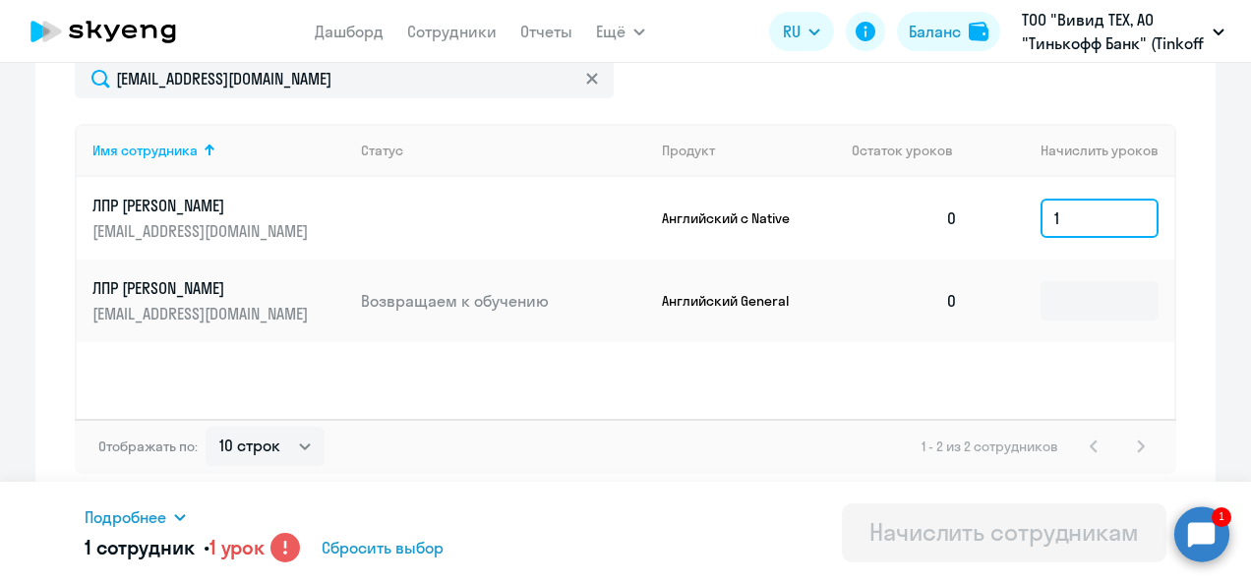
type input "1"
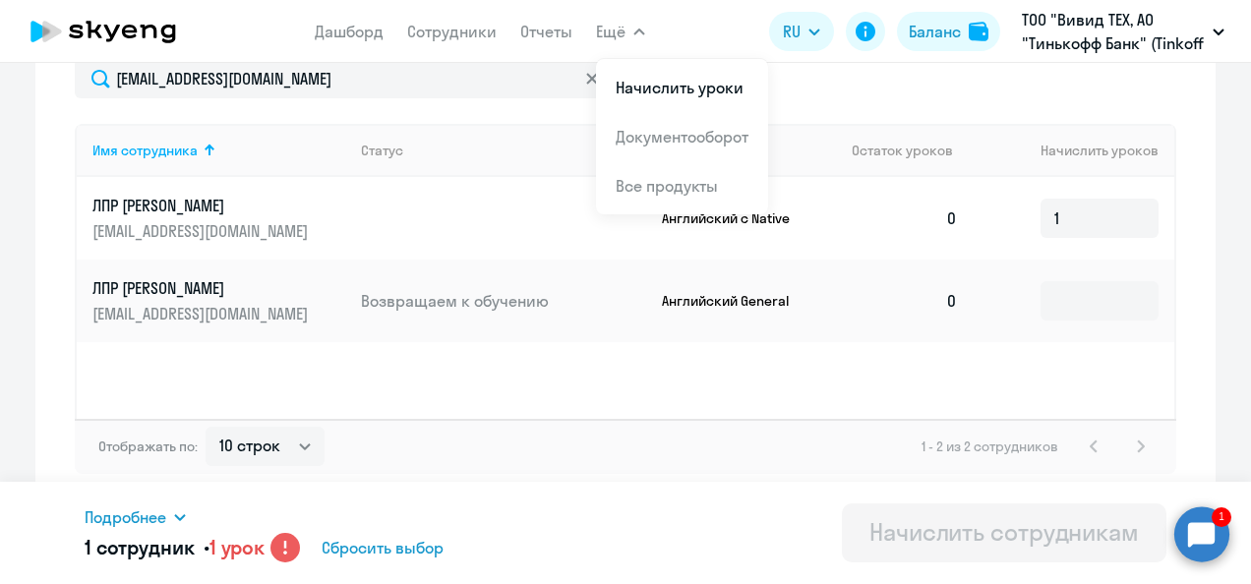
click at [482, 364] on div "Имя сотрудника Статус Продукт Остаток уроков Начислить уроков ЛПР [PERSON_NAME]…" at bounding box center [626, 271] width 1102 height 295
